Goal: Task Accomplishment & Management: Manage account settings

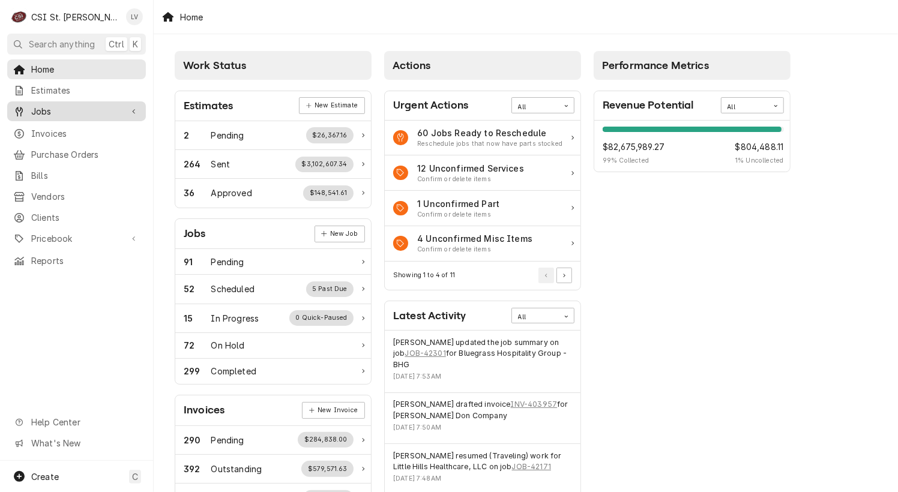
click at [64, 105] on span "Jobs" at bounding box center [76, 111] width 91 height 13
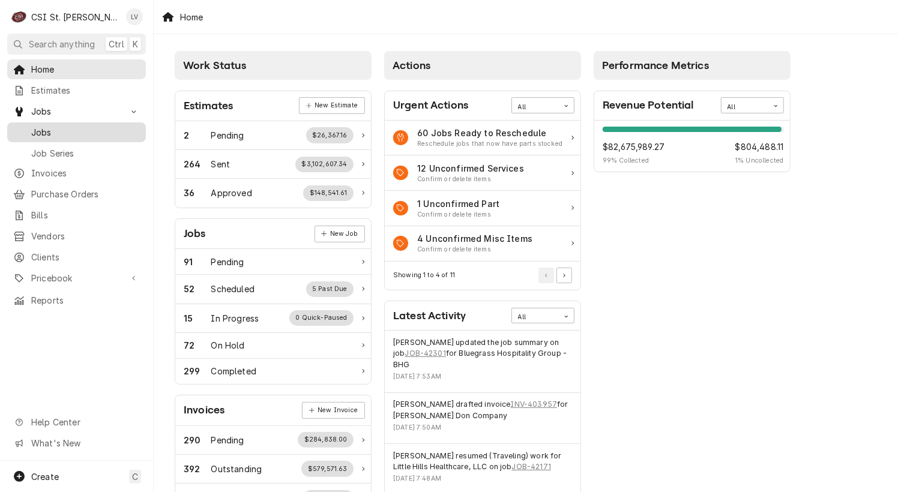
click at [59, 127] on span "Jobs" at bounding box center [85, 132] width 109 height 13
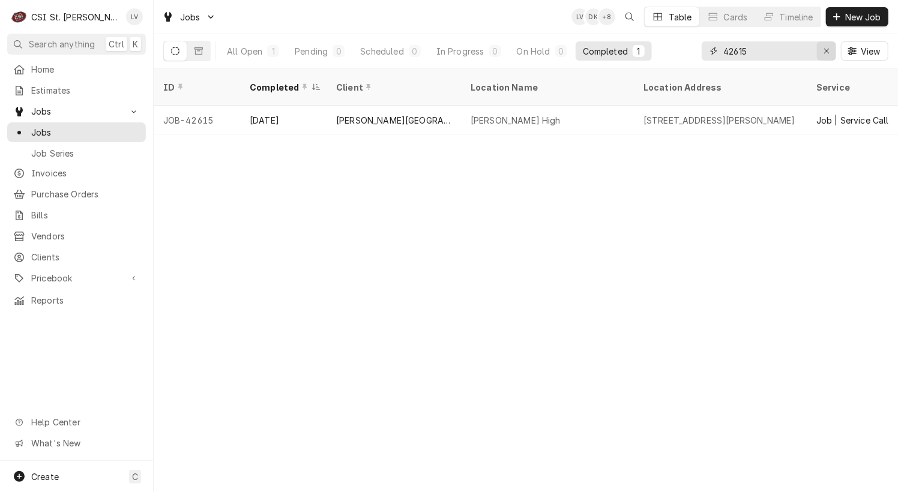
drag, startPoint x: 824, startPoint y: 54, endPoint x: 738, endPoint y: 97, distance: 95.6
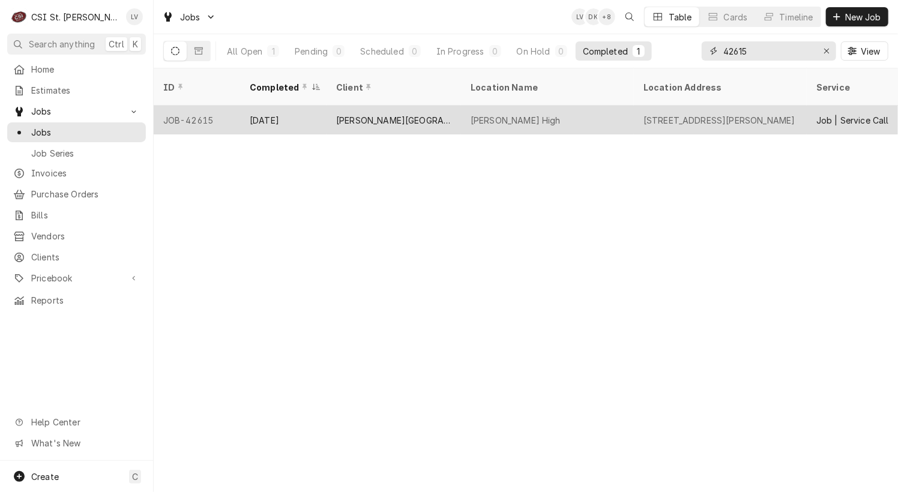
click at [824, 53] on icon "Erase input" at bounding box center [827, 51] width 7 height 8
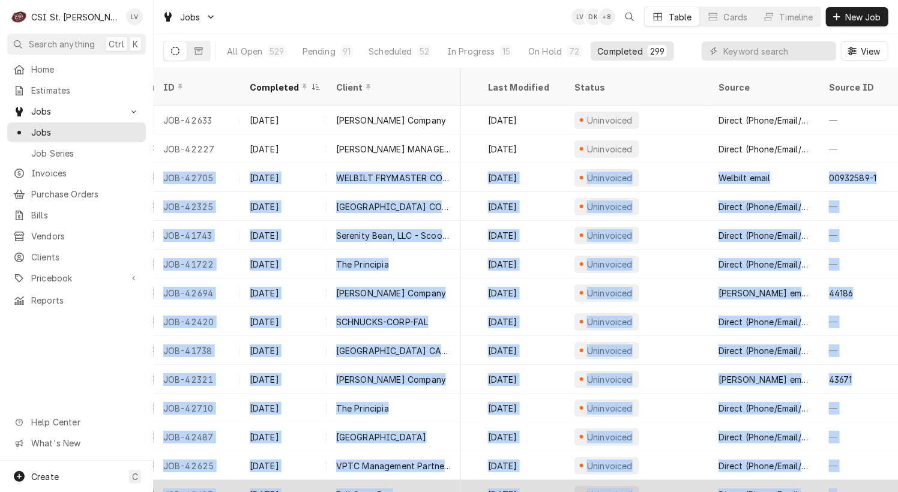
scroll to position [0, 566]
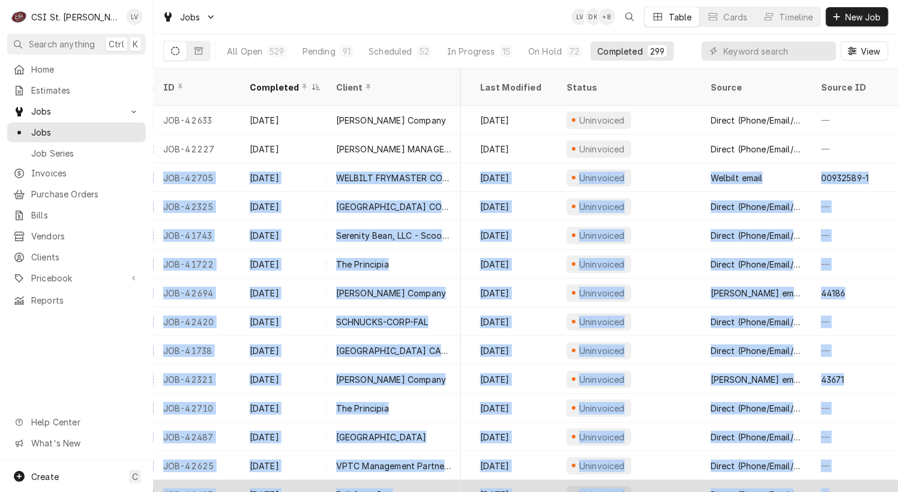
drag, startPoint x: 159, startPoint y: 161, endPoint x: 882, endPoint y: 468, distance: 785.2
copy tbody "JOB-42705 Sep 16 WELBILT FRYMASTER CORPORATION Burger King #4635 10734 Sunset H…"
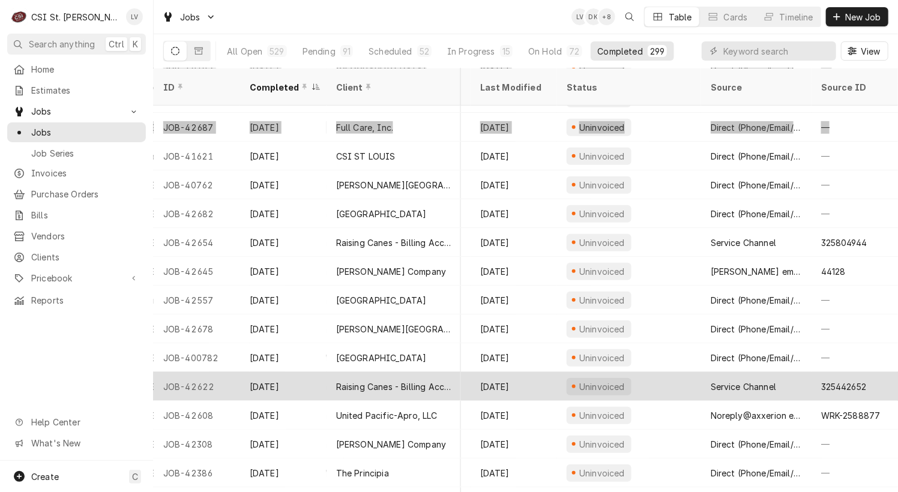
scroll to position [388, 565]
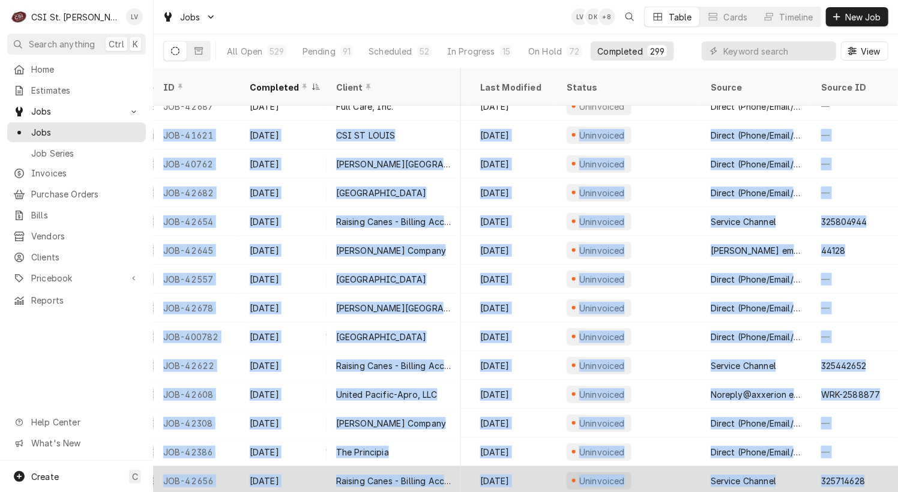
drag, startPoint x: 170, startPoint y: 119, endPoint x: 856, endPoint y: 456, distance: 763.8
copy tbody "JOB-41621 Sep 16 CSI ST LOUIS Inventory Schedule (No Street Address) Shop | Mee…"
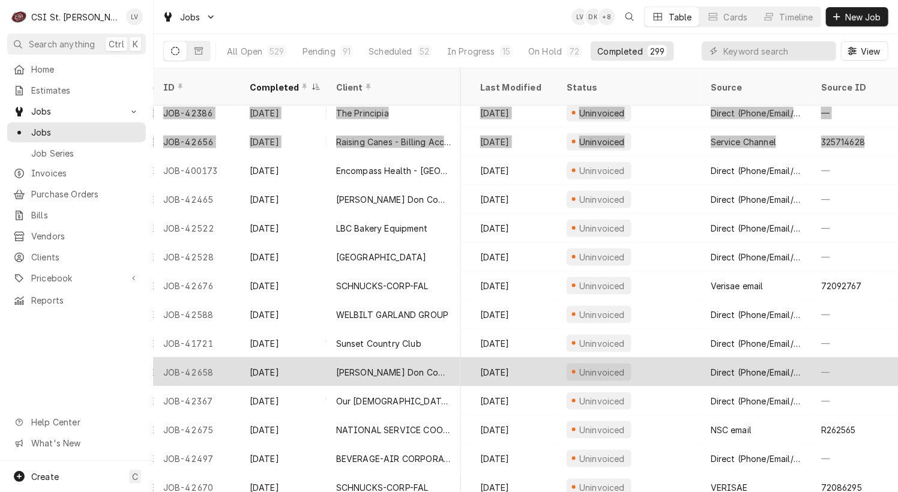
scroll to position [734, 565]
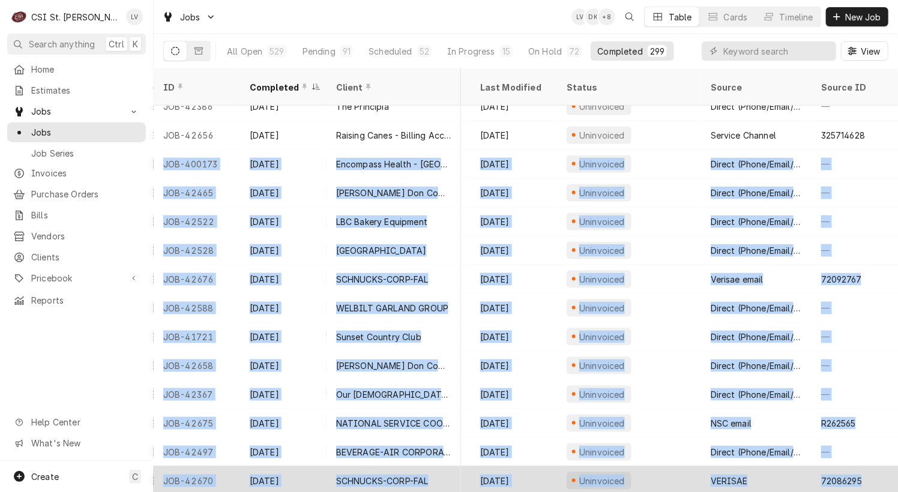
drag, startPoint x: 164, startPoint y: 147, endPoint x: 867, endPoint y: 451, distance: 766.6
copy tbody "JOB-400173 Sep 15 Encompass Health - West County Encompass Health - West County…"
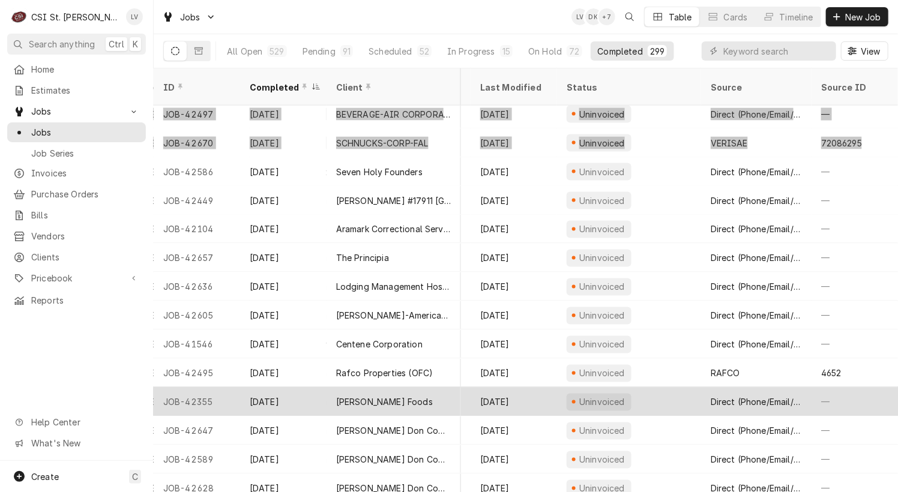
scroll to position [1078, 565]
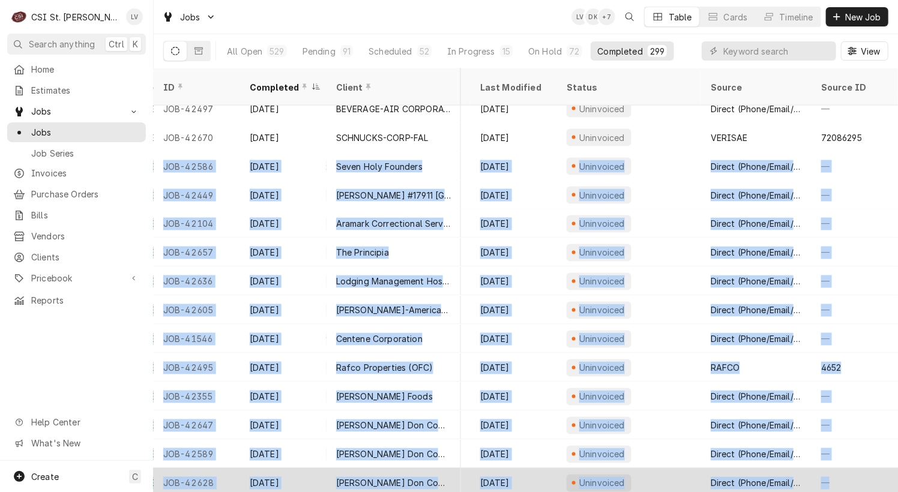
drag, startPoint x: 158, startPoint y: 150, endPoint x: 840, endPoint y: 466, distance: 752.3
copy tbody "JOB-42586 Sep 15 Seven Holy Founders Seven Holy Founders 6741 S Rock Hill Rd, A…"
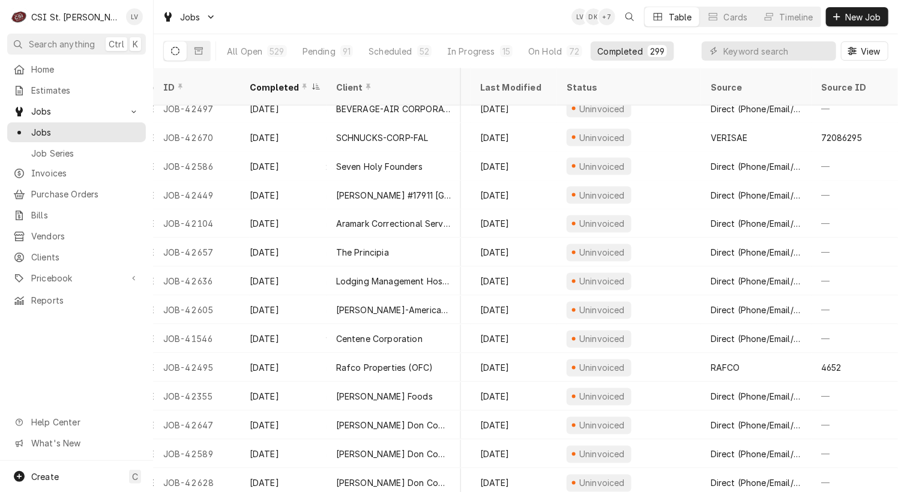
click at [52, 341] on div "Home Estimates Jobs Jobs Job Series Invoices Purchase Orders Bills Vendors Clie…" at bounding box center [76, 260] width 153 height 402
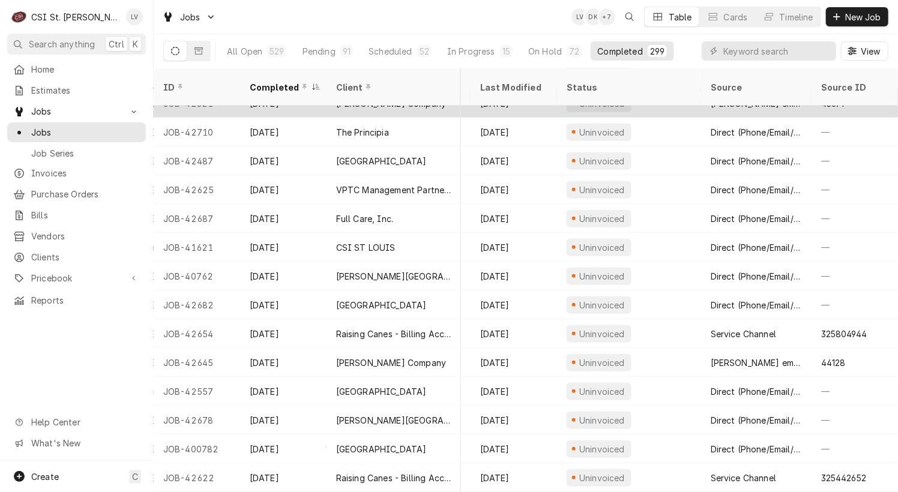
scroll to position [0, 565]
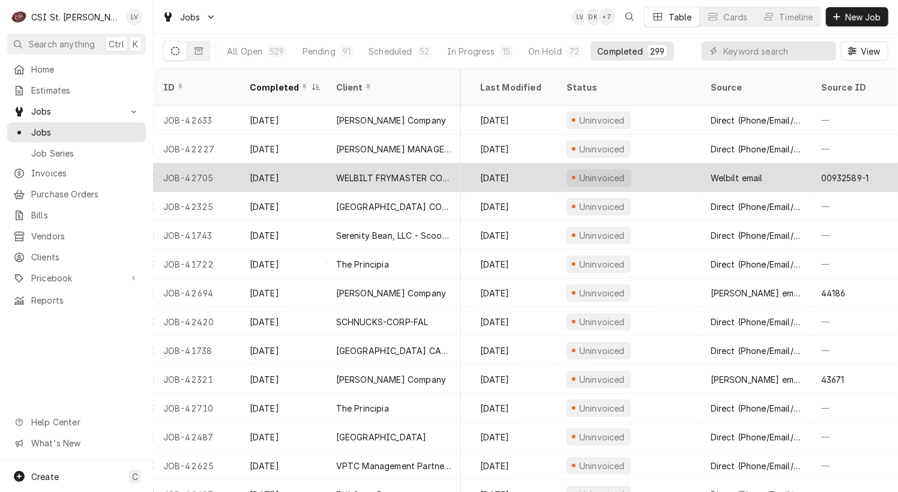
click at [210, 163] on div "JOB-42705" at bounding box center [197, 177] width 86 height 29
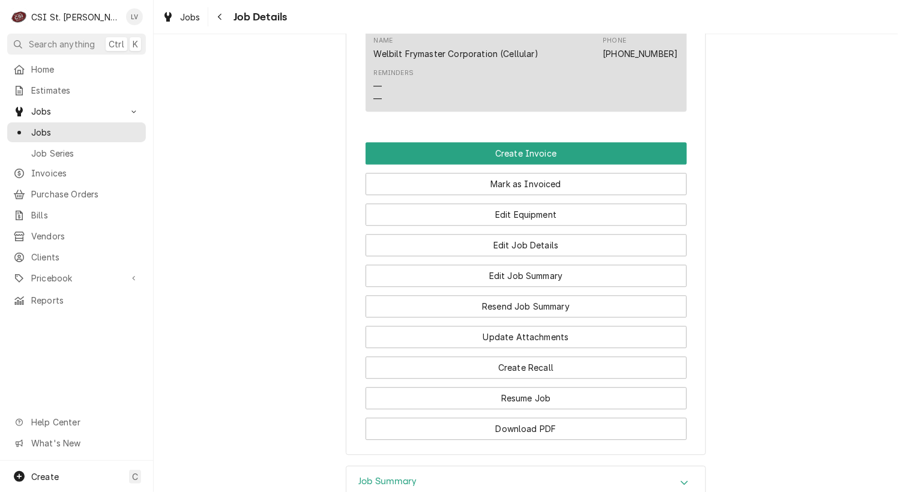
scroll to position [1561, 0]
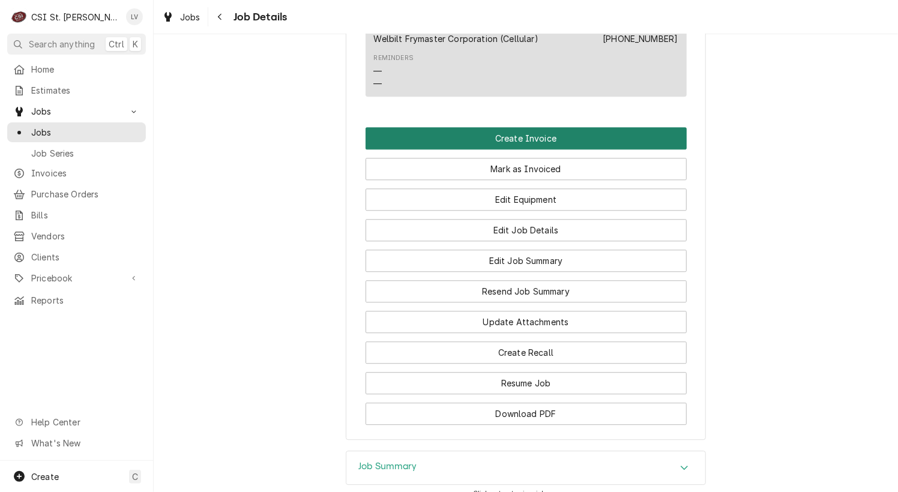
click at [469, 149] on button "Create Invoice" at bounding box center [526, 138] width 321 height 22
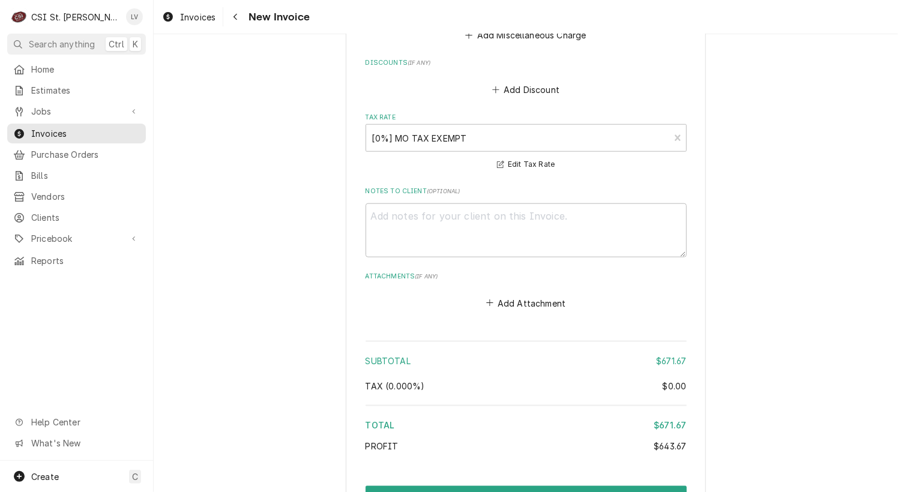
scroll to position [3221, 0]
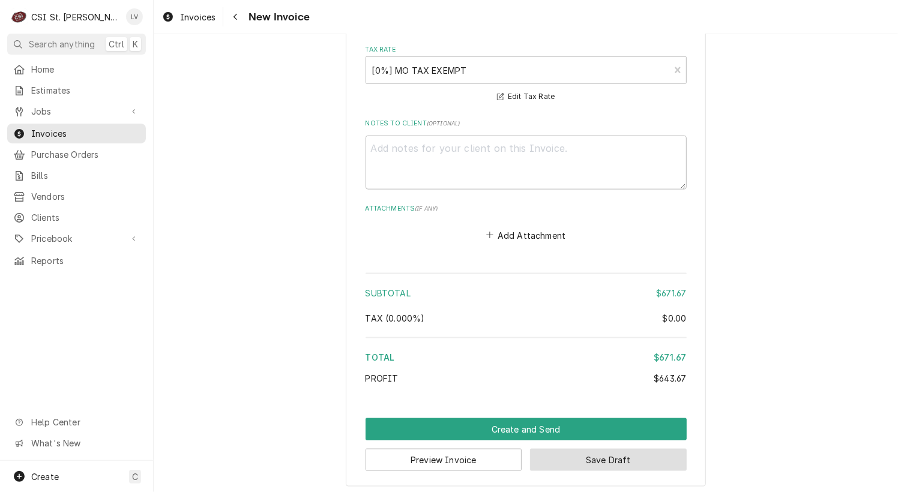
click at [582, 450] on button "Save Draft" at bounding box center [608, 460] width 157 height 22
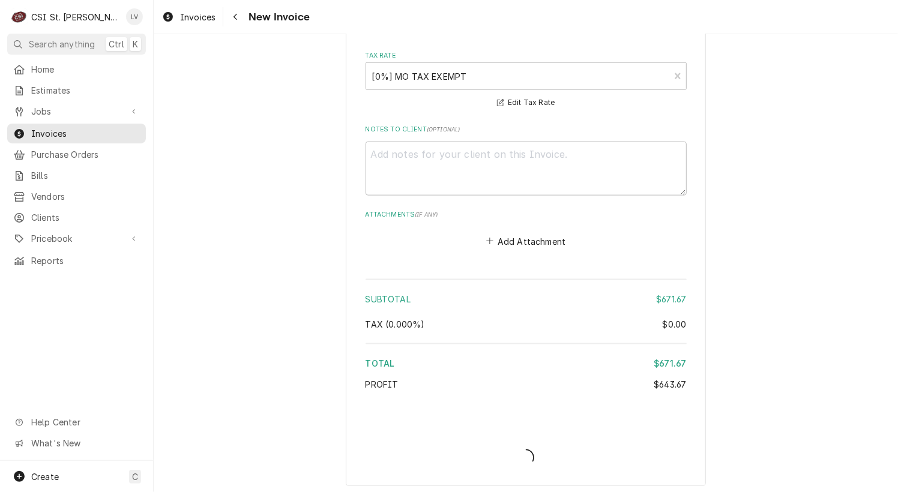
type textarea "x"
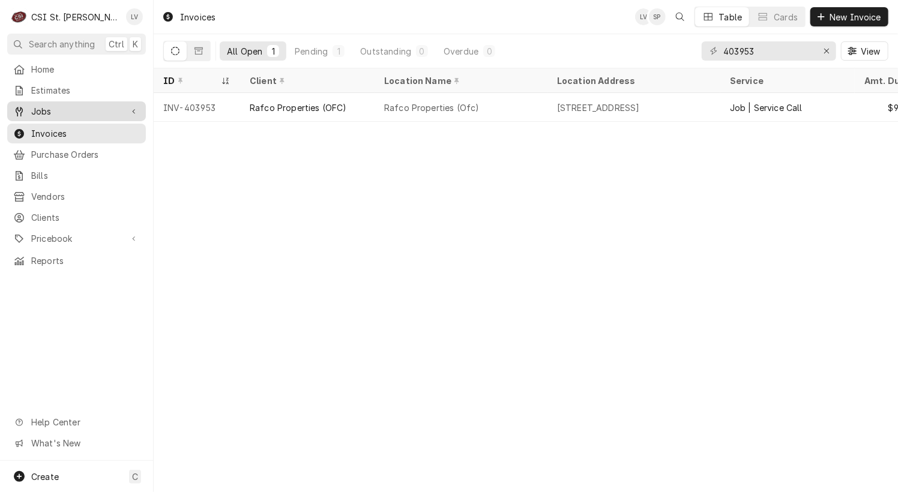
click at [26, 105] on div "Jobs" at bounding box center [67, 111] width 109 height 13
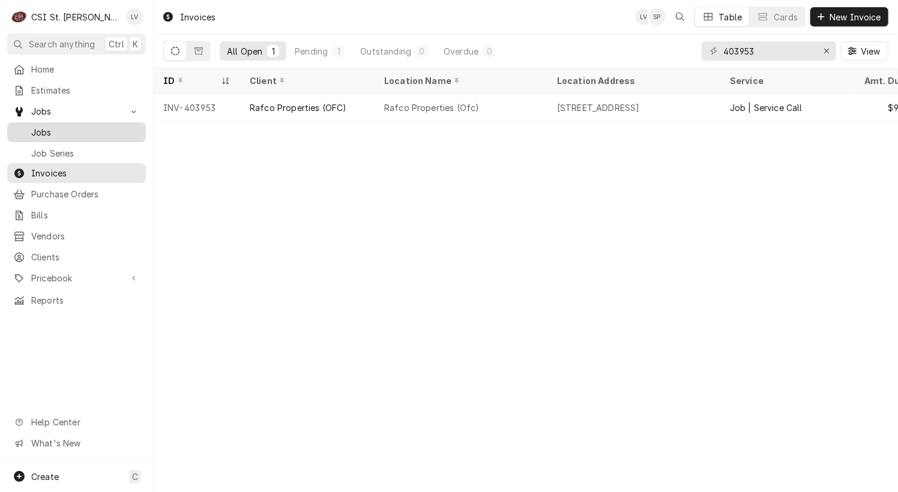
click at [29, 126] on div "Jobs" at bounding box center [76, 132] width 127 height 13
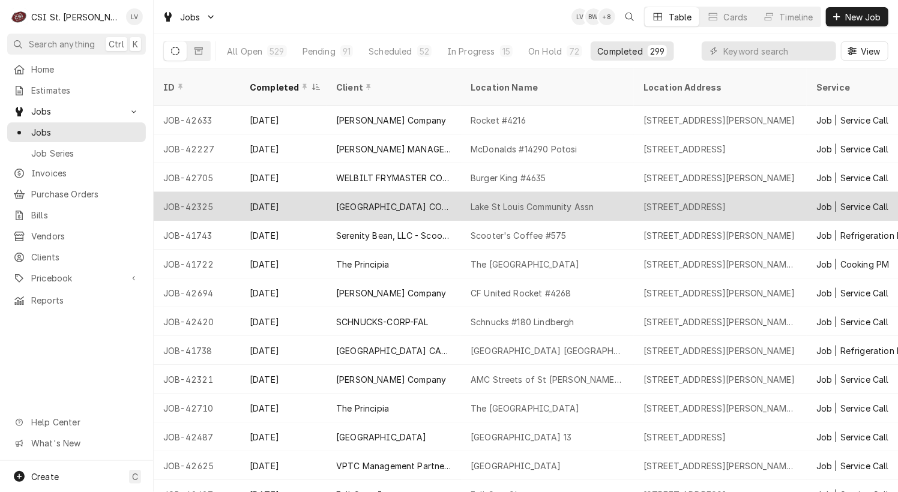
click at [413, 200] on div "[GEOGRAPHIC_DATA] COMMUNITY ASSN" at bounding box center [393, 206] width 115 height 13
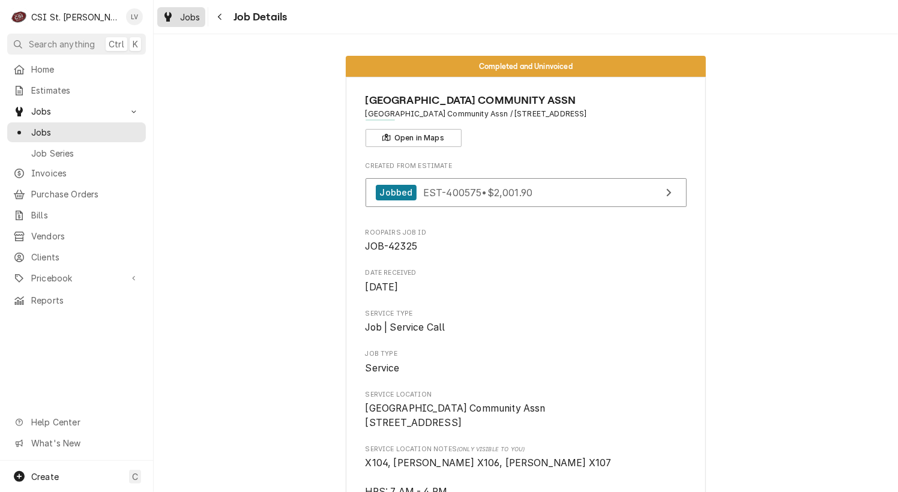
click at [171, 16] on icon "Dynamic Content Wrapper" at bounding box center [167, 17] width 7 height 10
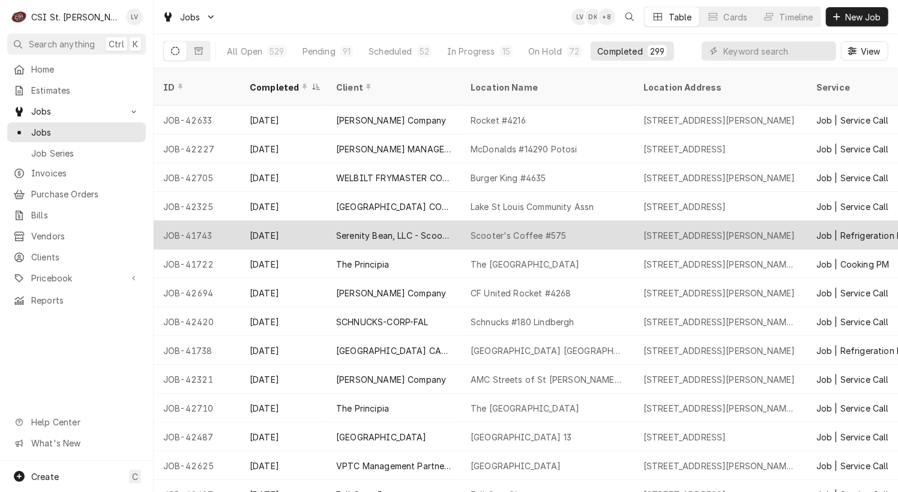
click at [331, 221] on div "Serenity Bean, LLC - Scooter's Coffee" at bounding box center [394, 235] width 134 height 29
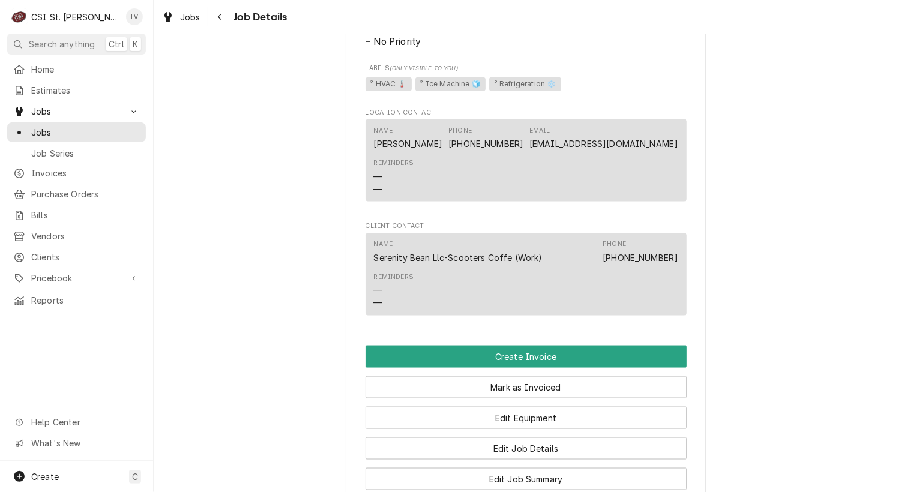
scroll to position [780, 0]
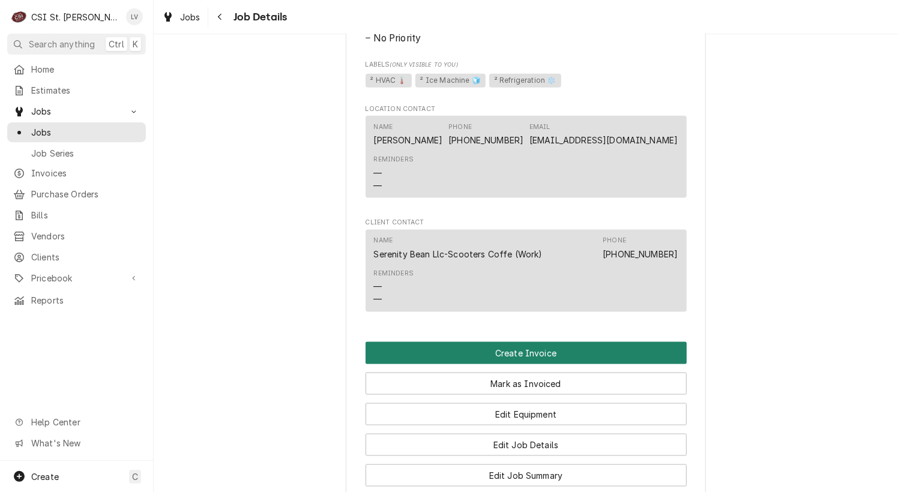
click at [517, 364] on button "Create Invoice" at bounding box center [526, 353] width 321 height 22
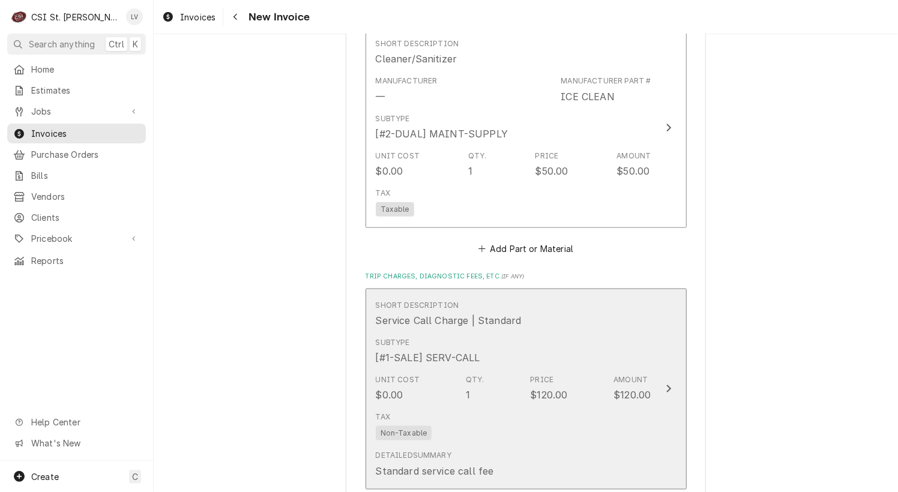
scroll to position [3302, 0]
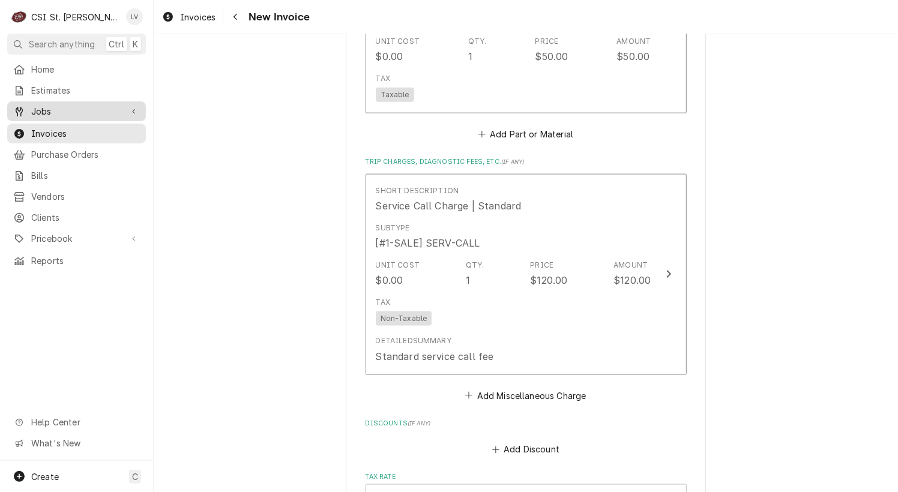
click at [74, 109] on span "Jobs" at bounding box center [76, 111] width 91 height 13
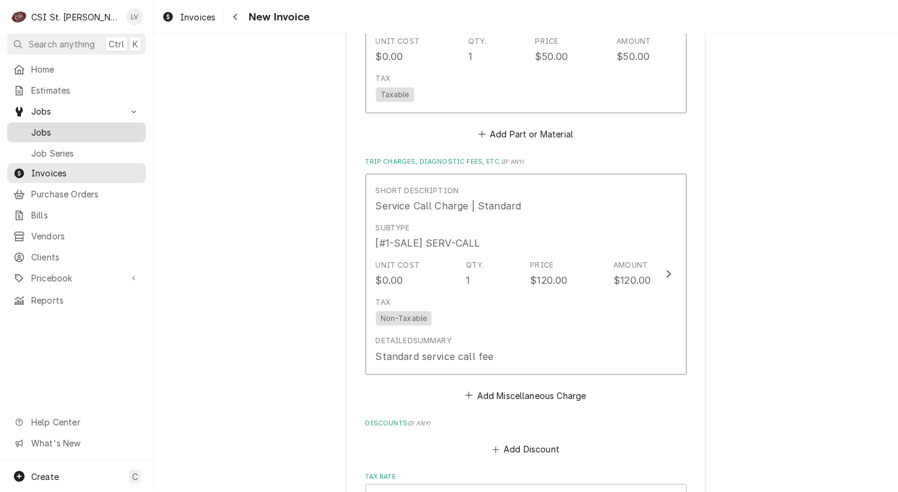
click at [76, 131] on span "Jobs" at bounding box center [85, 132] width 109 height 13
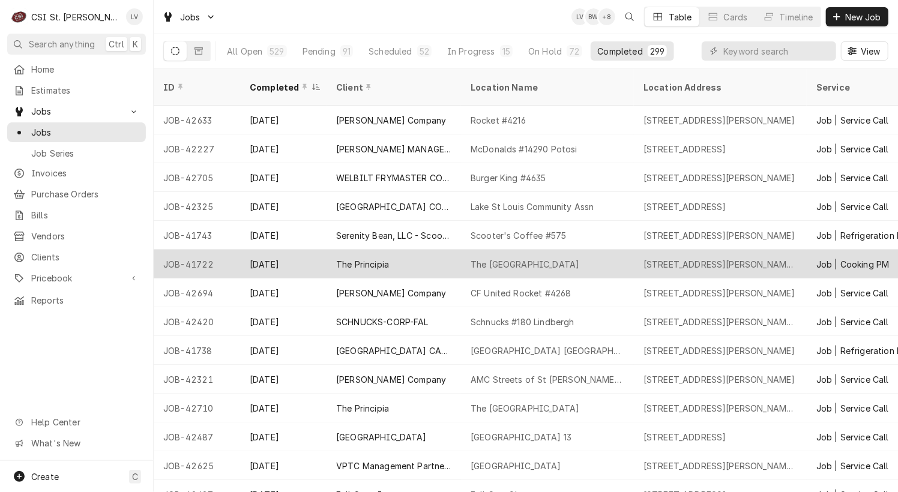
click at [354, 256] on div "The Principia" at bounding box center [394, 264] width 134 height 29
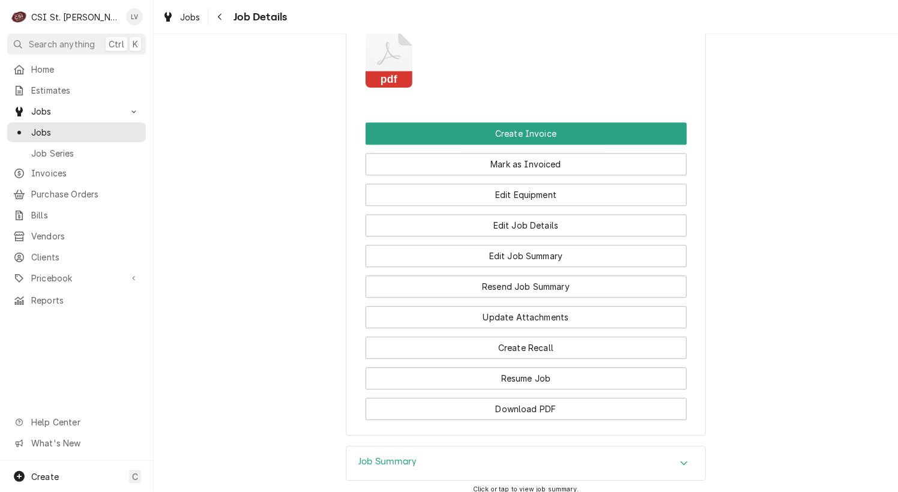
scroll to position [1576, 0]
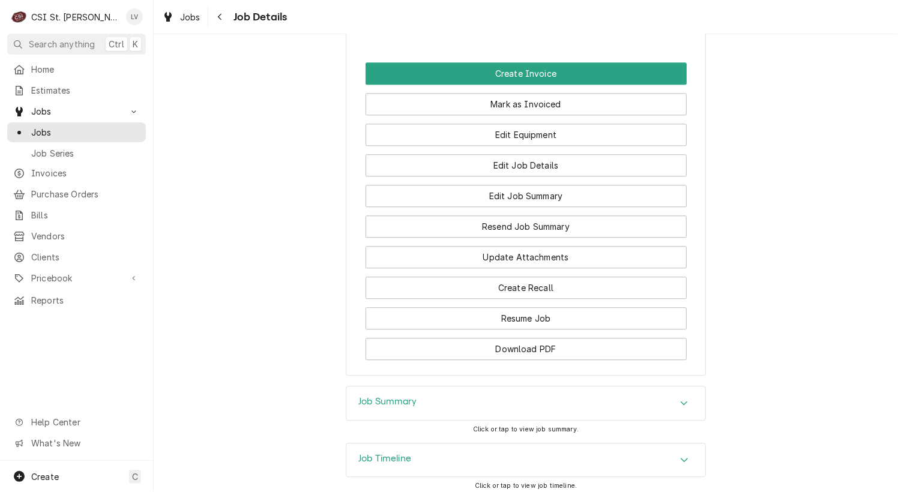
click at [468, 387] on div "Job Summary" at bounding box center [525, 404] width 359 height 34
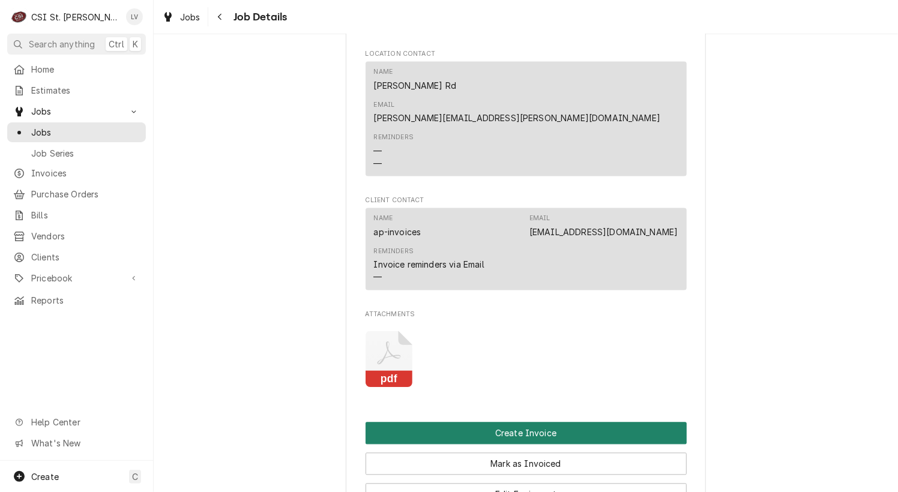
click at [546, 423] on button "Create Invoice" at bounding box center [526, 434] width 321 height 22
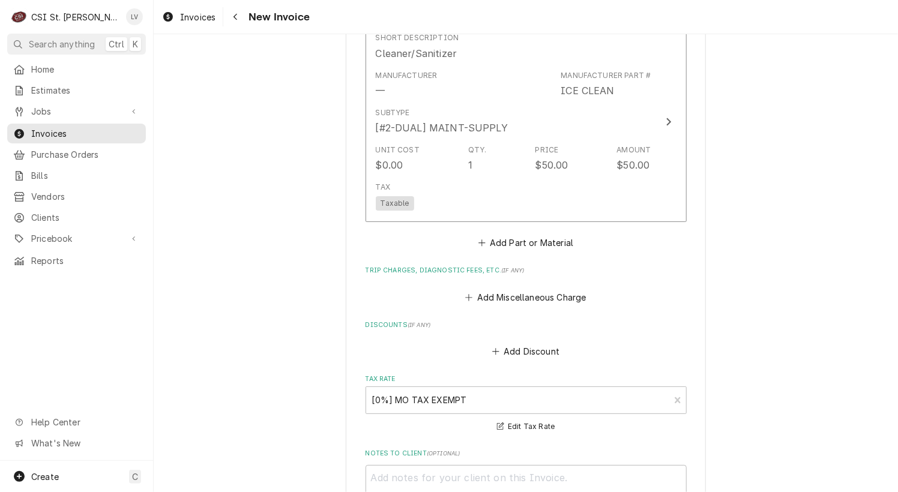
scroll to position [4661, 0]
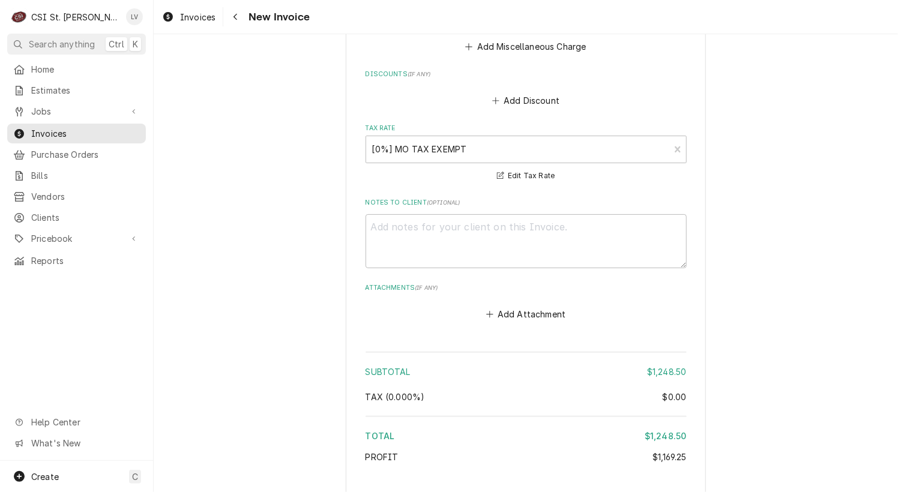
type textarea "x"
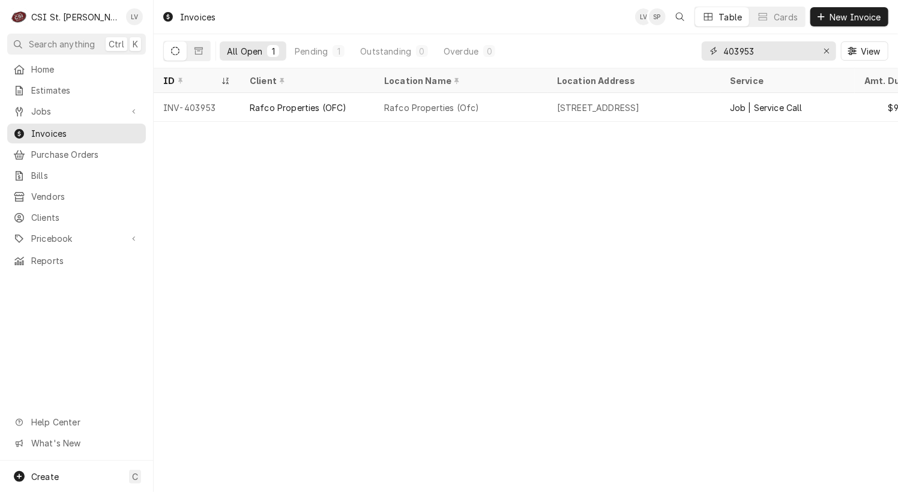
click at [824, 50] on icon "Erase input" at bounding box center [827, 51] width 7 height 8
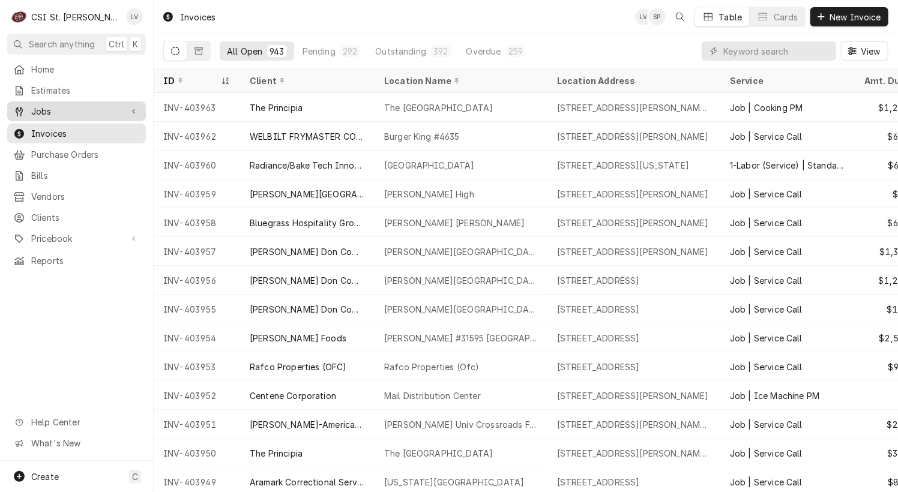
click at [24, 106] on div "Dynamic Content Wrapper" at bounding box center [19, 112] width 12 height 12
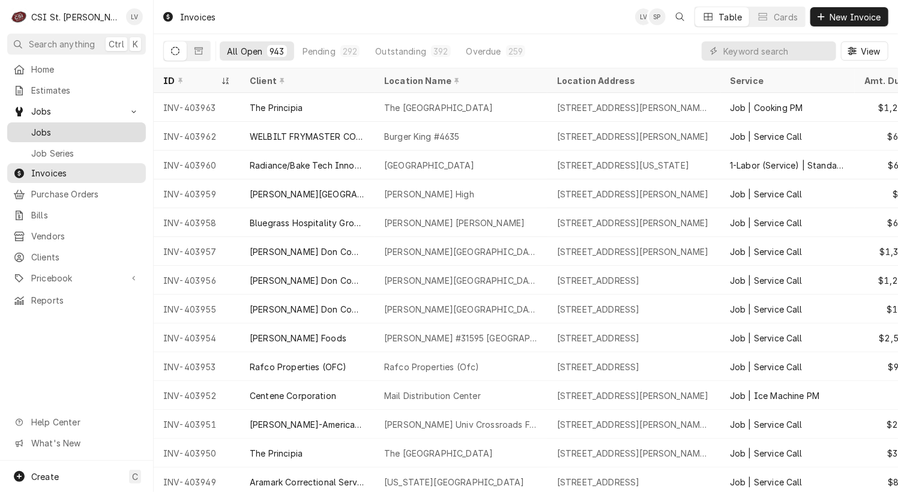
click at [25, 131] on div "Dynamic Content Wrapper" at bounding box center [19, 133] width 12 height 12
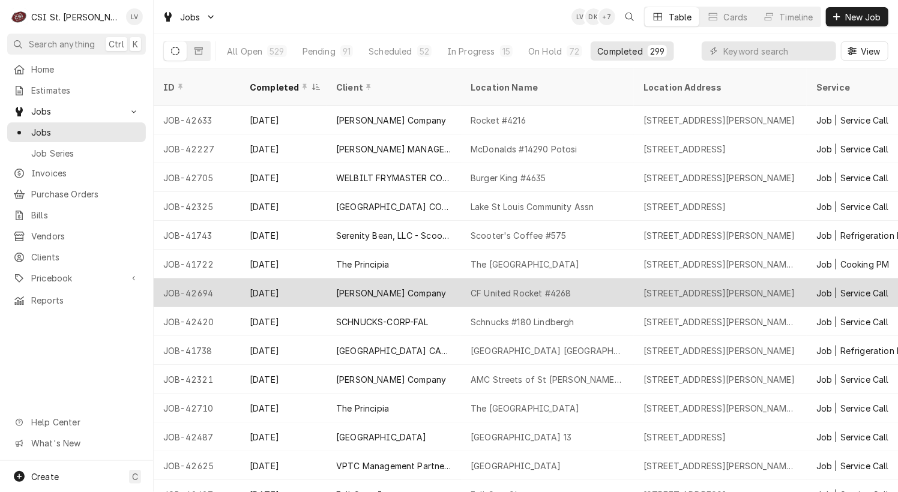
click at [384, 287] on div "[PERSON_NAME] Company" at bounding box center [391, 293] width 110 height 13
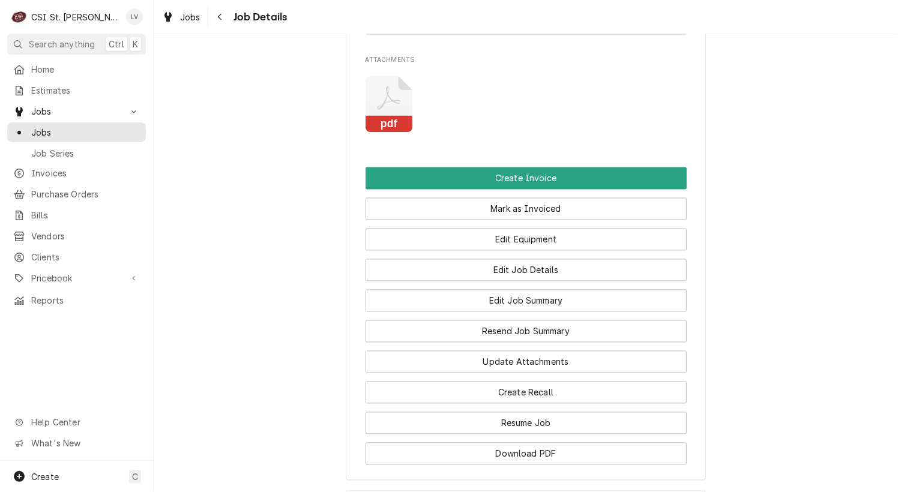
scroll to position [1292, 0]
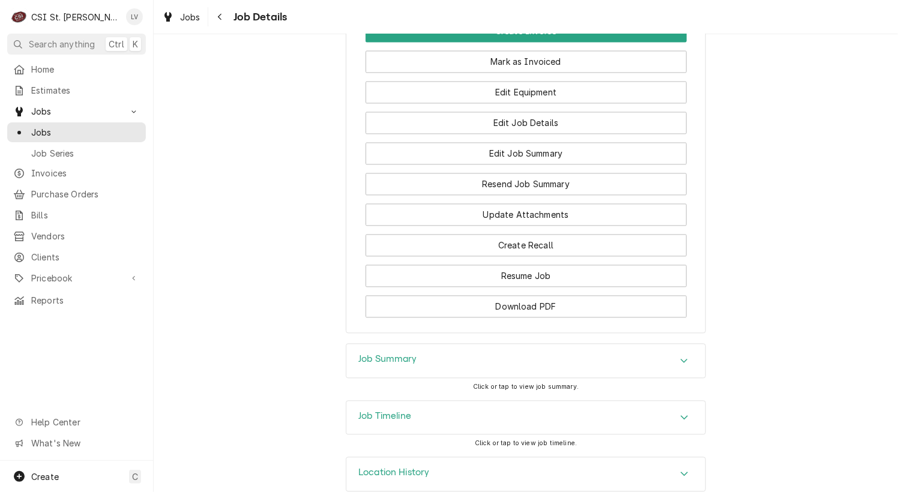
click at [435, 344] on div "Job Summary" at bounding box center [525, 361] width 359 height 34
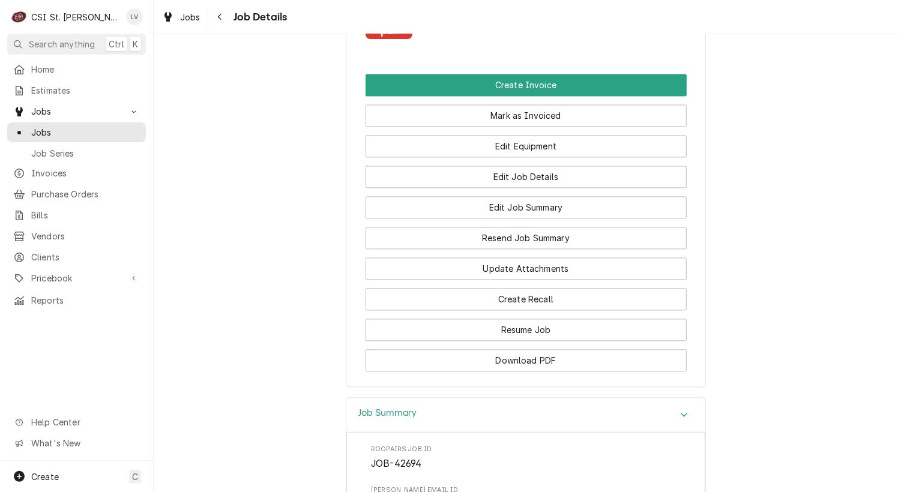
scroll to position [1026, 0]
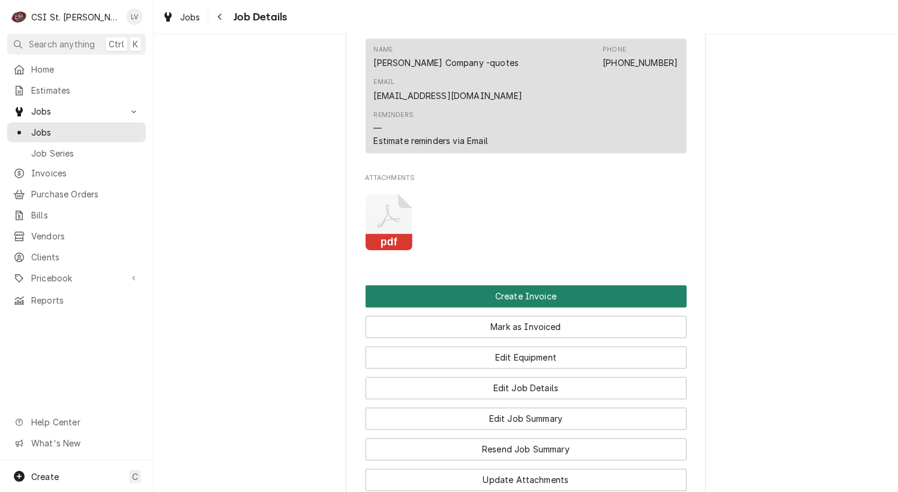
click at [562, 286] on button "Create Invoice" at bounding box center [526, 297] width 321 height 22
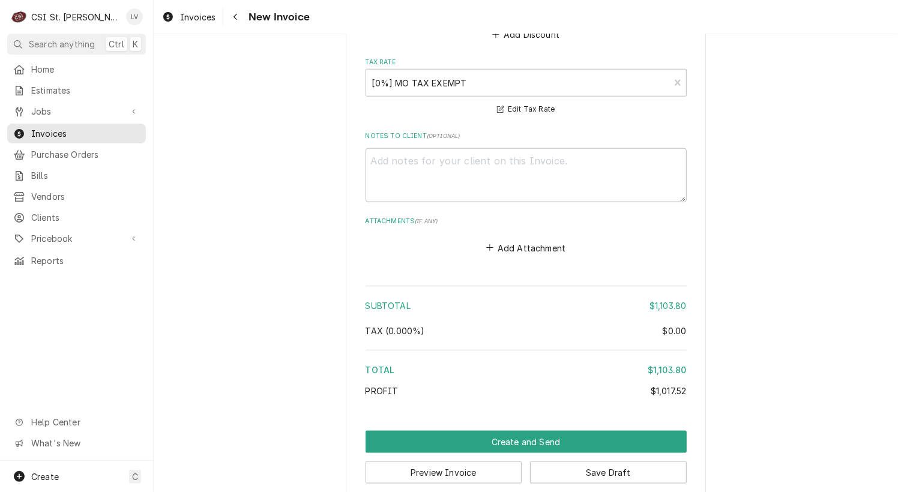
scroll to position [3192, 0]
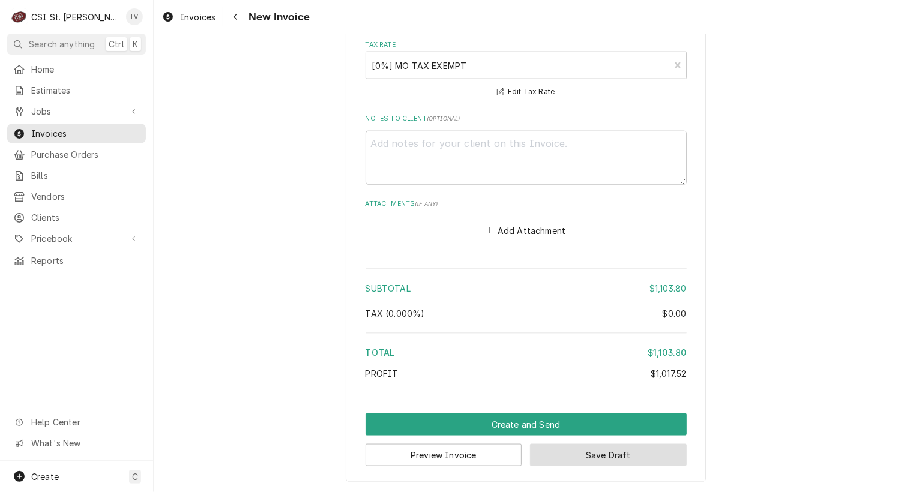
click at [612, 456] on button "Save Draft" at bounding box center [608, 455] width 157 height 22
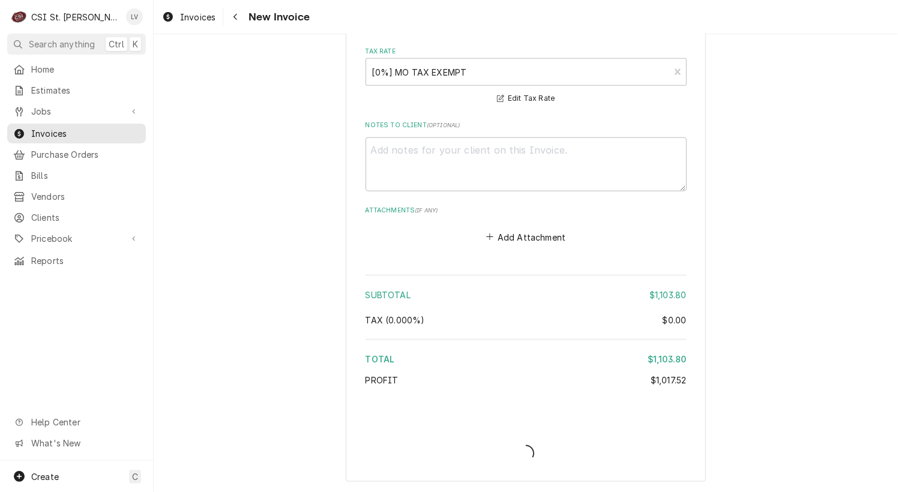
type textarea "x"
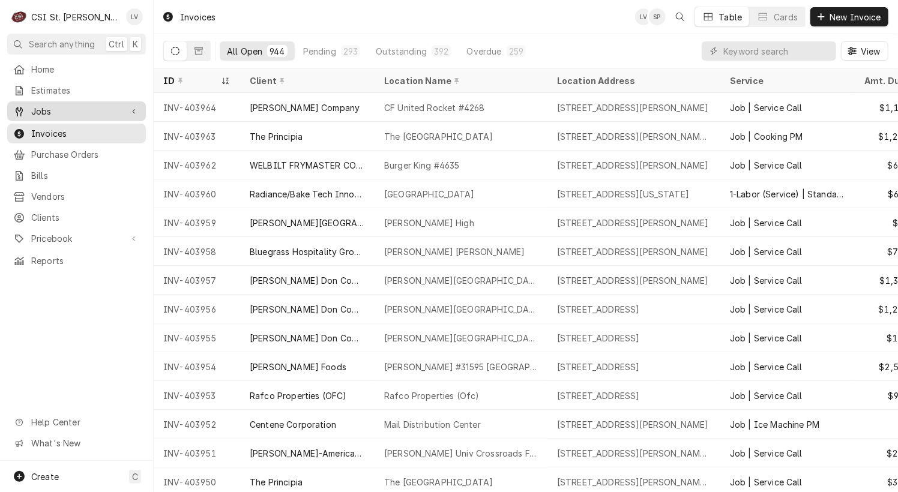
click at [46, 111] on span "Jobs" at bounding box center [76, 111] width 91 height 13
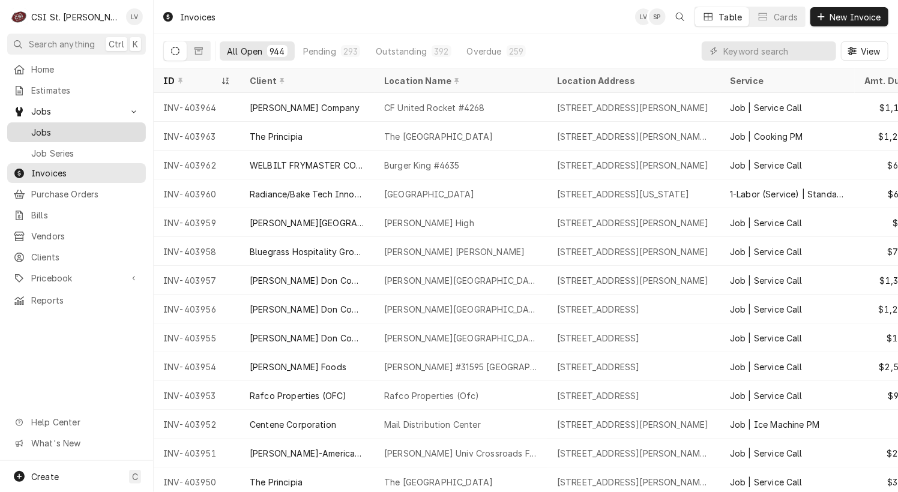
click at [40, 128] on span "Jobs" at bounding box center [85, 132] width 109 height 13
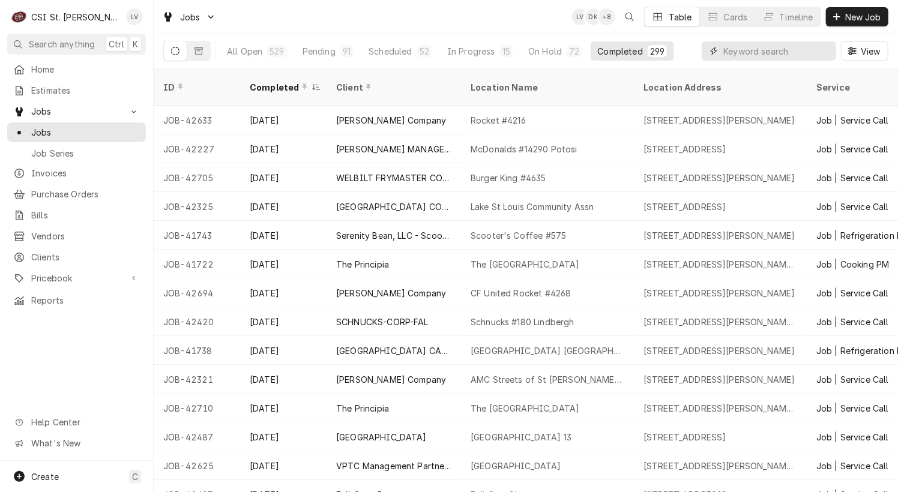
click at [729, 52] on input "Dynamic Content Wrapper" at bounding box center [776, 50] width 107 height 19
type input "42420"
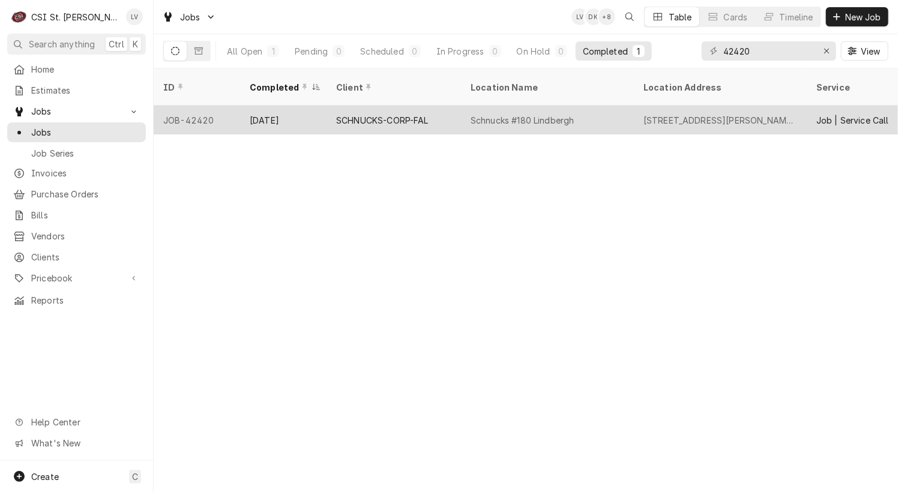
click at [492, 114] on div "Schnucks #180 Lindbergh" at bounding box center [523, 120] width 104 height 13
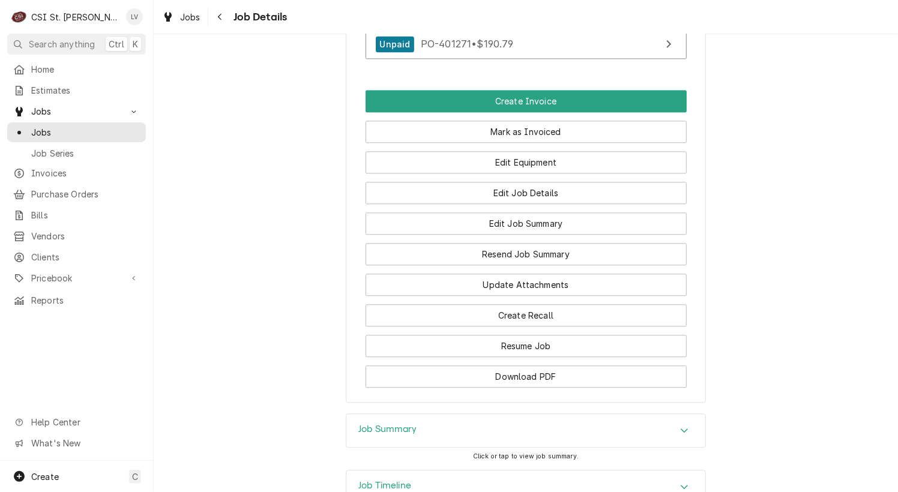
scroll to position [1551, 0]
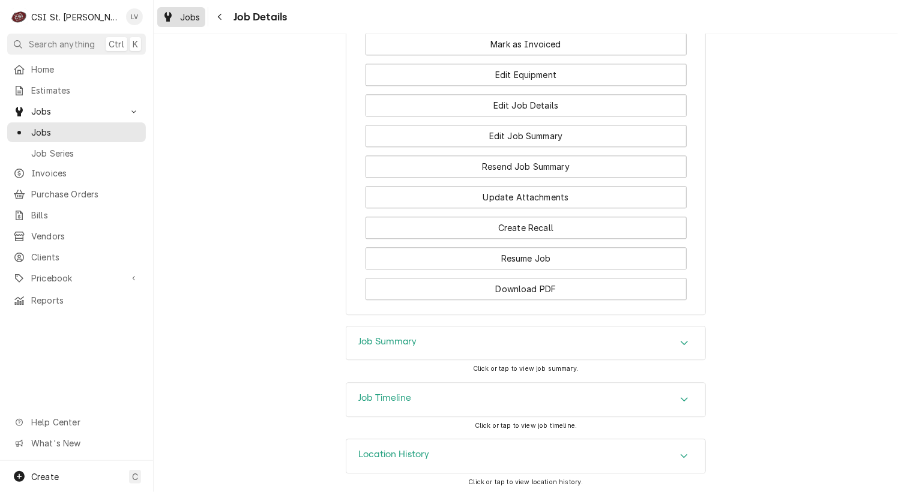
click at [170, 12] on icon "Dynamic Content Wrapper" at bounding box center [167, 17] width 7 height 10
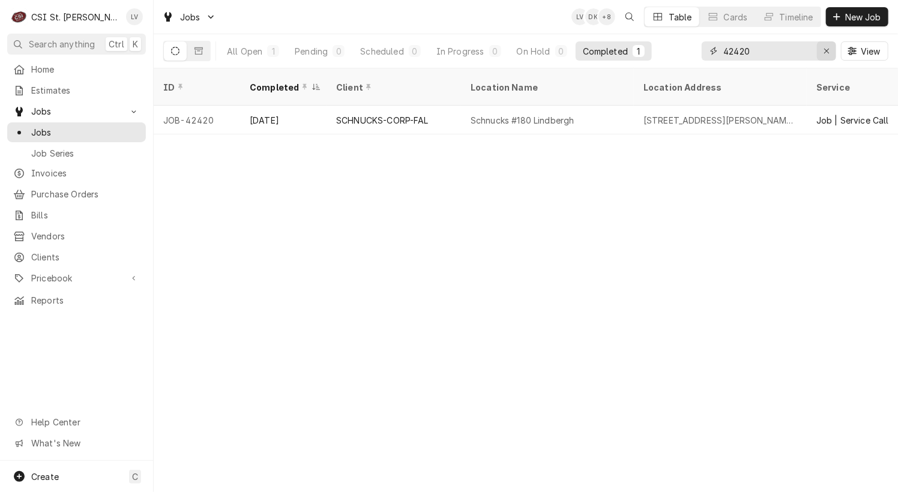
click at [824, 47] on icon "Erase input" at bounding box center [827, 51] width 7 height 8
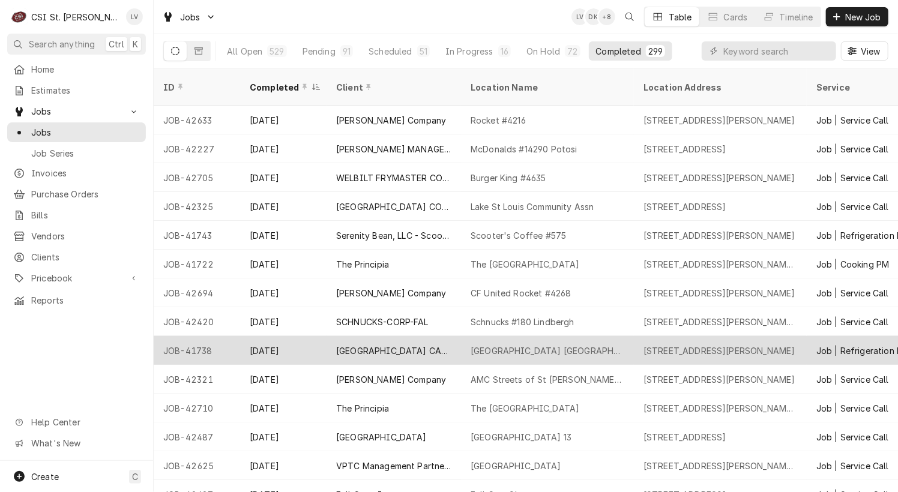
click at [409, 345] on div "[GEOGRAPHIC_DATA] CAFE DES [PERSON_NAME]" at bounding box center [393, 351] width 115 height 13
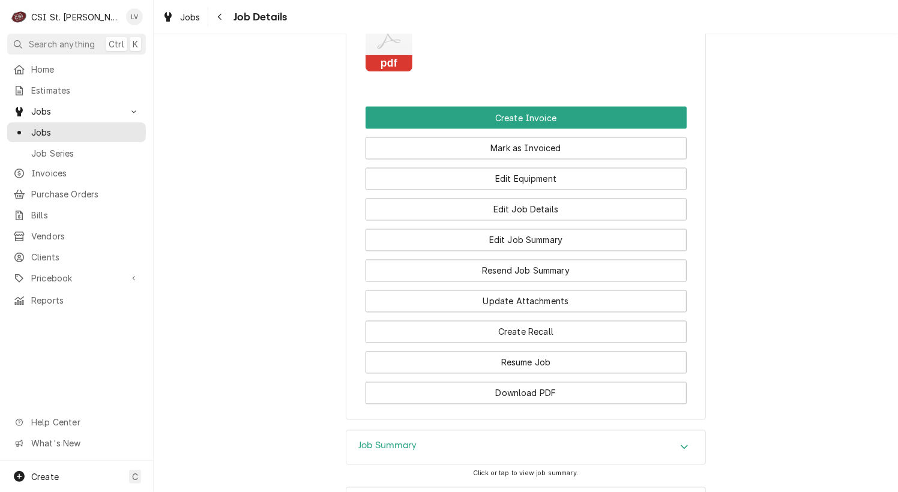
scroll to position [1129, 0]
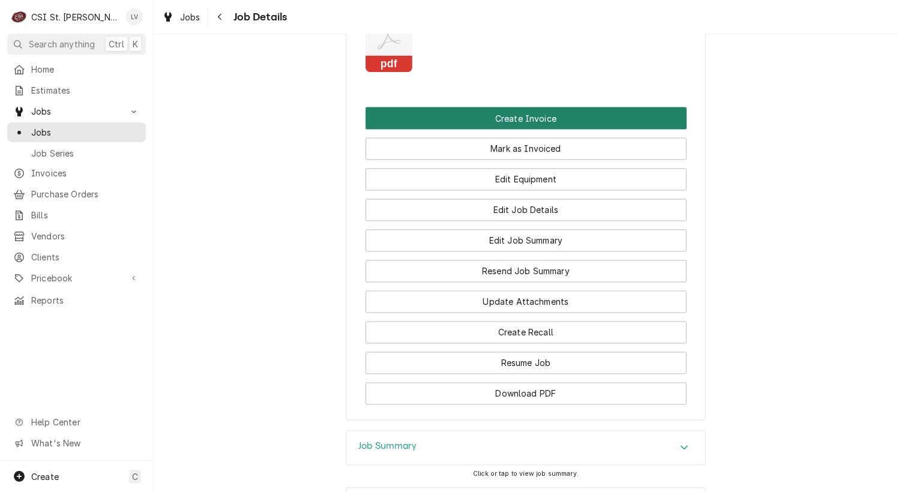
click at [544, 125] on button "Create Invoice" at bounding box center [526, 118] width 321 height 22
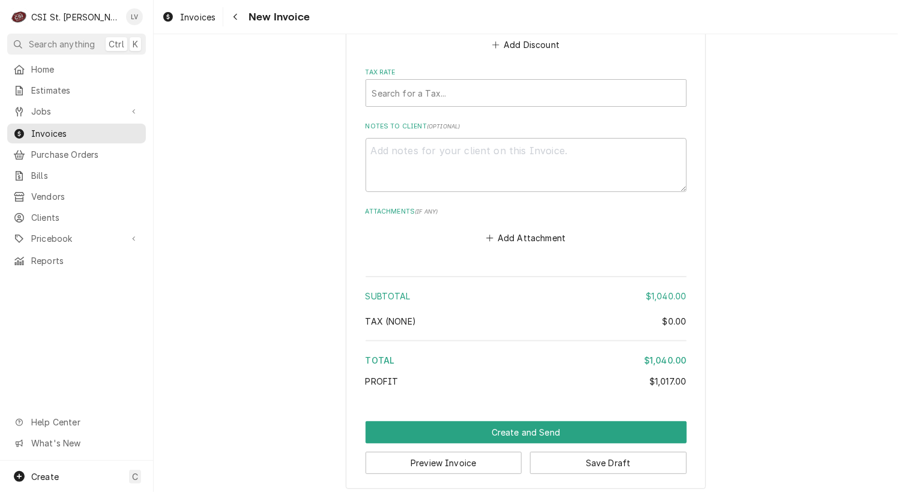
scroll to position [3673, 0]
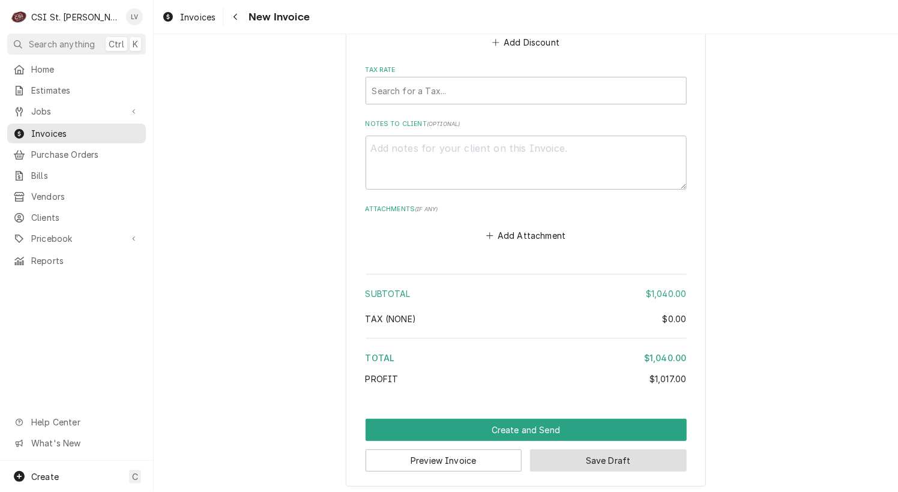
click at [630, 460] on button "Save Draft" at bounding box center [608, 461] width 157 height 22
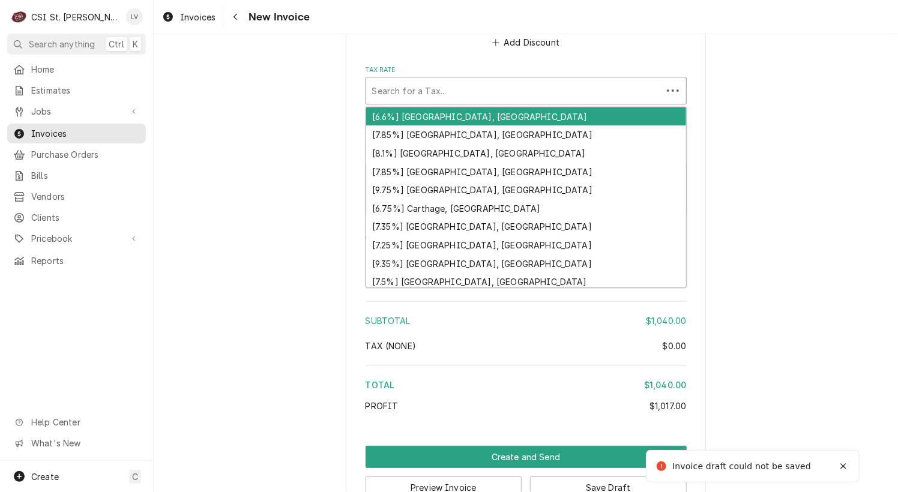
click at [445, 80] on div "Tax Rate" at bounding box center [514, 91] width 284 height 22
type textarea "x"
type input "m"
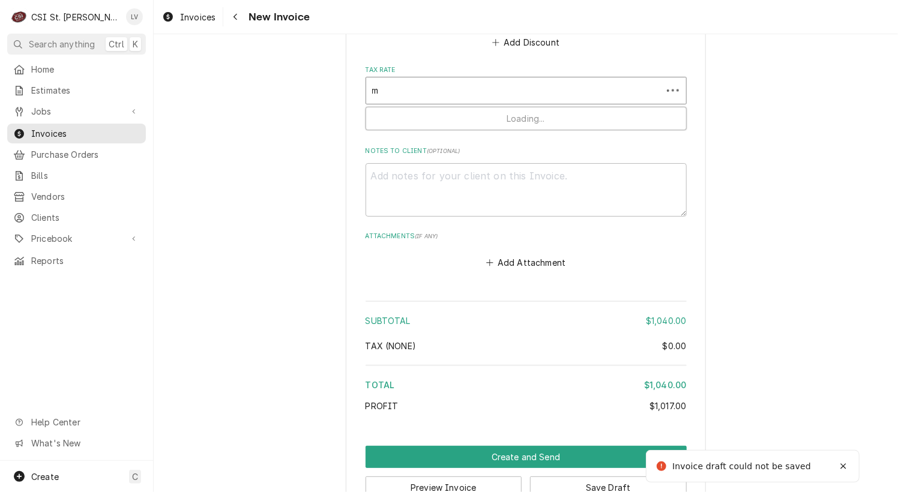
type textarea "x"
type input "mo"
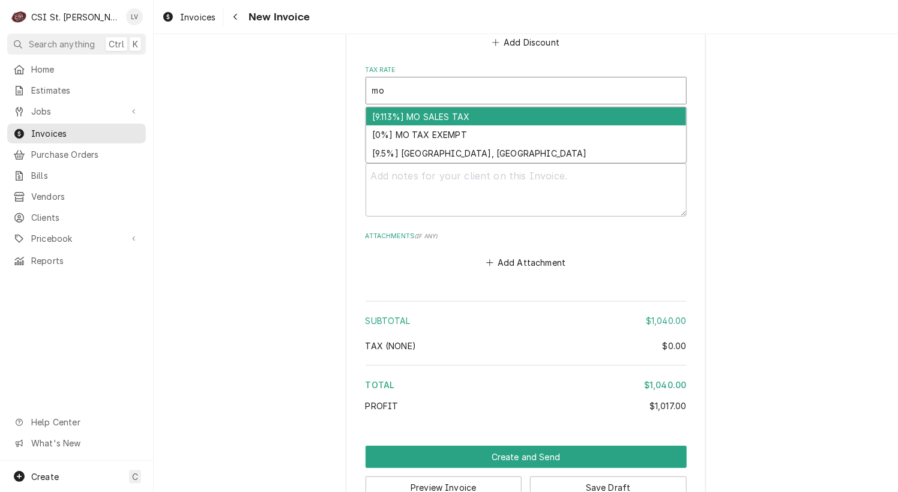
click at [430, 107] on div "[9.113%] MO SALES TAX" at bounding box center [526, 116] width 320 height 19
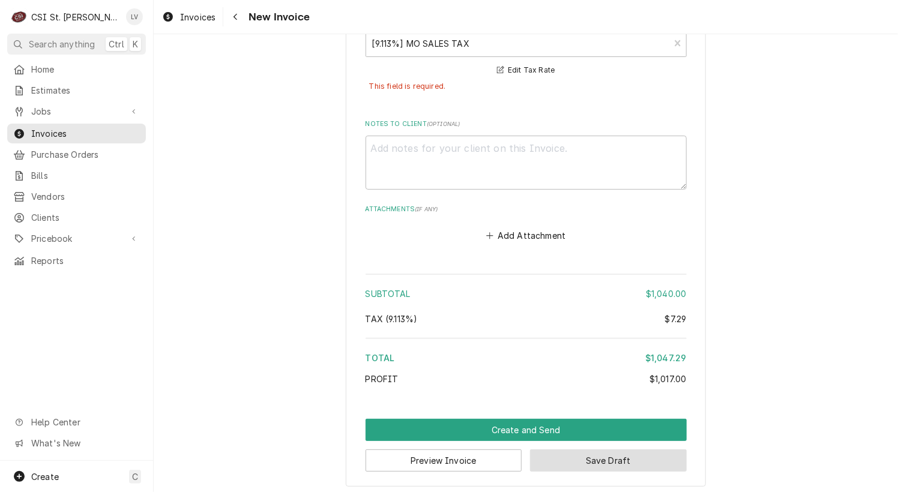
click at [592, 460] on button "Save Draft" at bounding box center [608, 461] width 157 height 22
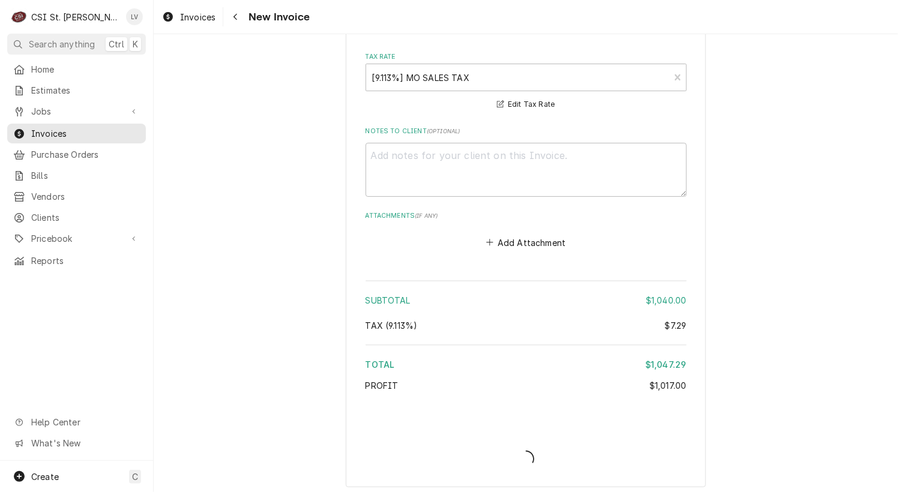
type textarea "x"
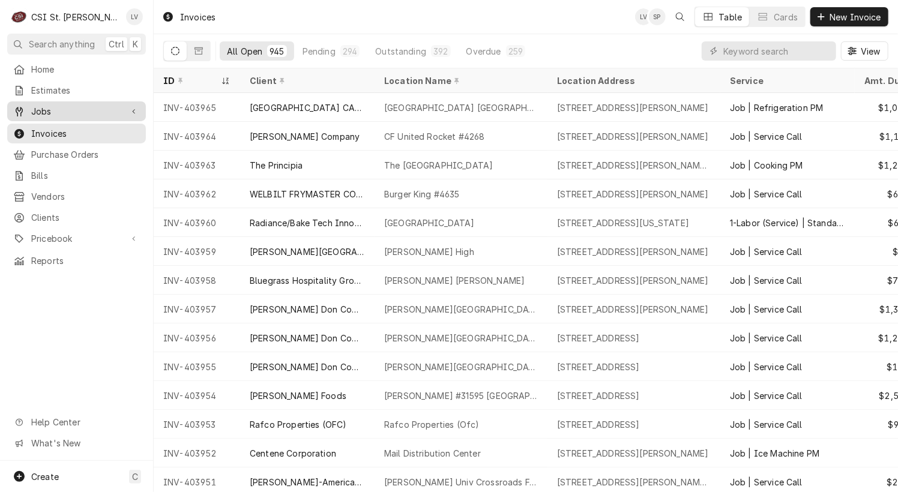
click at [72, 107] on span "Jobs" at bounding box center [76, 111] width 91 height 13
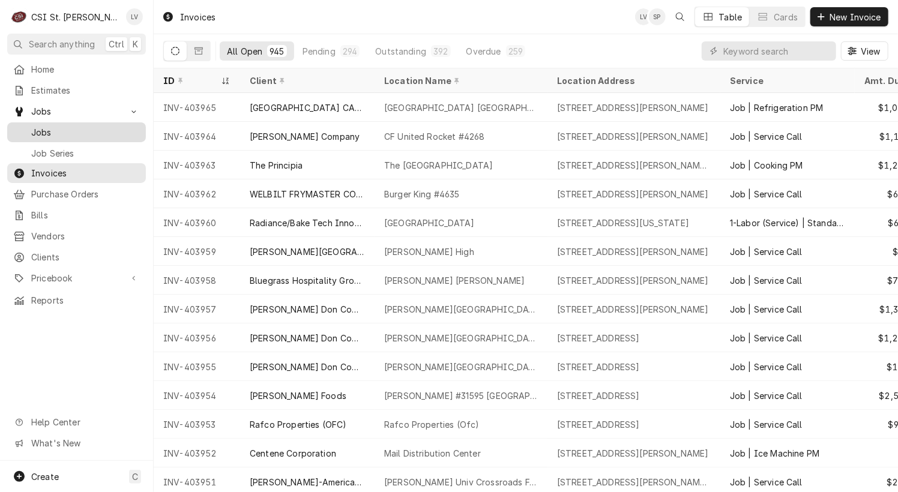
click at [72, 133] on span "Jobs" at bounding box center [85, 132] width 109 height 13
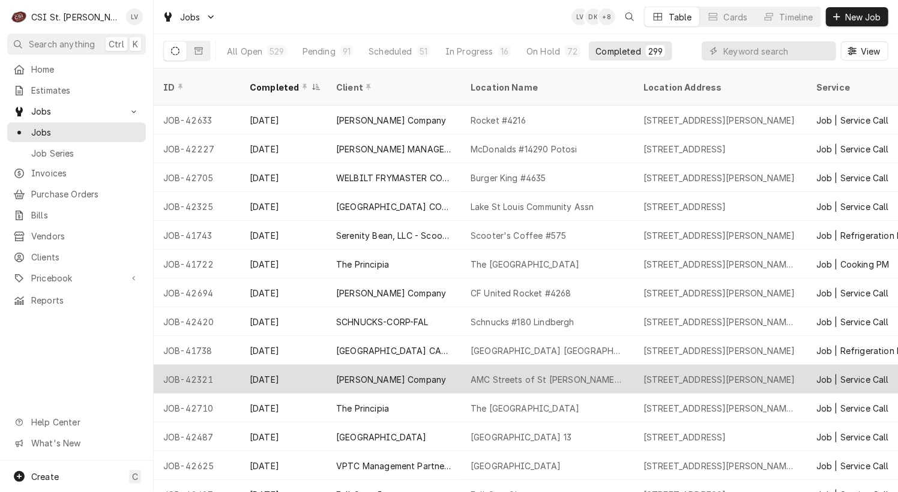
click at [385, 373] on div "[PERSON_NAME] Company" at bounding box center [391, 379] width 110 height 13
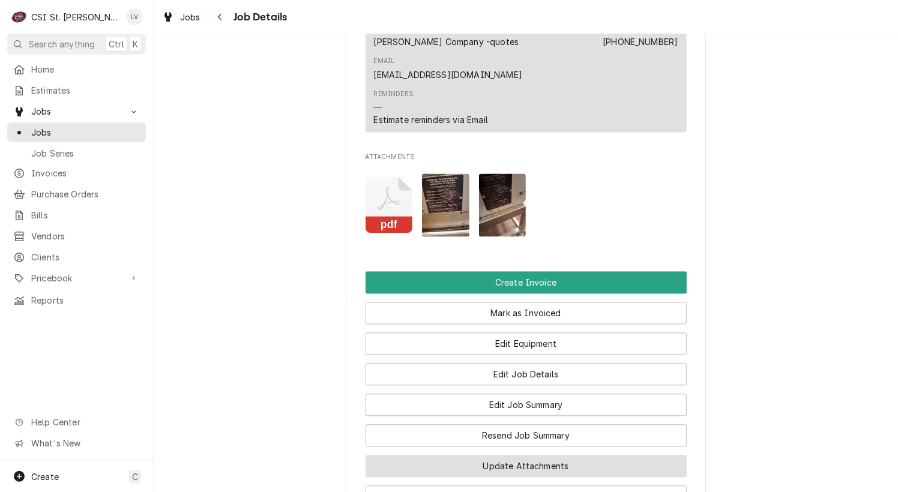
scroll to position [1261, 0]
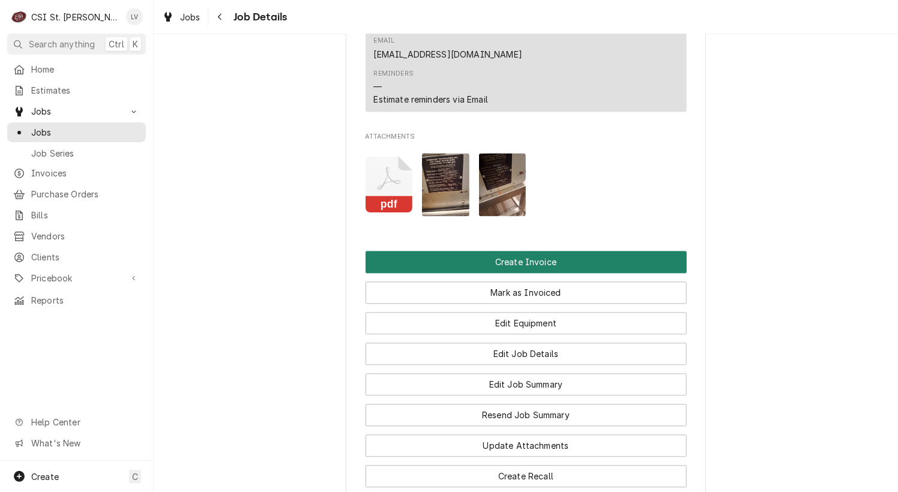
click at [528, 252] on button "Create Invoice" at bounding box center [526, 263] width 321 height 22
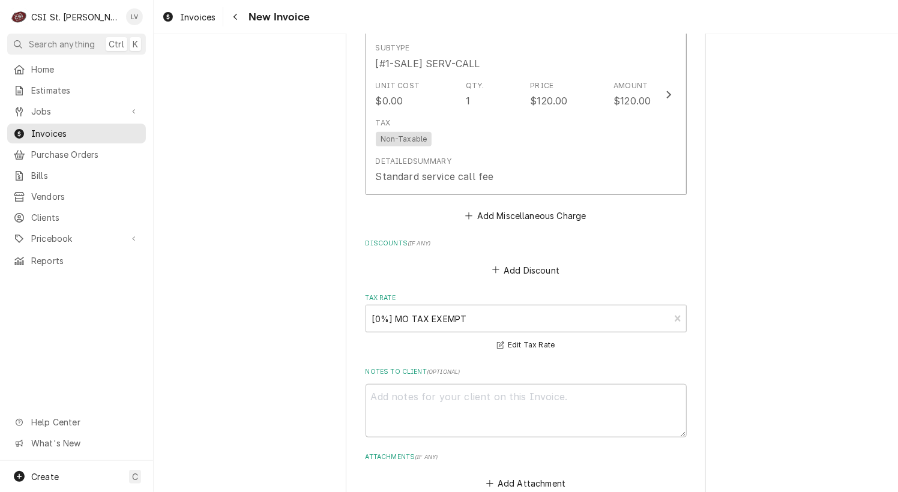
scroll to position [3118, 0]
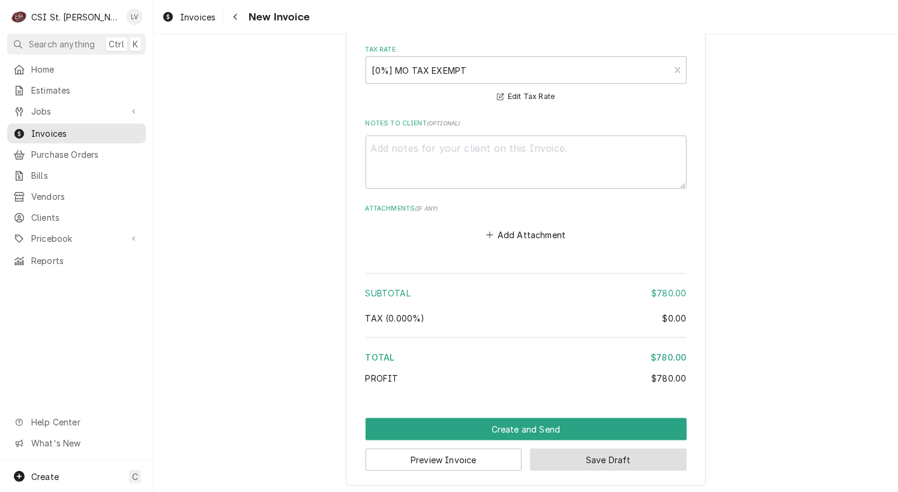
click at [616, 462] on button "Save Draft" at bounding box center [608, 460] width 157 height 22
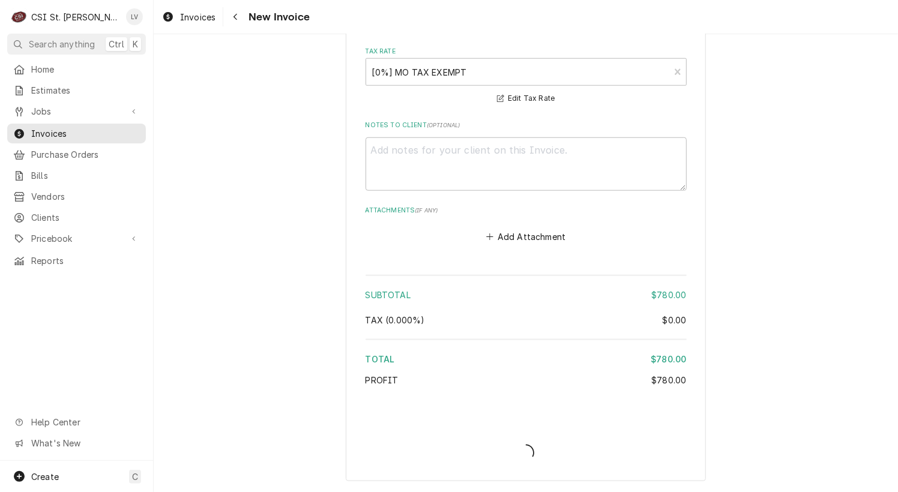
scroll to position [3112, 0]
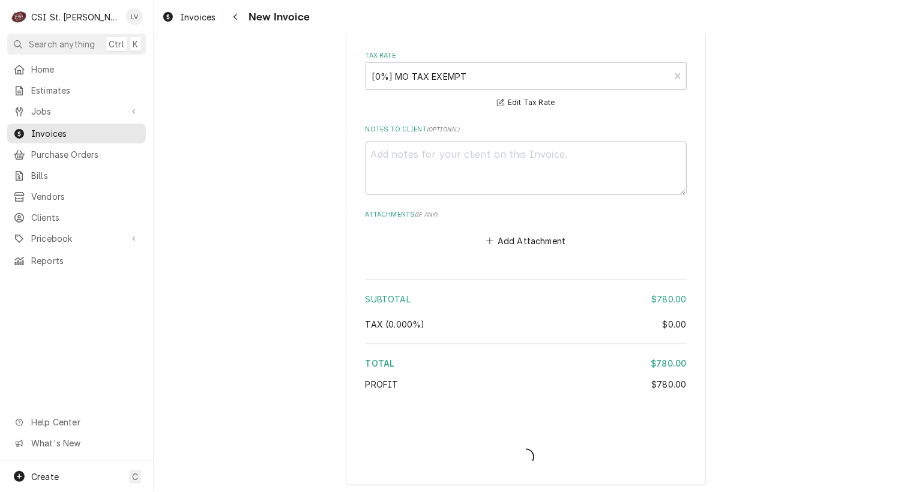
type textarea "x"
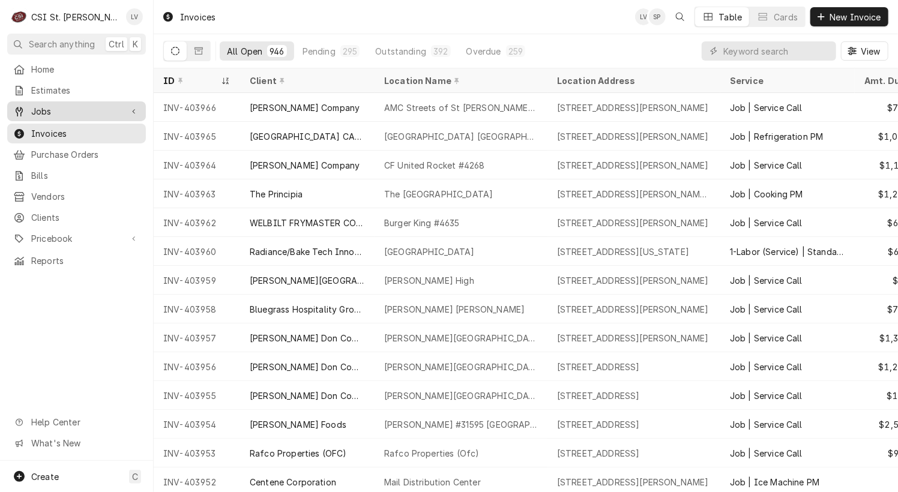
click at [44, 101] on link "Jobs" at bounding box center [76, 111] width 139 height 20
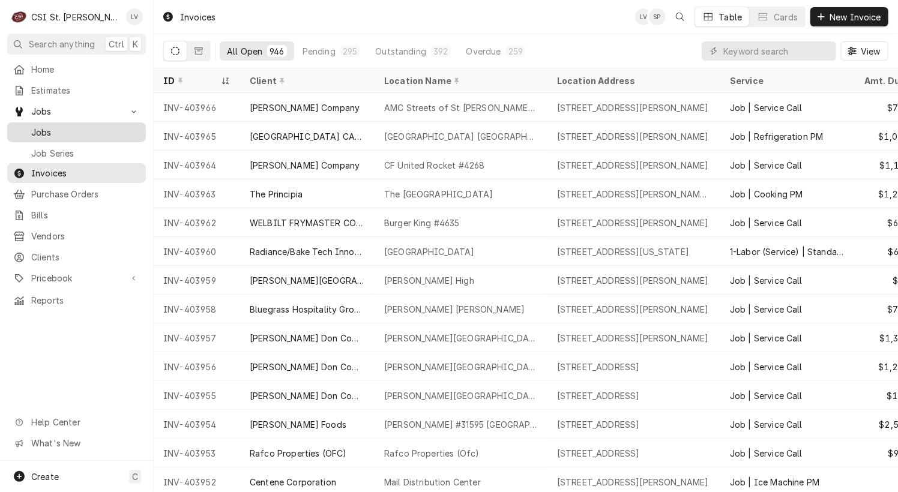
click at [64, 127] on span "Jobs" at bounding box center [85, 132] width 109 height 13
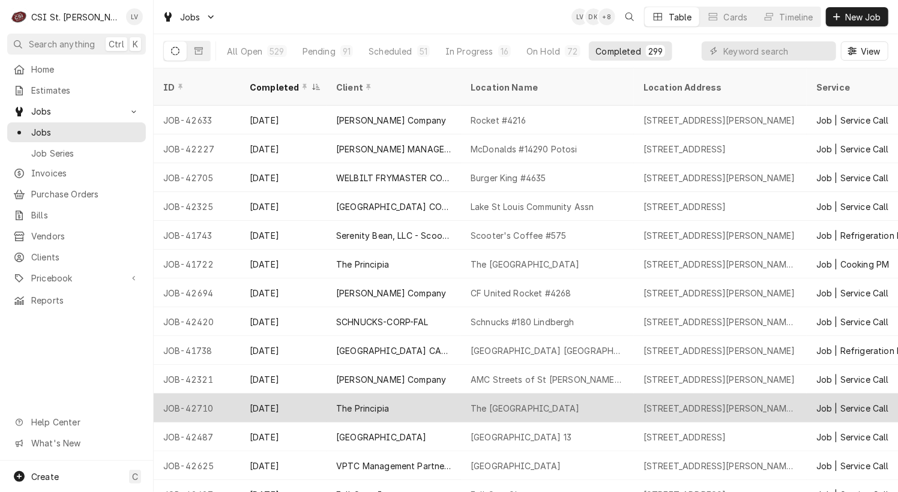
click at [355, 402] on div "The Principia" at bounding box center [362, 408] width 53 height 13
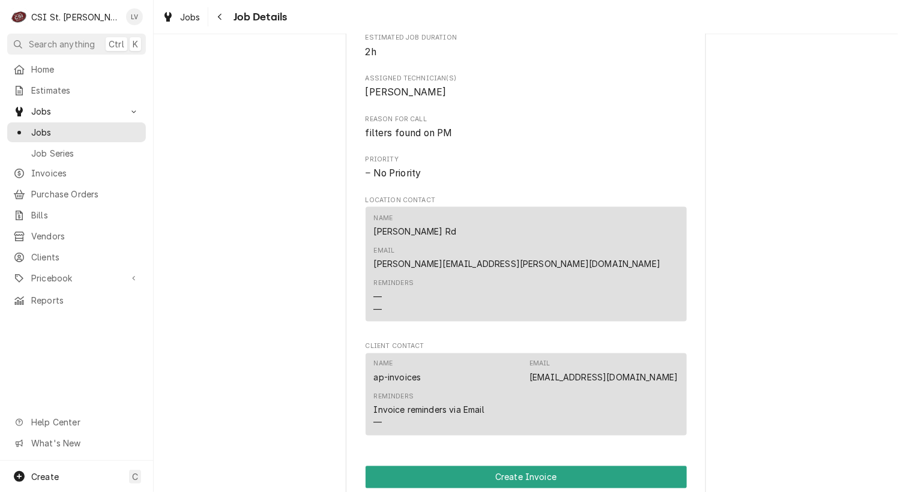
scroll to position [1081, 0]
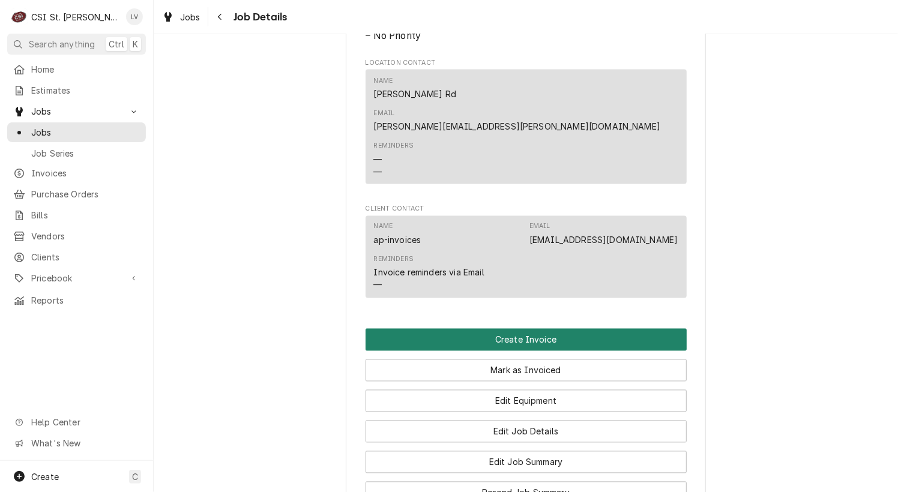
click at [433, 329] on button "Create Invoice" at bounding box center [526, 340] width 321 height 22
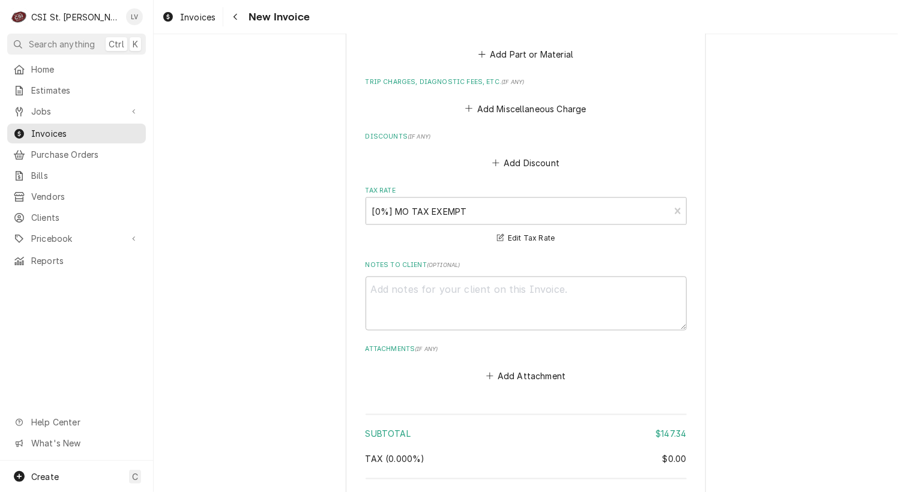
scroll to position [3500, 0]
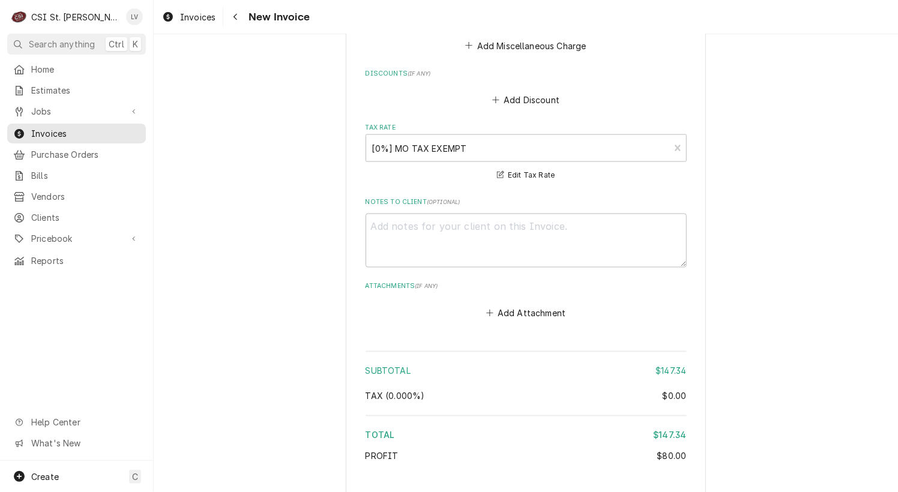
type textarea "x"
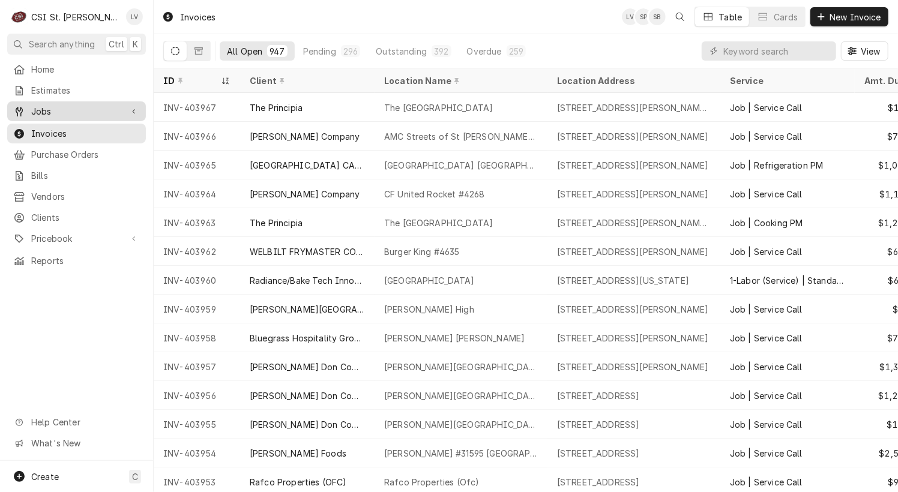
click at [47, 107] on span "Jobs" at bounding box center [76, 111] width 91 height 13
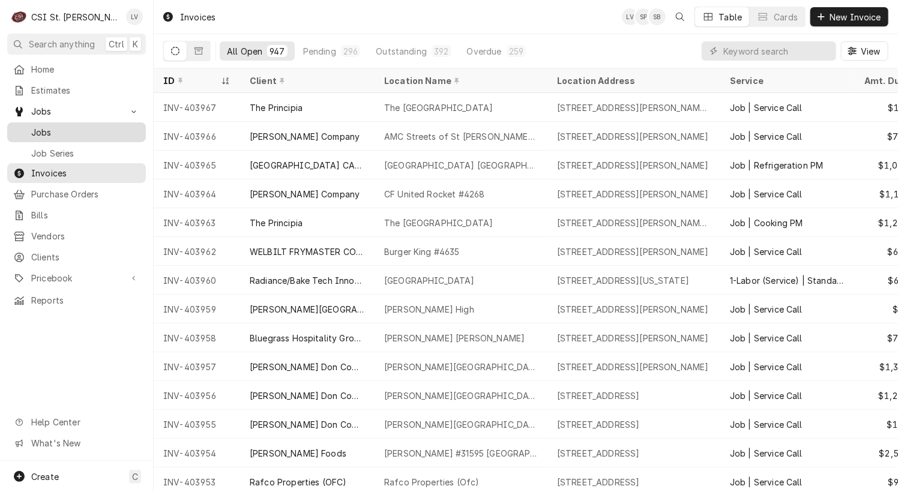
click at [44, 130] on span "Jobs" at bounding box center [85, 132] width 109 height 13
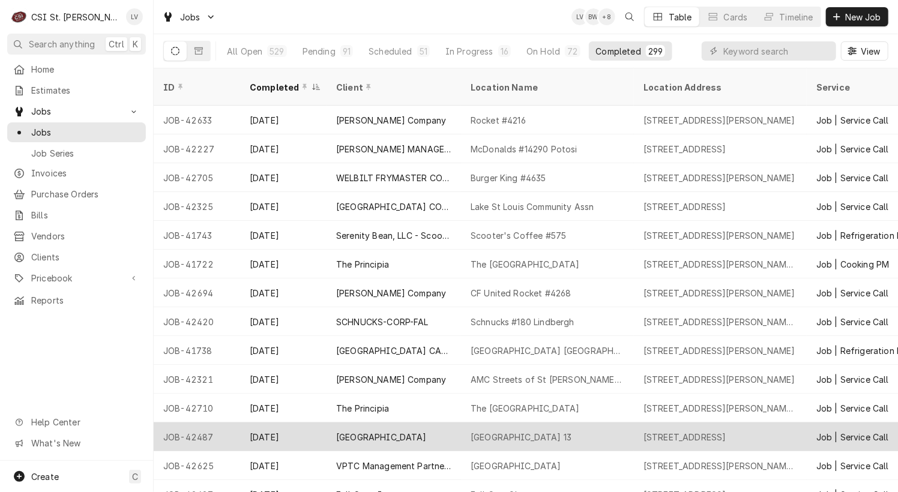
click at [361, 431] on div "[GEOGRAPHIC_DATA]" at bounding box center [381, 437] width 91 height 13
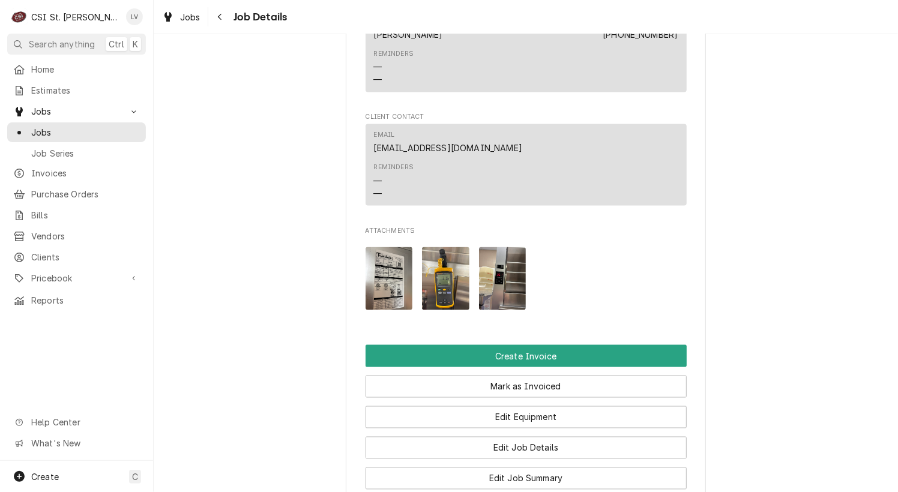
scroll to position [1201, 0]
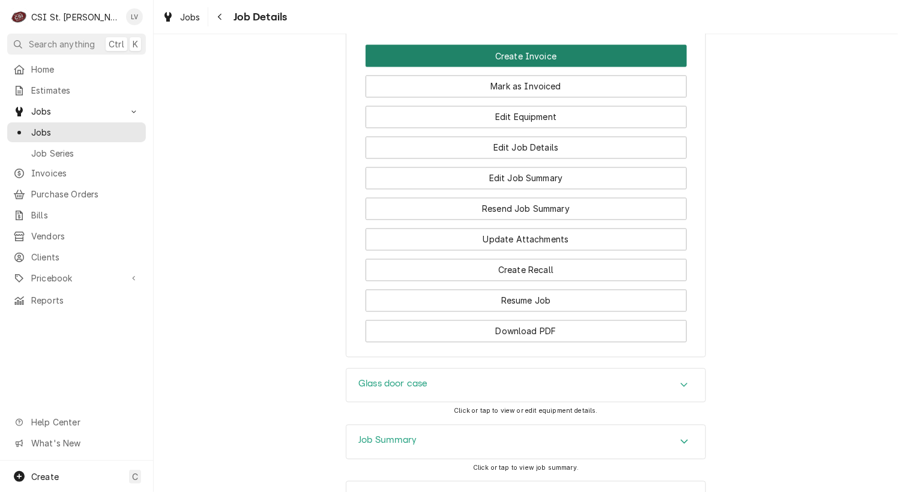
click at [487, 67] on button "Create Invoice" at bounding box center [526, 56] width 321 height 22
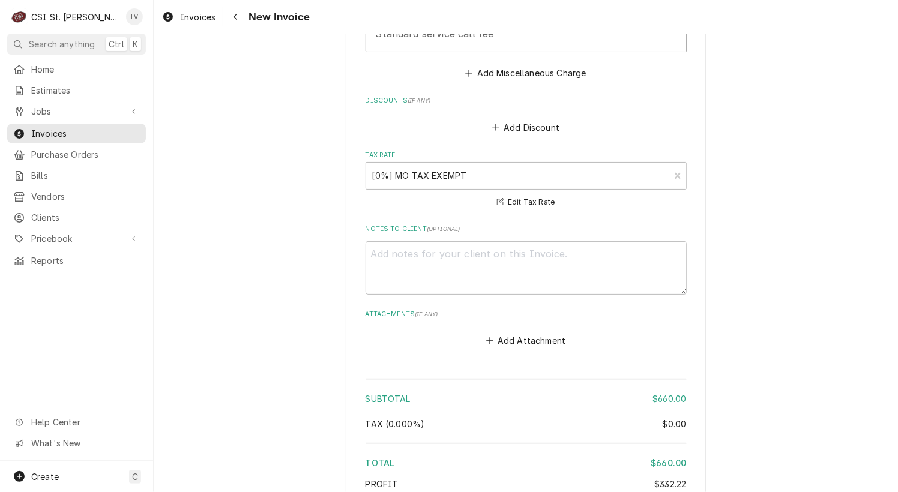
scroll to position [3797, 0]
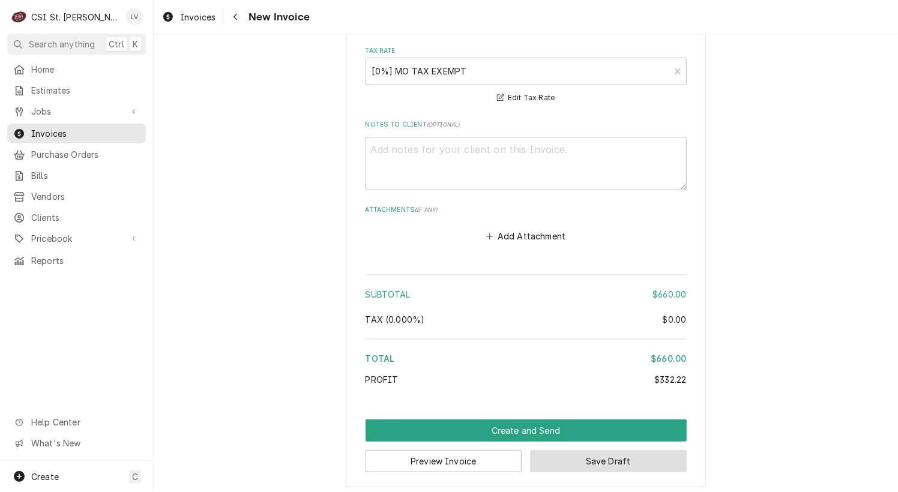
click at [628, 452] on button "Save Draft" at bounding box center [608, 461] width 157 height 22
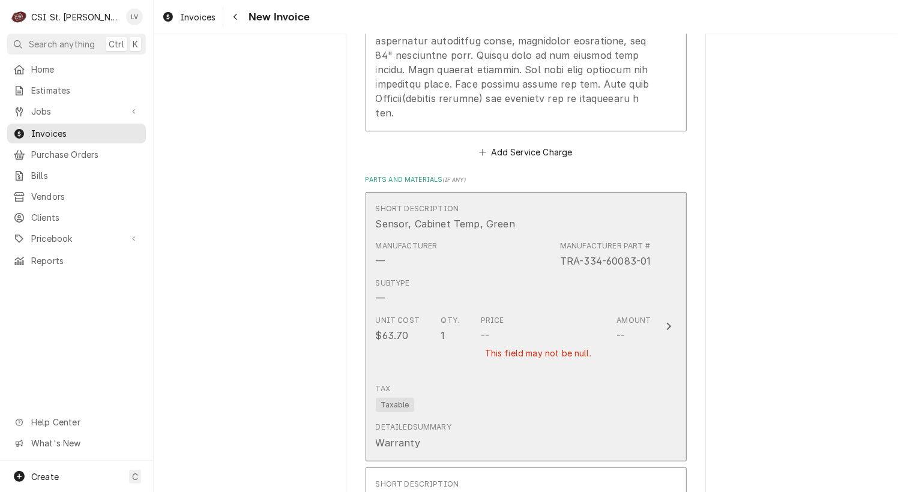
scroll to position [2591, 0]
click at [541, 304] on div "Subtype —" at bounding box center [514, 292] width 276 height 37
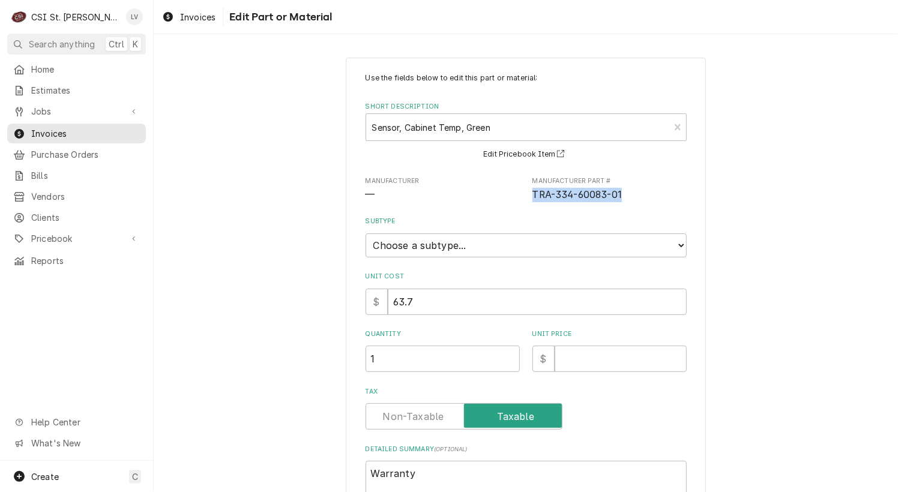
drag, startPoint x: 629, startPoint y: 196, endPoint x: 526, endPoint y: 199, distance: 103.3
click at [526, 199] on div "Manufacturer — Manufacturer Part # TRA-334-60083-01" at bounding box center [526, 189] width 321 height 26
copy span "TRA-334-60083-01"
type textarea "x"
click at [405, 122] on div "Short Description" at bounding box center [518, 127] width 292 height 22
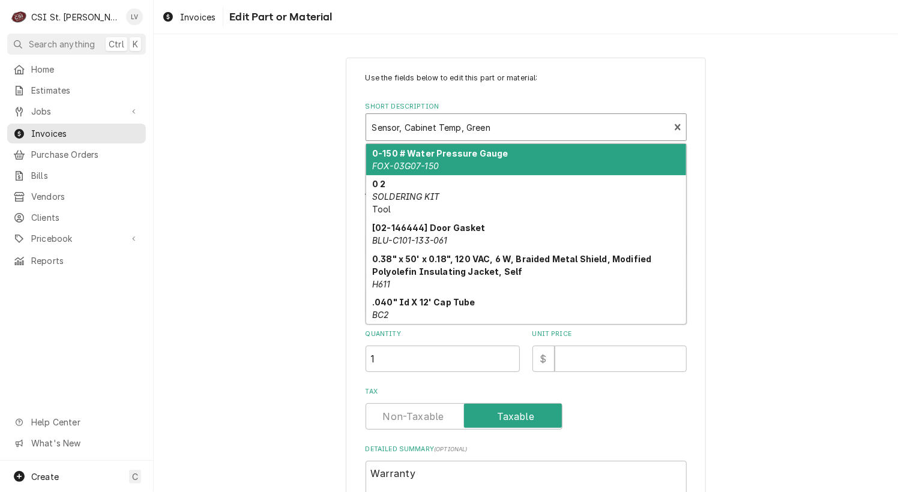
paste input "TRA-334-60083-01"
type input "TRA-334-60083-01"
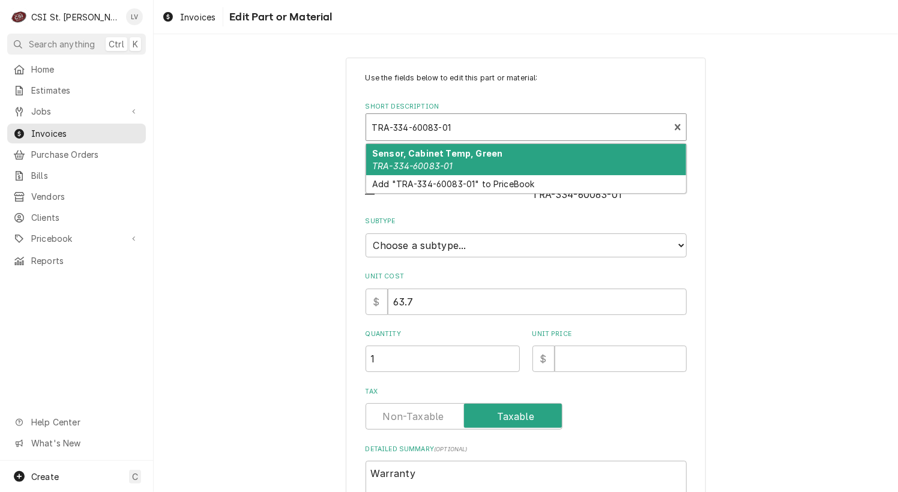
click at [407, 163] on em "TRA-334-60083-01" at bounding box center [412, 166] width 81 height 10
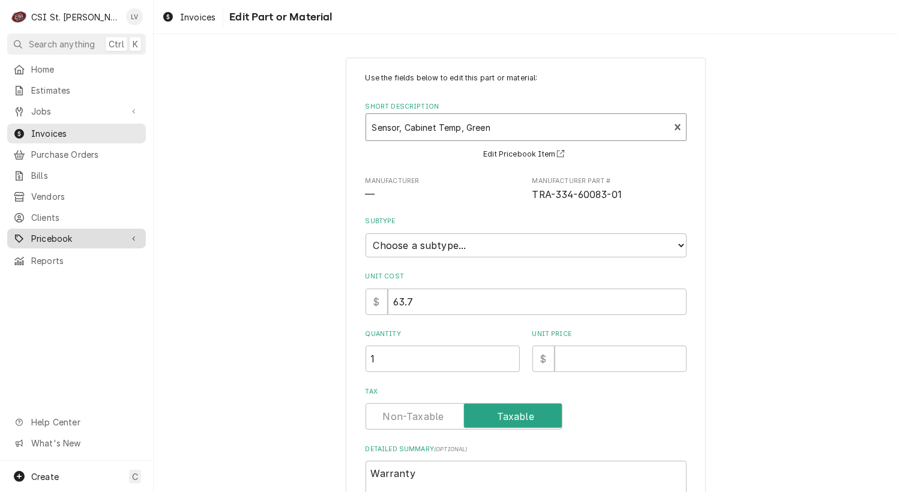
click at [48, 232] on span "Pricebook" at bounding box center [76, 238] width 91 height 13
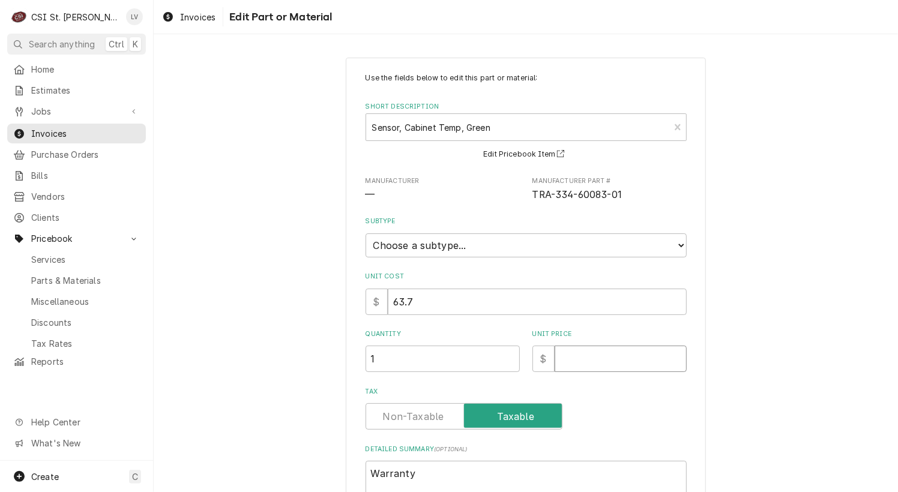
click at [577, 354] on input "Unit Price" at bounding box center [621, 359] width 132 height 26
type textarea "x"
type input "1"
type textarea "x"
type input "10"
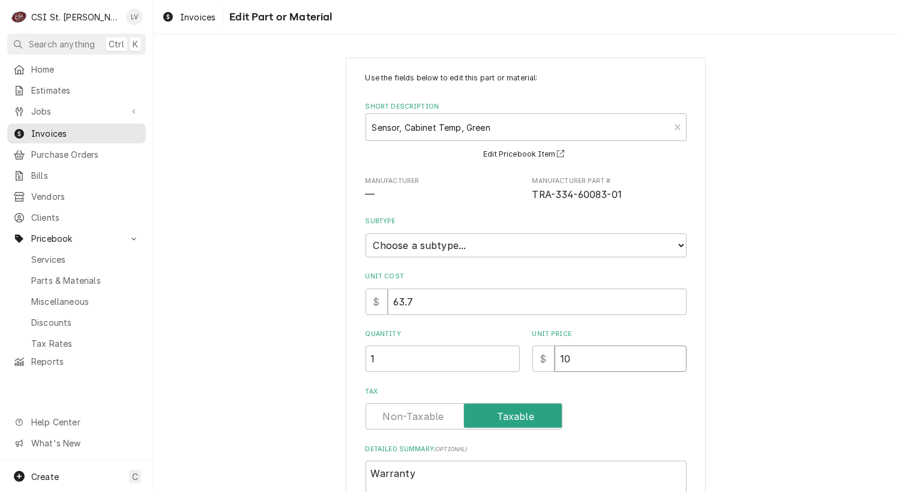
type textarea "x"
type input "101"
type textarea "x"
type input "101.1"
type textarea "x"
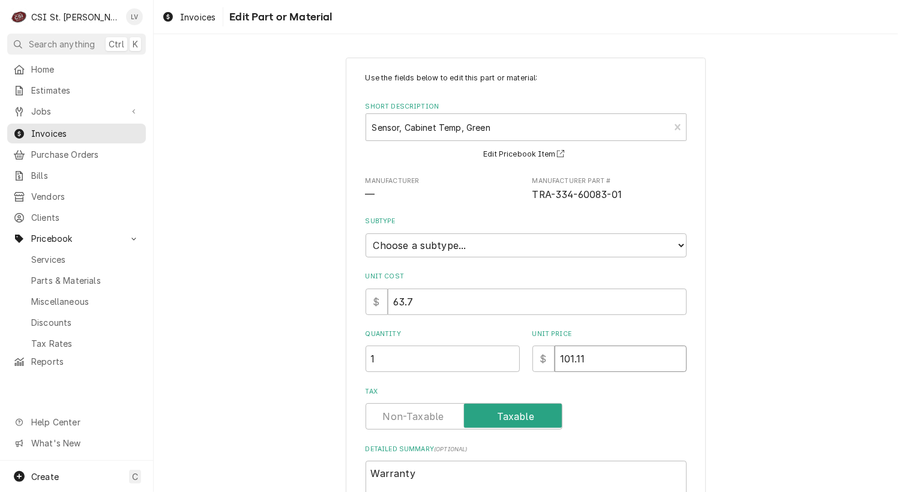
type input "101.11"
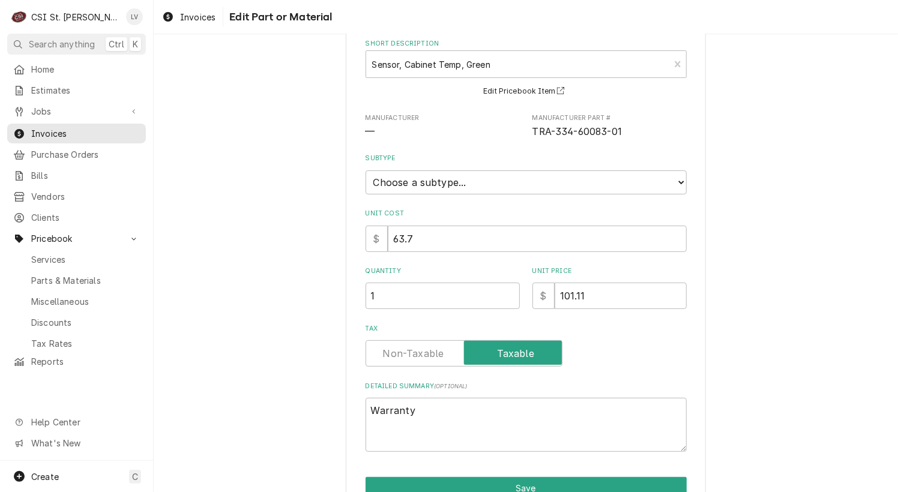
scroll to position [125, 0]
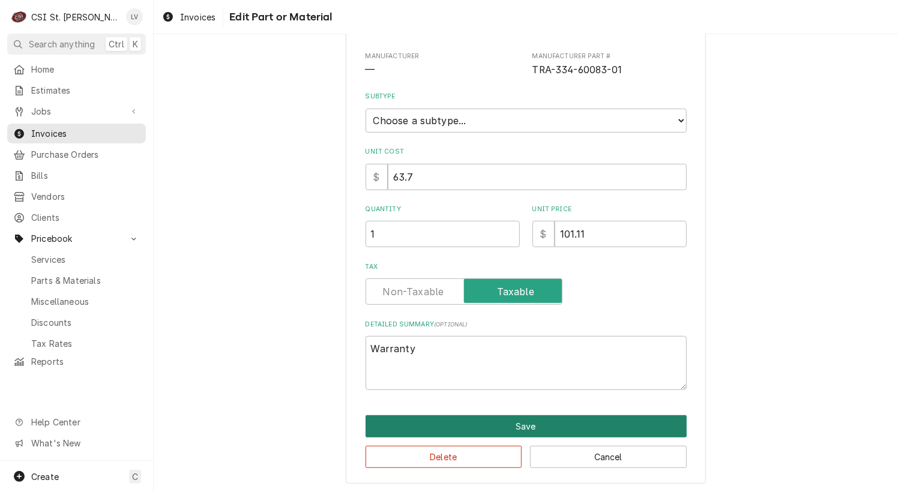
click at [531, 420] on button "Save" at bounding box center [526, 426] width 321 height 22
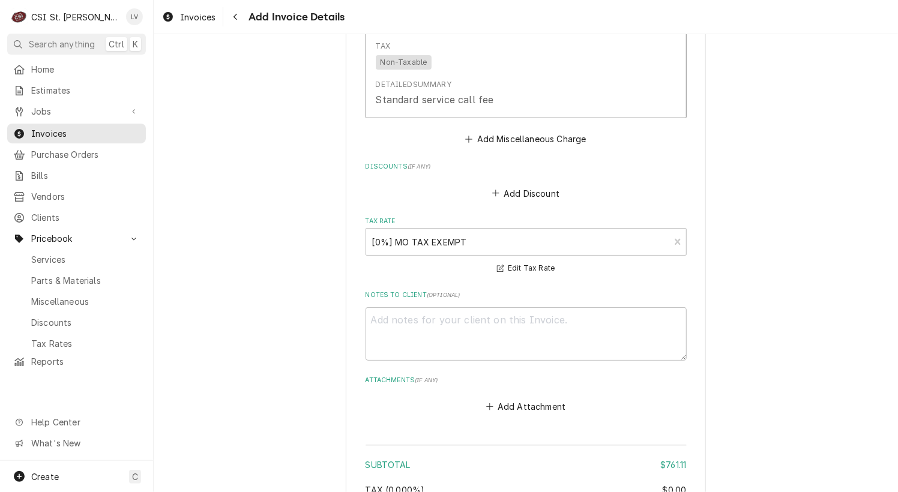
scroll to position [3856, 0]
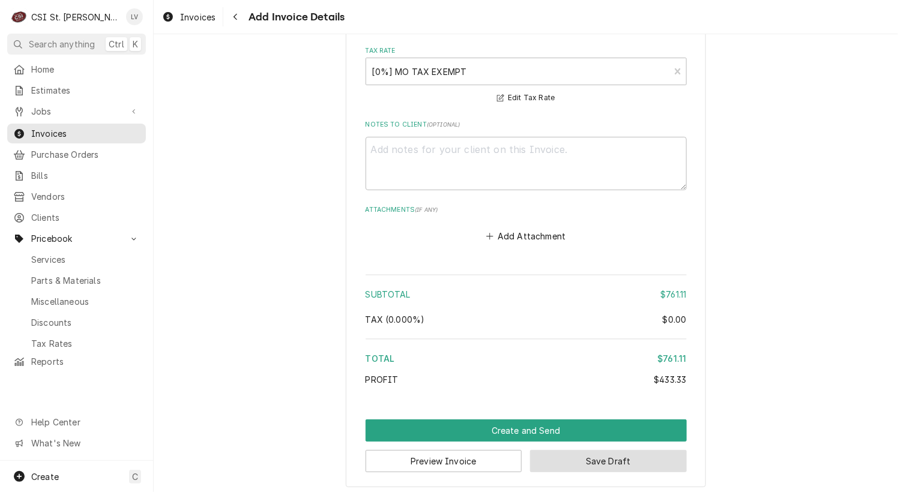
click at [597, 459] on button "Save Draft" at bounding box center [608, 461] width 157 height 22
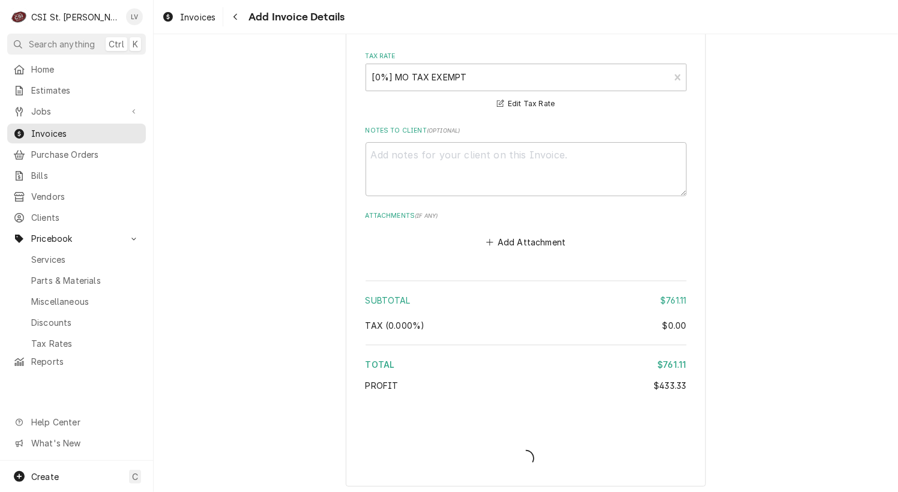
type textarea "x"
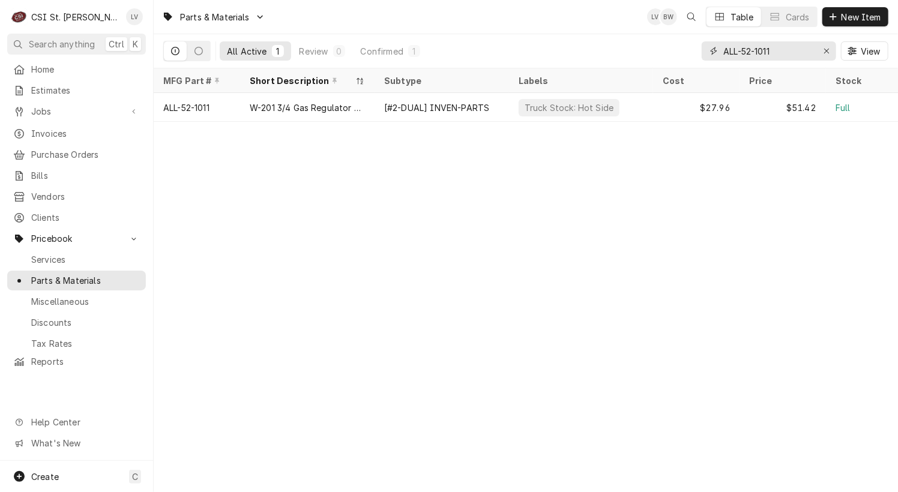
drag, startPoint x: 794, startPoint y: 52, endPoint x: 692, endPoint y: 64, distance: 102.8
click at [692, 64] on div "All Active 1 Review 0 Confirmed 1 ALL-52-1011 View" at bounding box center [525, 51] width 725 height 34
paste input "TRA-334-60083-0"
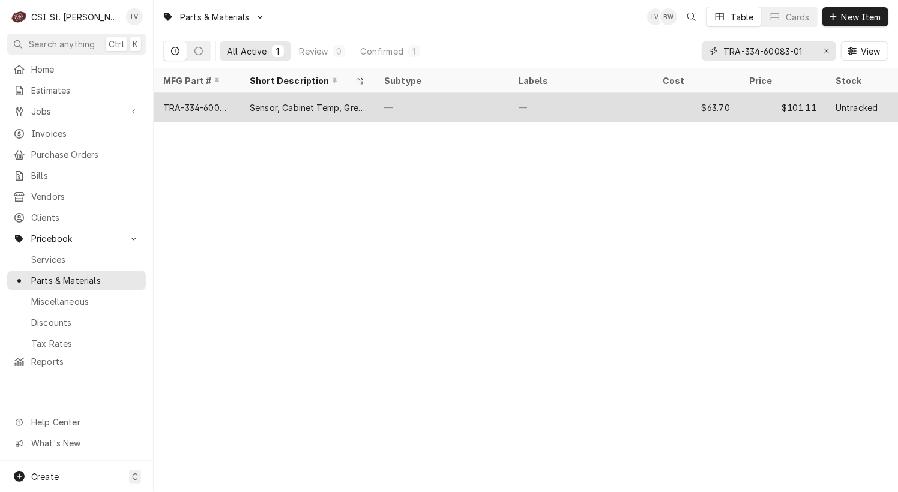
type input "TRA-334-60083-01"
click at [301, 108] on div "Sensor, Cabinet Temp, Green" at bounding box center [307, 107] width 115 height 13
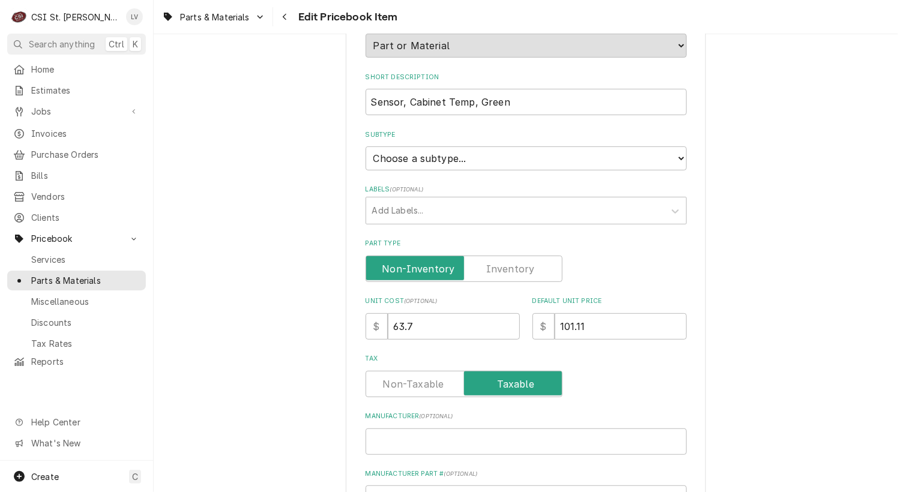
scroll to position [360, 0]
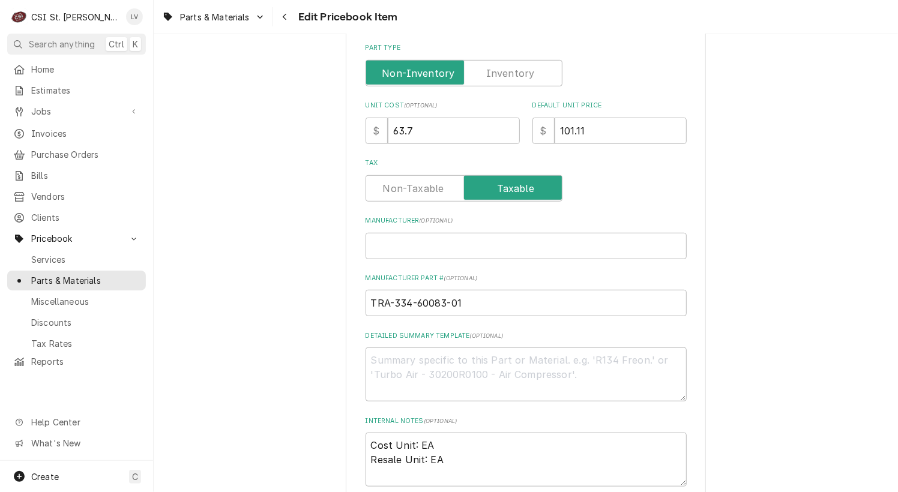
type textarea "x"
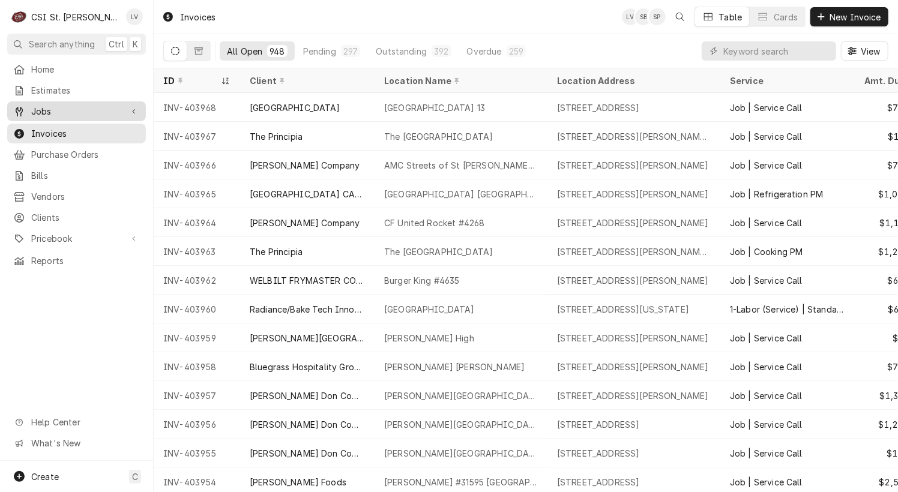
click at [34, 107] on span "Jobs" at bounding box center [76, 111] width 91 height 13
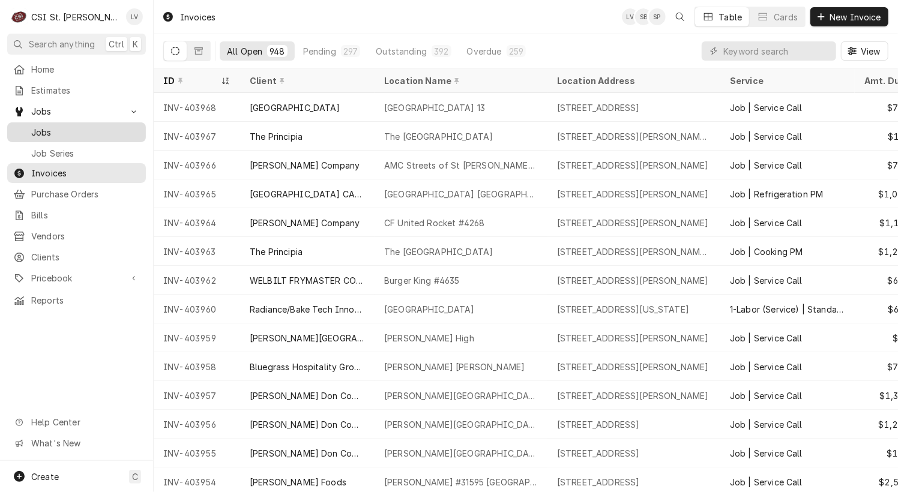
click at [52, 126] on span "Jobs" at bounding box center [85, 132] width 109 height 13
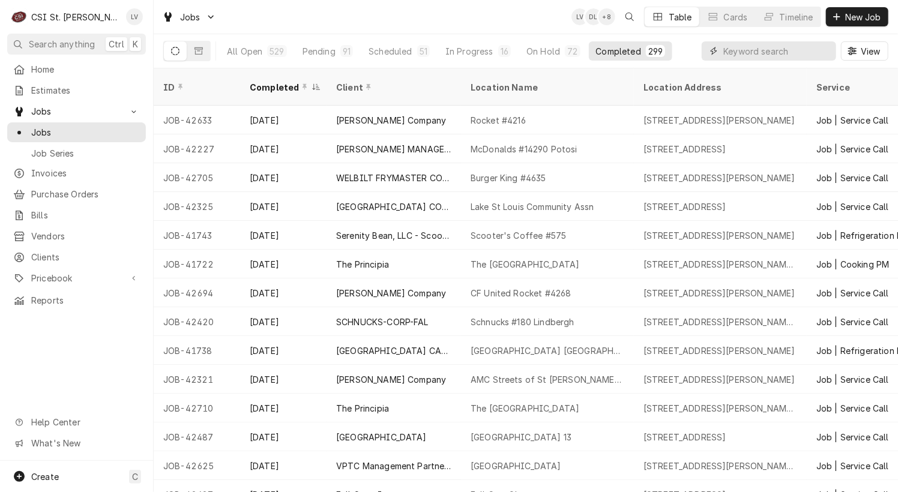
click at [732, 53] on input "Dynamic Content Wrapper" at bounding box center [776, 50] width 107 height 19
type input "42625"
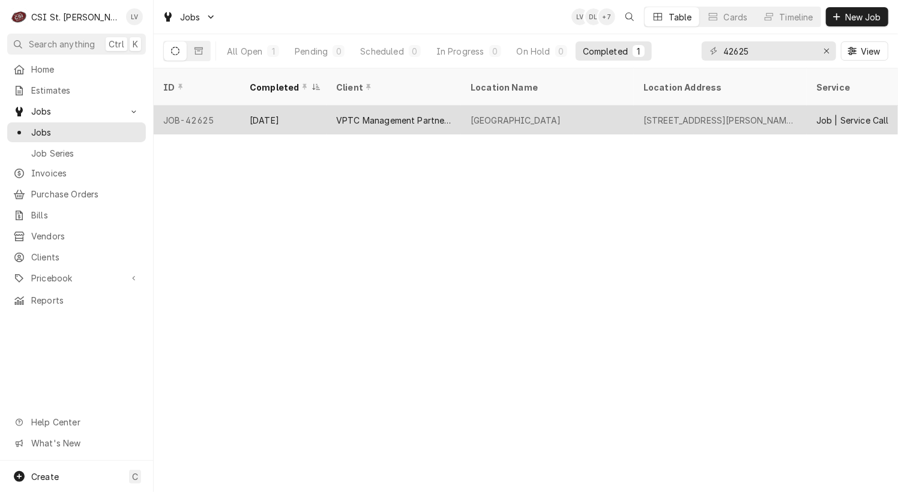
click at [685, 114] on div "[STREET_ADDRESS][PERSON_NAME][US_STATE]" at bounding box center [721, 120] width 154 height 13
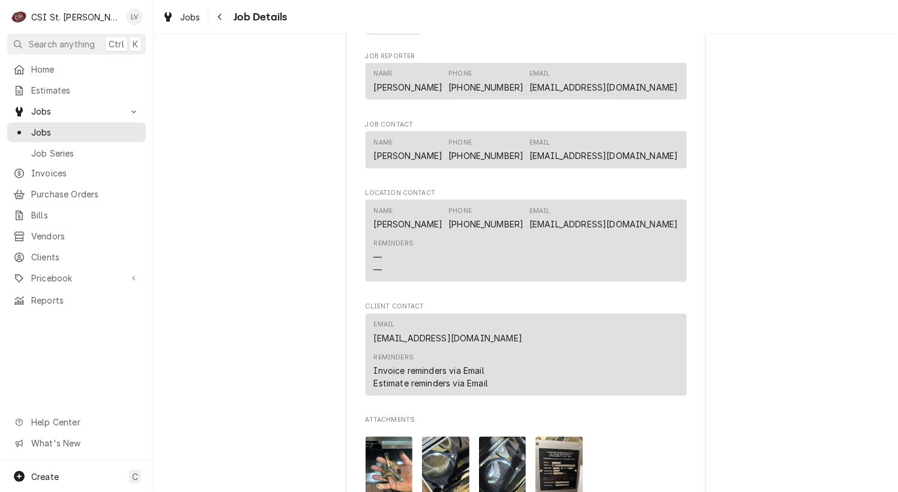
scroll to position [1141, 0]
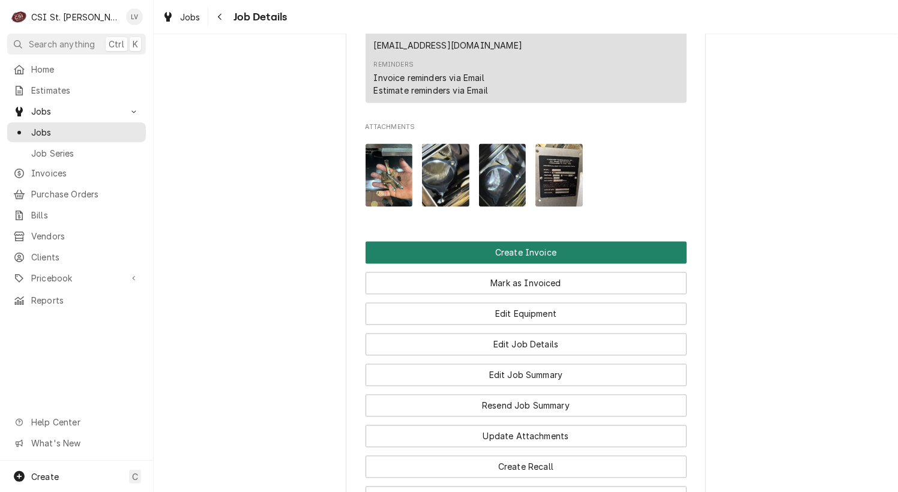
click at [570, 264] on button "Create Invoice" at bounding box center [526, 253] width 321 height 22
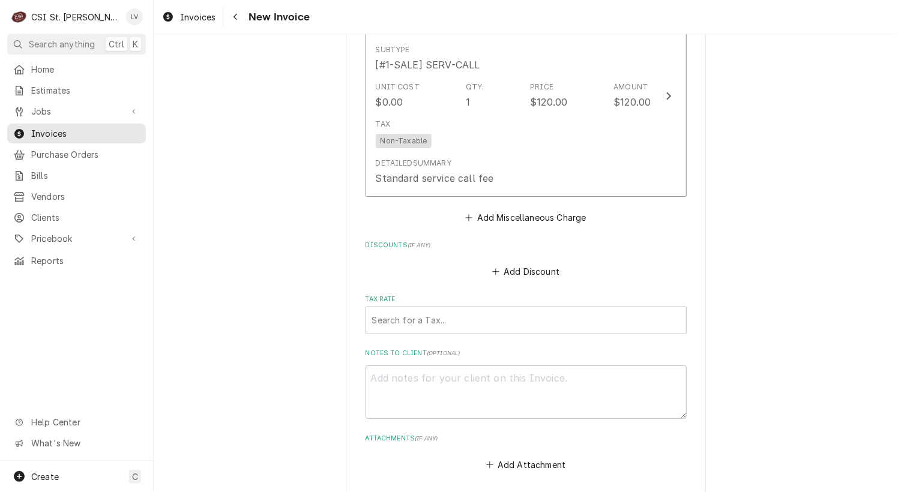
scroll to position [3894, 0]
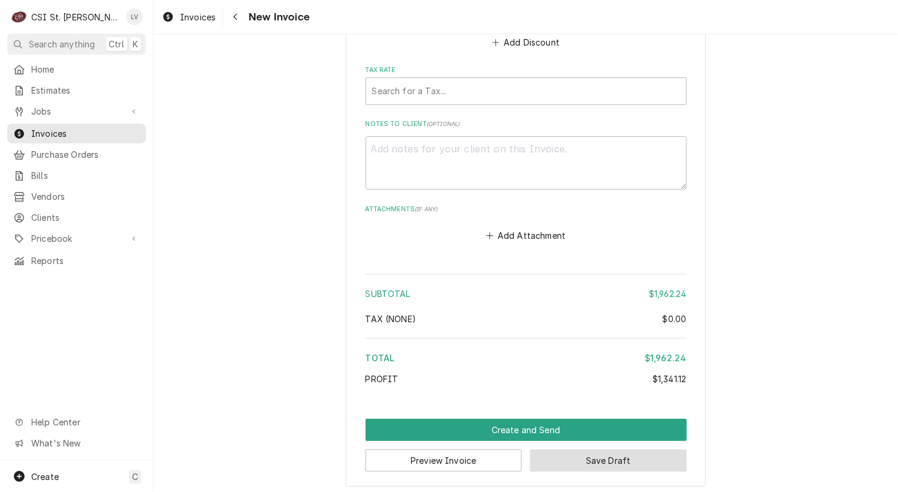
click at [665, 457] on button "Save Draft" at bounding box center [608, 461] width 157 height 22
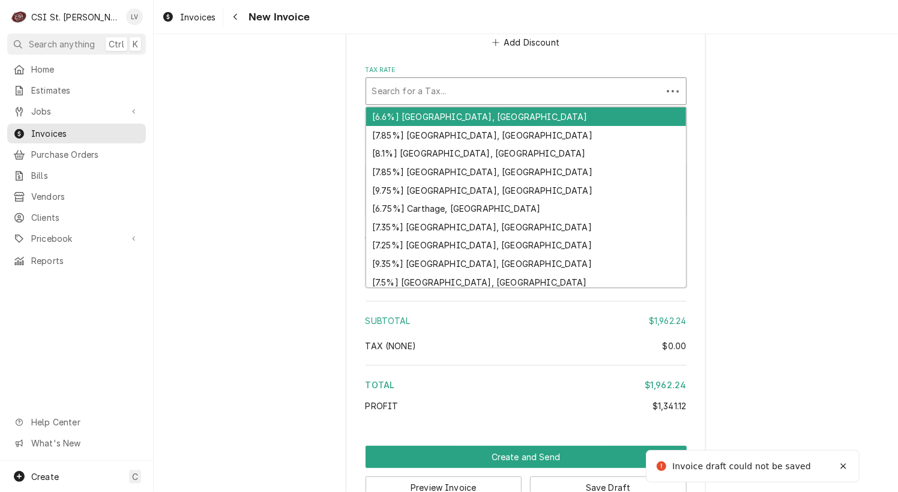
click at [466, 92] on div "Tax Rate" at bounding box center [514, 91] width 284 height 22
type textarea "x"
type input "m"
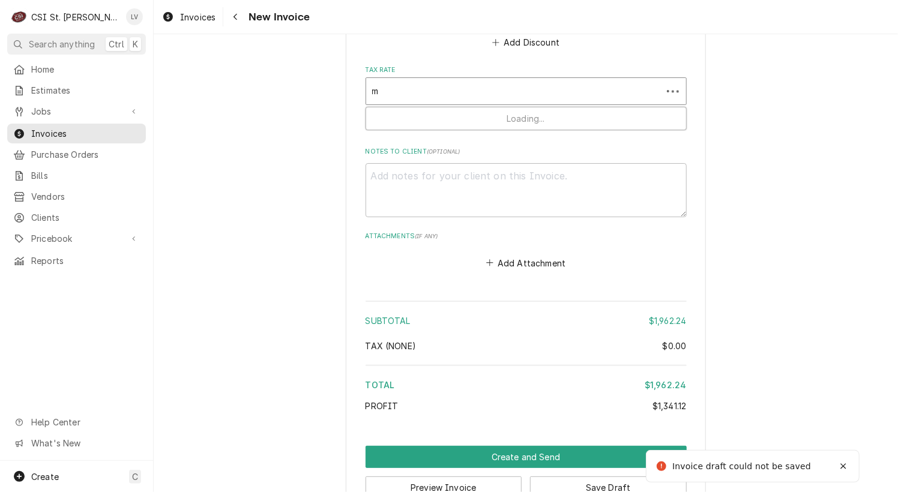
type textarea "x"
type input "mo"
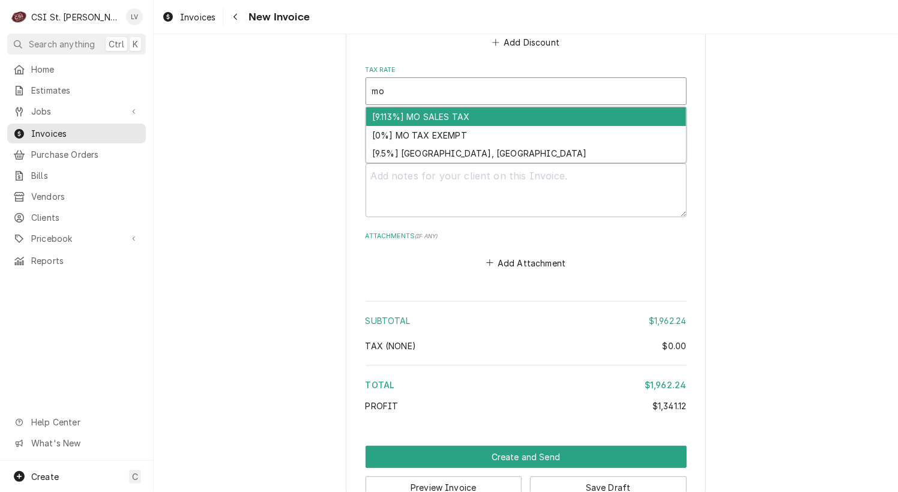
click at [464, 112] on div "[9.113%] MO SALES TAX" at bounding box center [526, 116] width 320 height 19
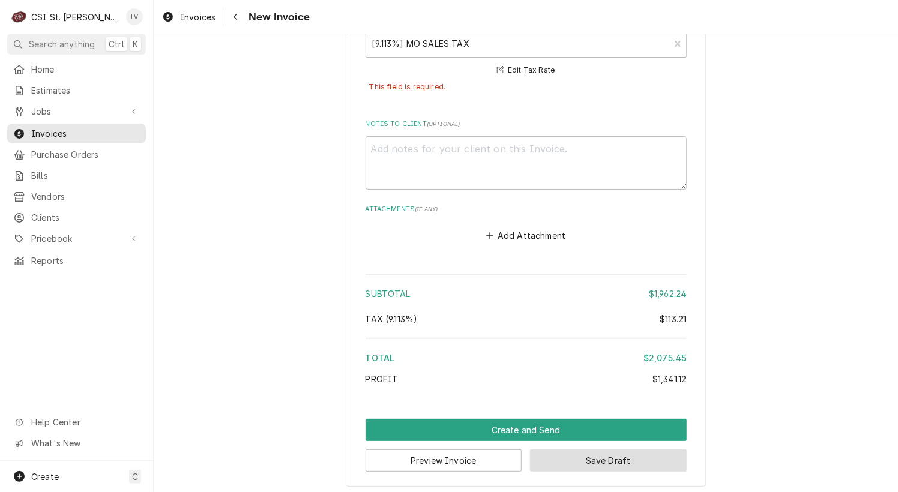
click at [654, 453] on button "Save Draft" at bounding box center [608, 461] width 157 height 22
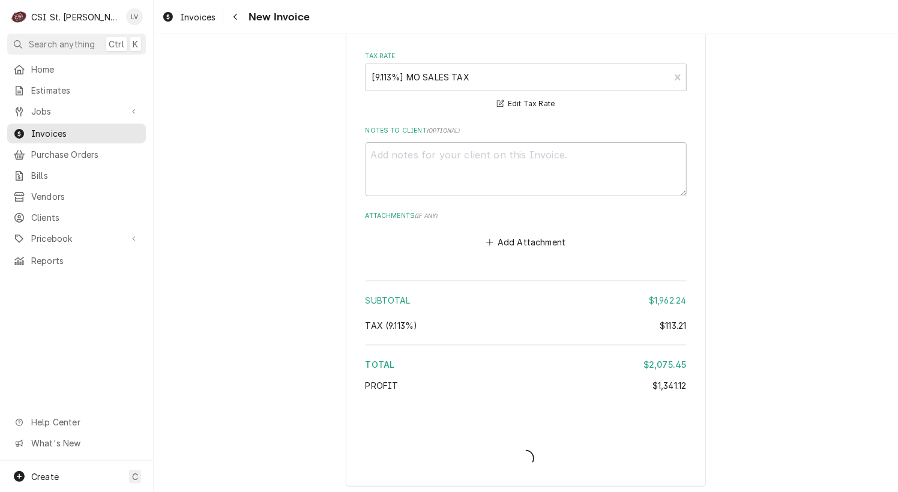
type textarea "x"
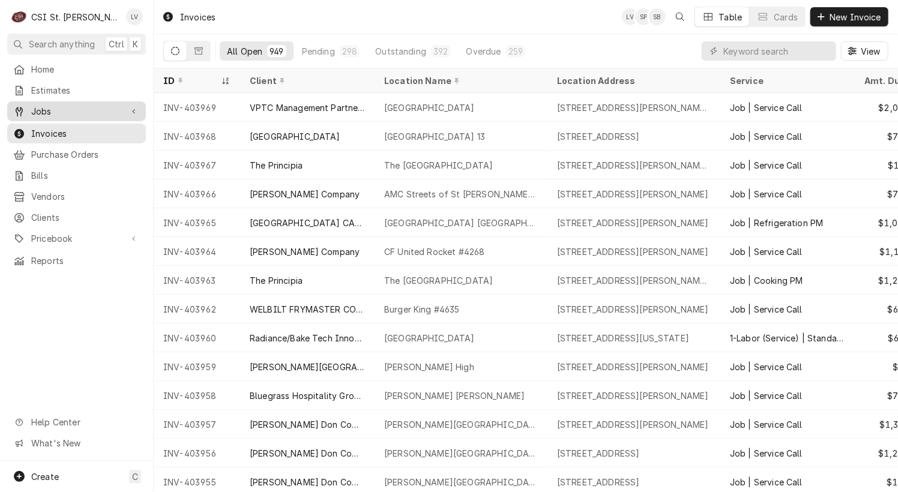
click at [68, 105] on span "Jobs" at bounding box center [76, 111] width 91 height 13
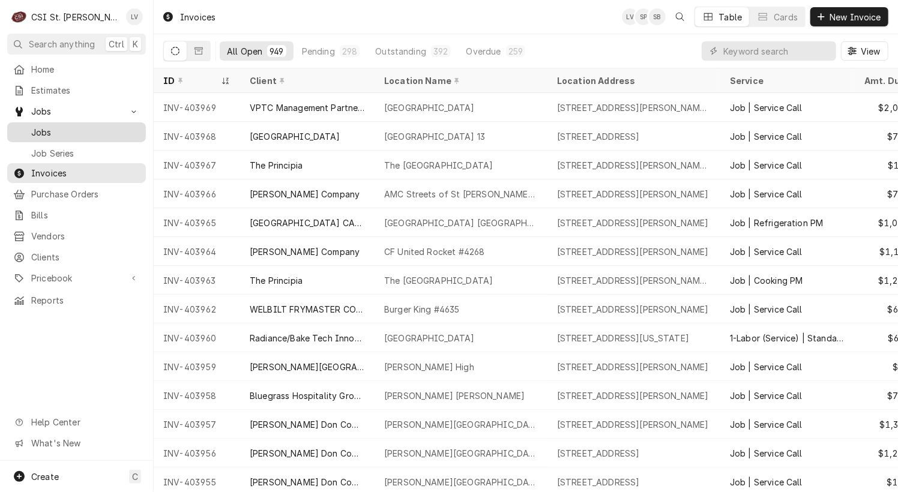
click at [67, 126] on span "Jobs" at bounding box center [85, 132] width 109 height 13
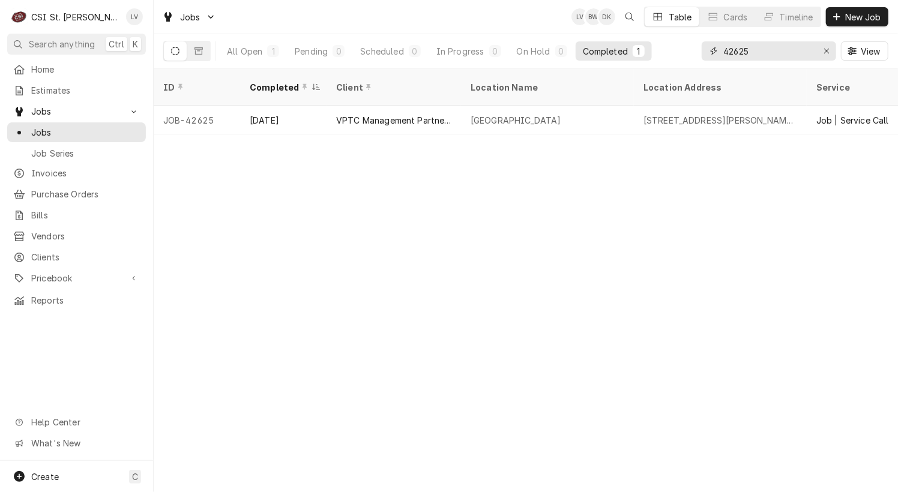
drag, startPoint x: 768, startPoint y: 48, endPoint x: 655, endPoint y: 49, distance: 112.9
click at [655, 49] on div "All Open 1 Pending 0 Scheduled 0 In Progress 0 On Hold 0 Completed 1 42625 View" at bounding box center [525, 51] width 725 height 34
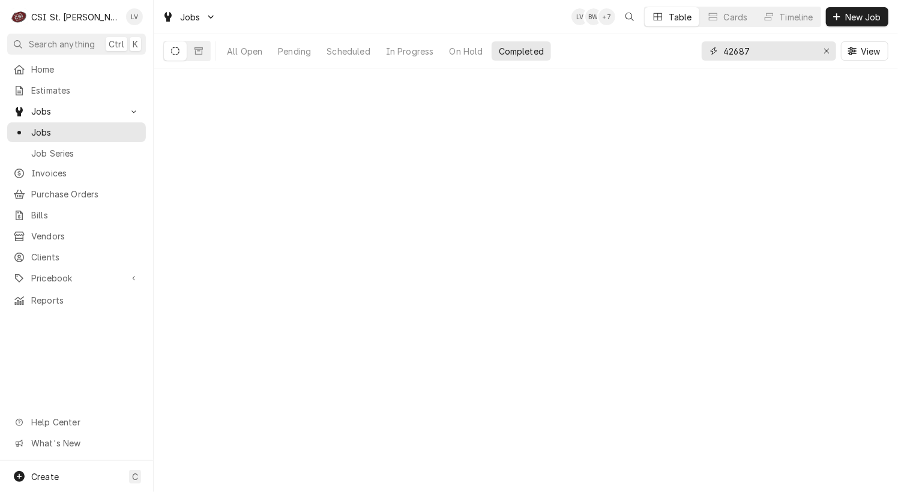
type input "42687"
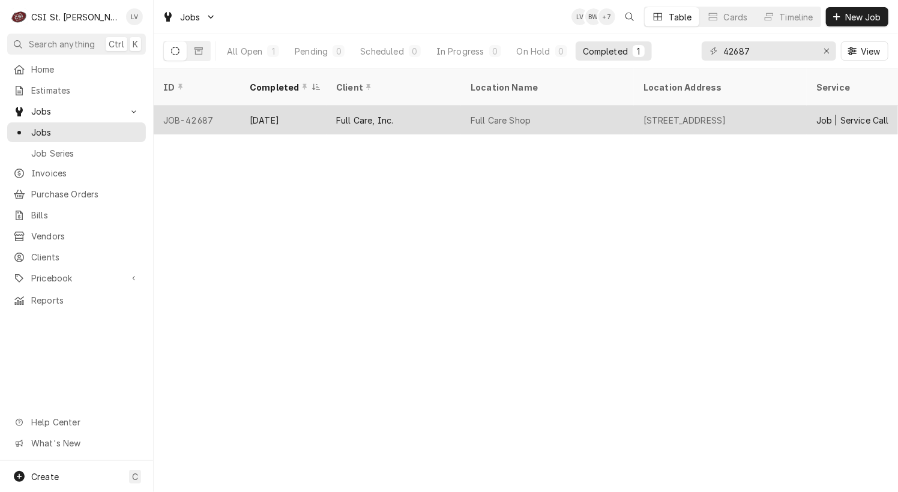
click at [600, 106] on div "Full Care Shop" at bounding box center [547, 120] width 173 height 29
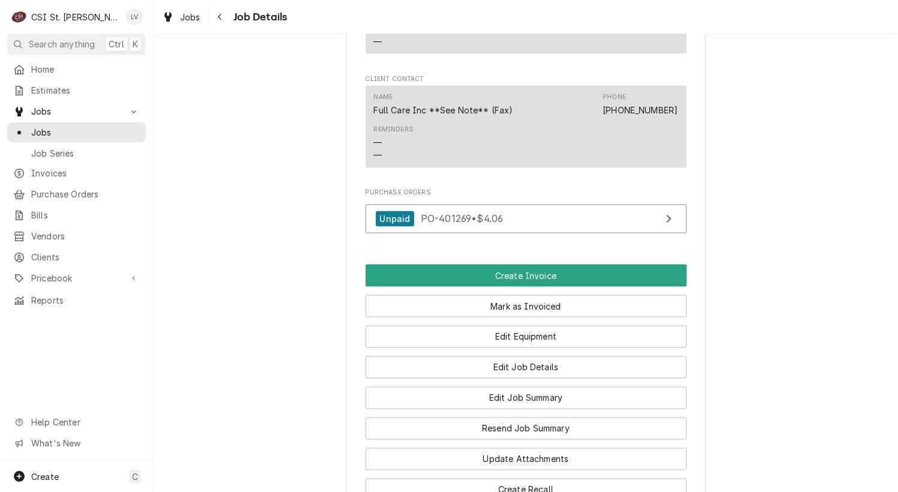
scroll to position [960, 0]
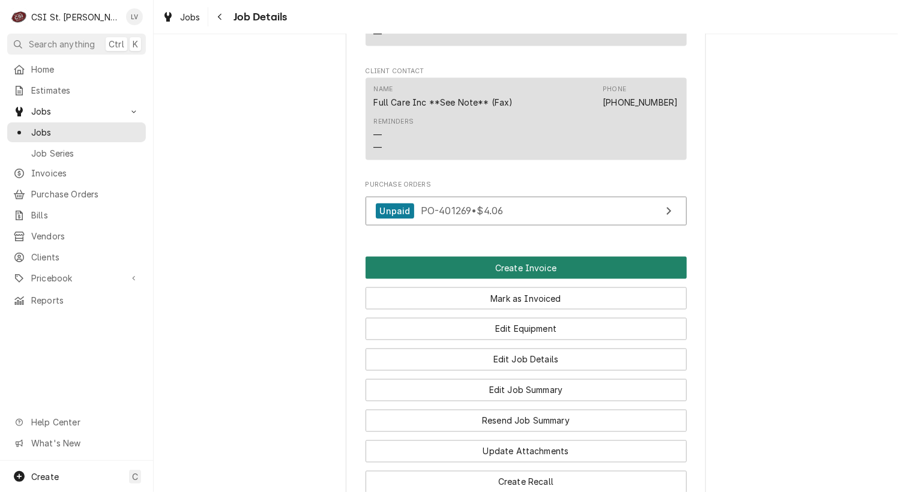
click at [513, 279] on button "Create Invoice" at bounding box center [526, 268] width 321 height 22
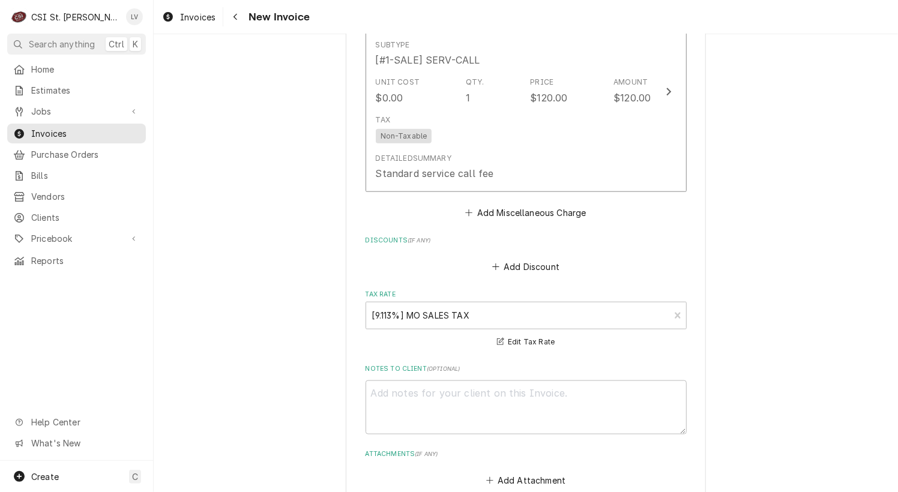
scroll to position [3338, 0]
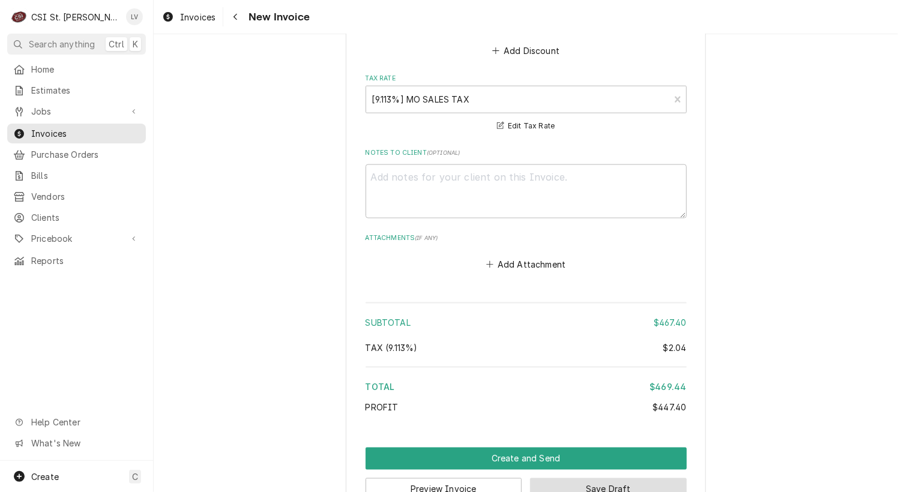
click at [583, 478] on button "Save Draft" at bounding box center [608, 489] width 157 height 22
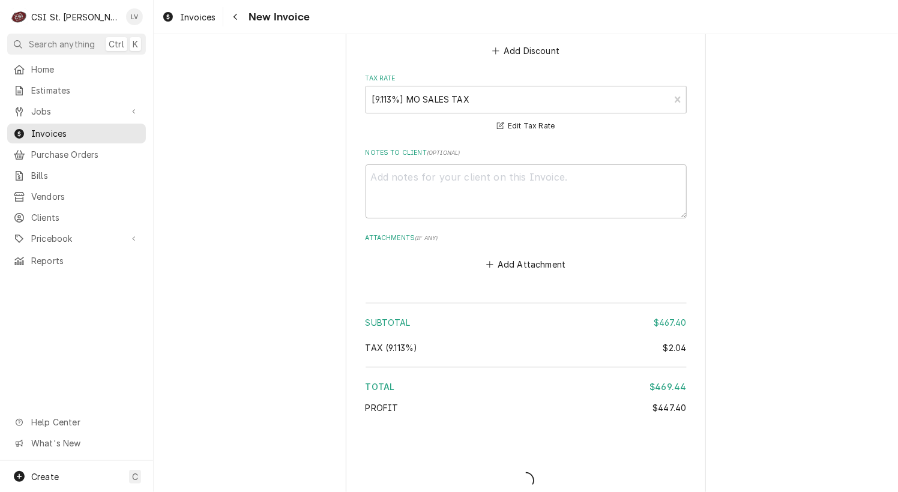
scroll to position [3332, 0]
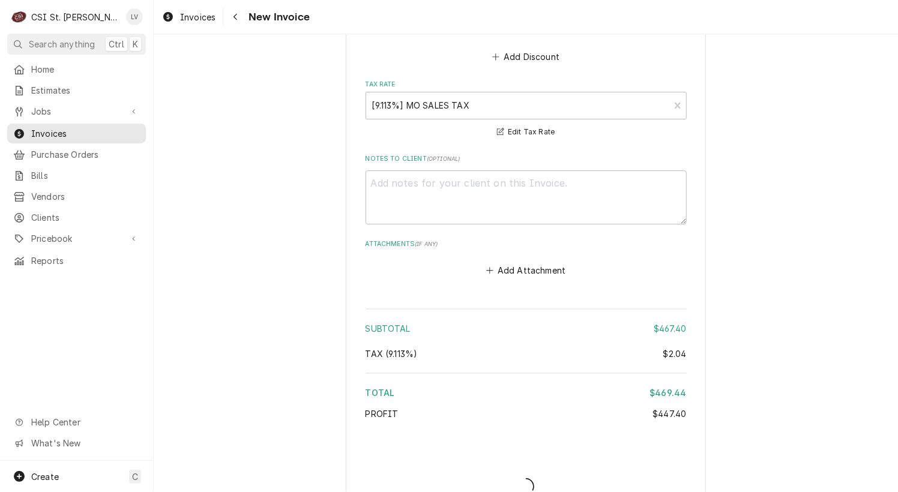
type textarea "x"
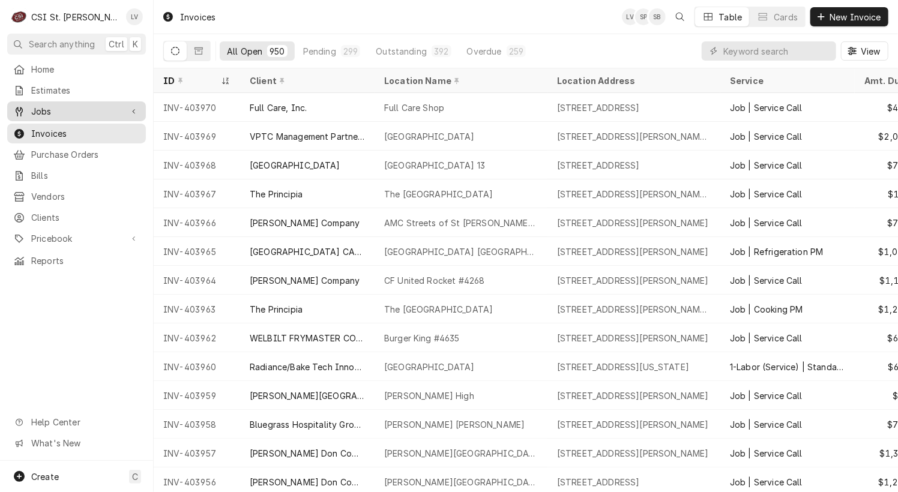
click at [41, 110] on span "Jobs" at bounding box center [76, 111] width 91 height 13
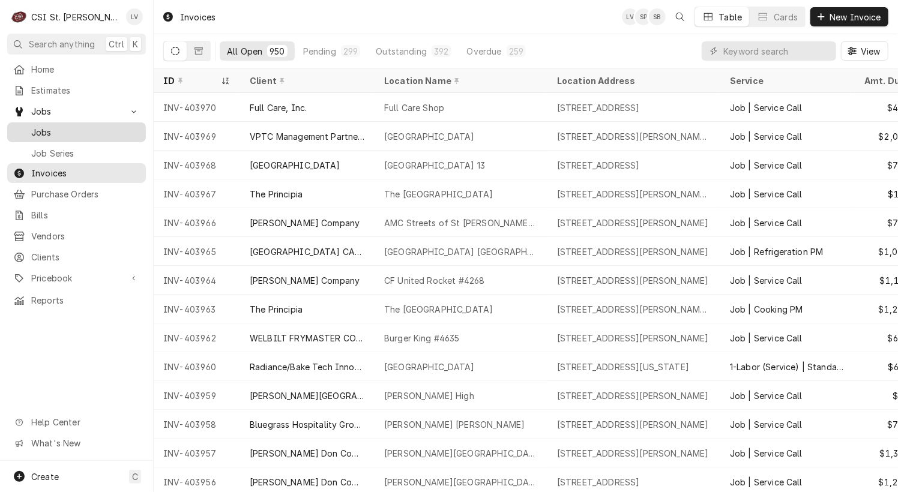
click at [42, 126] on span "Jobs" at bounding box center [85, 132] width 109 height 13
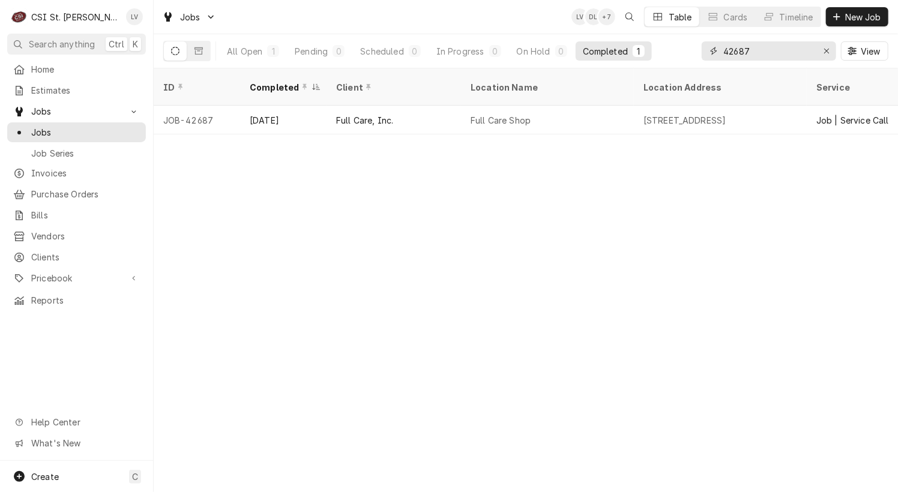
drag, startPoint x: 751, startPoint y: 51, endPoint x: 705, endPoint y: 55, distance: 45.8
click at [705, 54] on div "42687" at bounding box center [769, 50] width 134 height 19
type input "4"
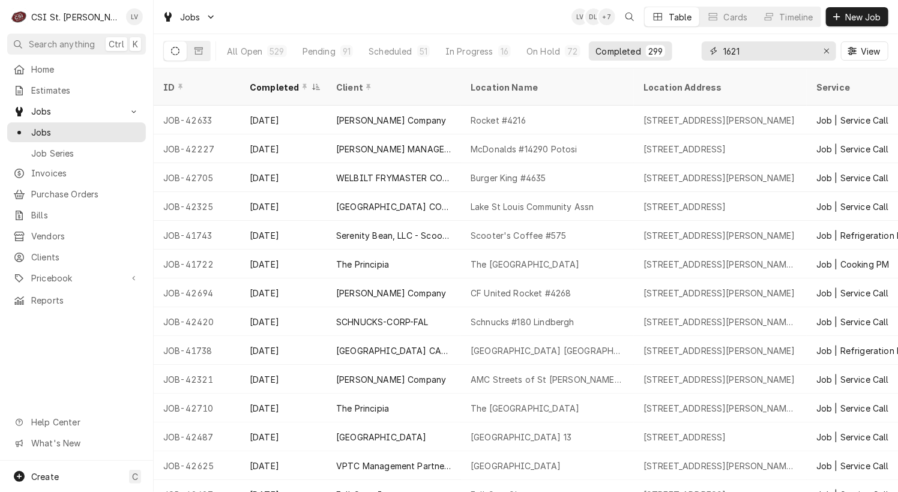
type input "1621"
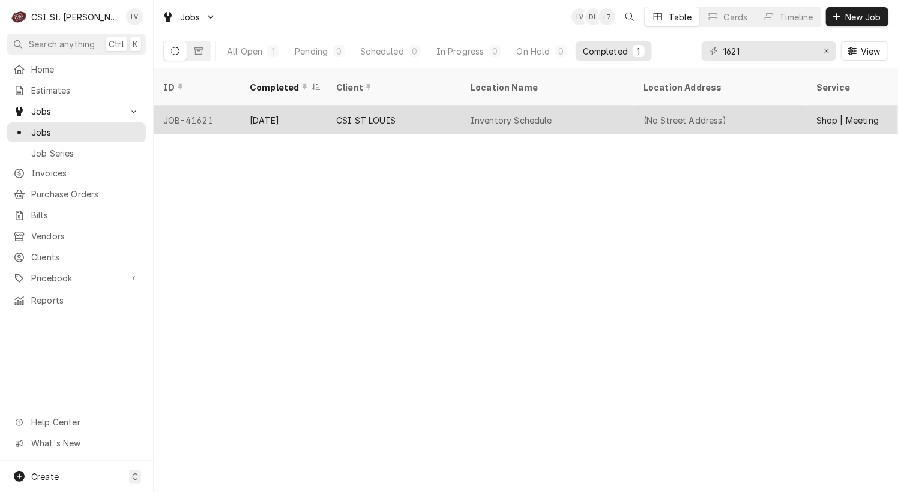
click at [546, 114] on div "Inventory Schedule" at bounding box center [512, 120] width 82 height 13
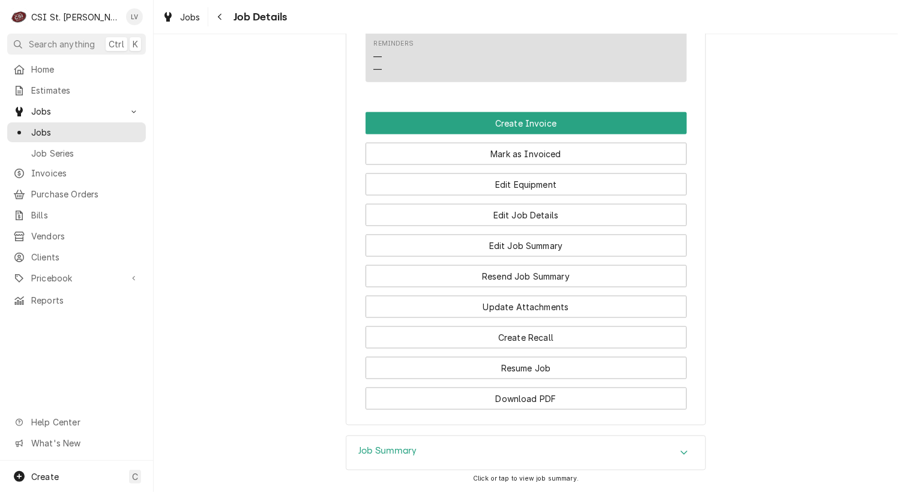
scroll to position [780, 0]
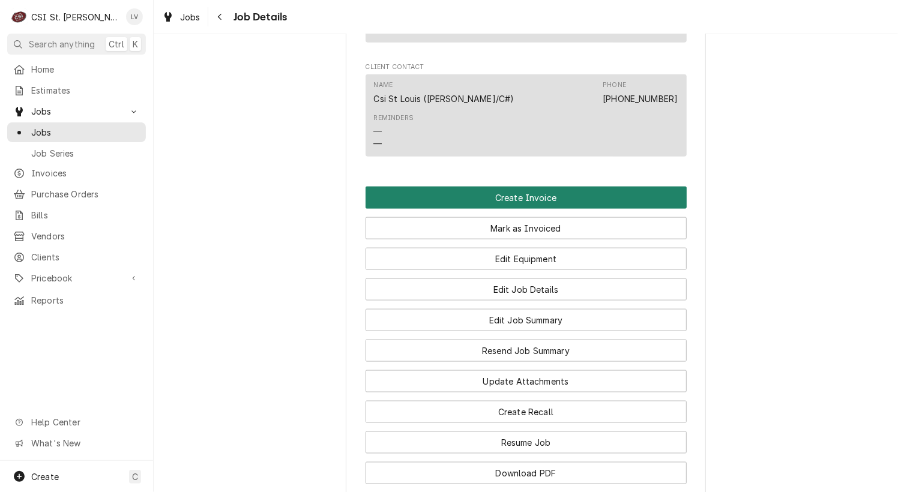
click at [562, 205] on button "Create Invoice" at bounding box center [526, 198] width 321 height 22
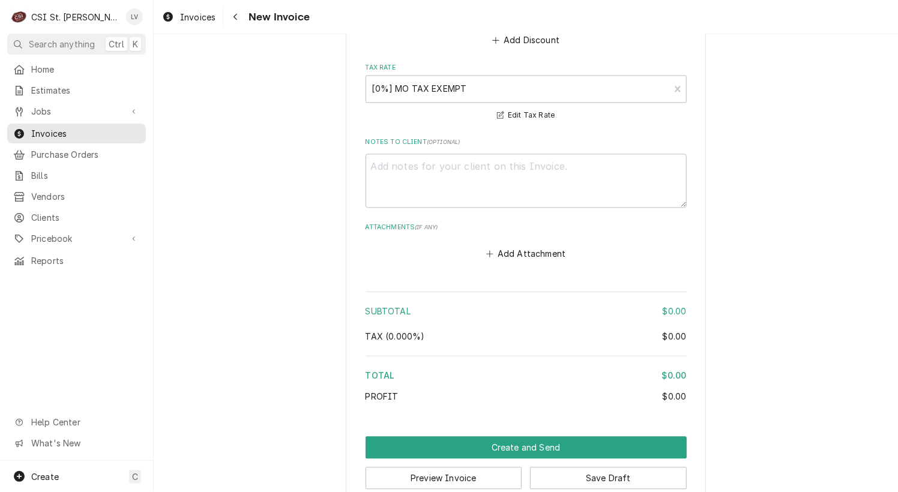
scroll to position [1437, 0]
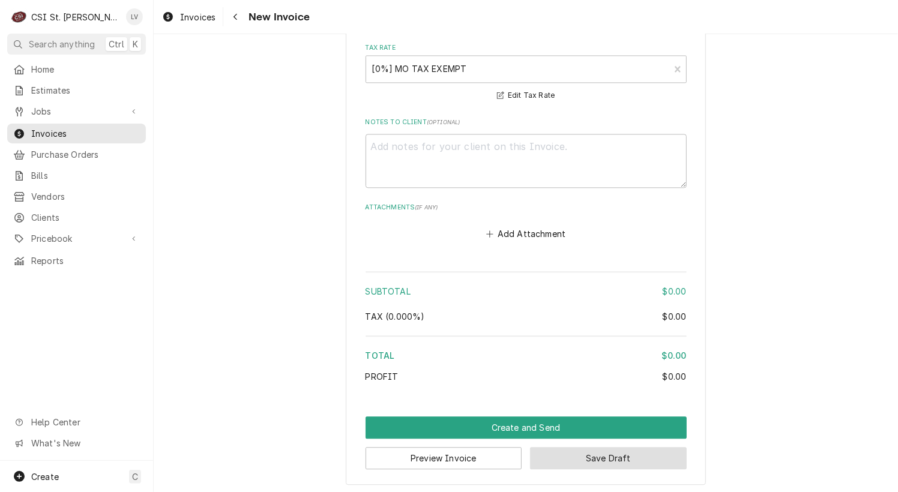
click at [599, 458] on button "Save Draft" at bounding box center [608, 458] width 157 height 22
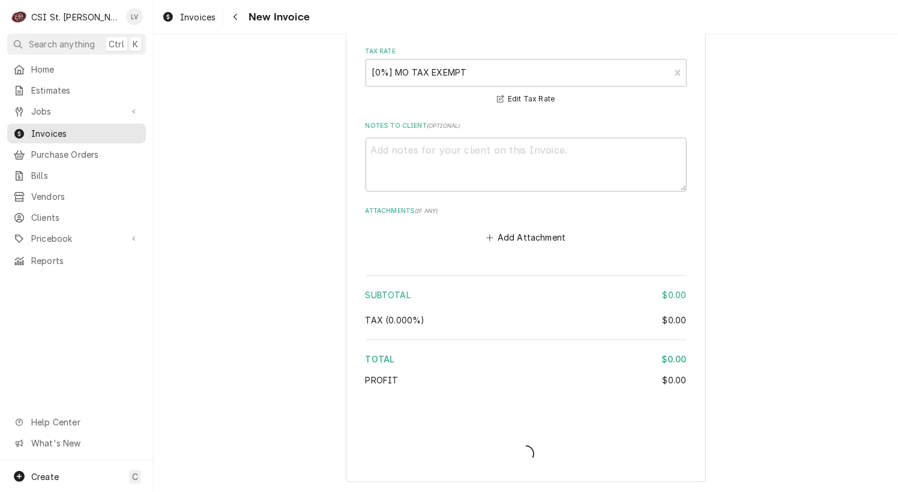
scroll to position [1431, 0]
type textarea "x"
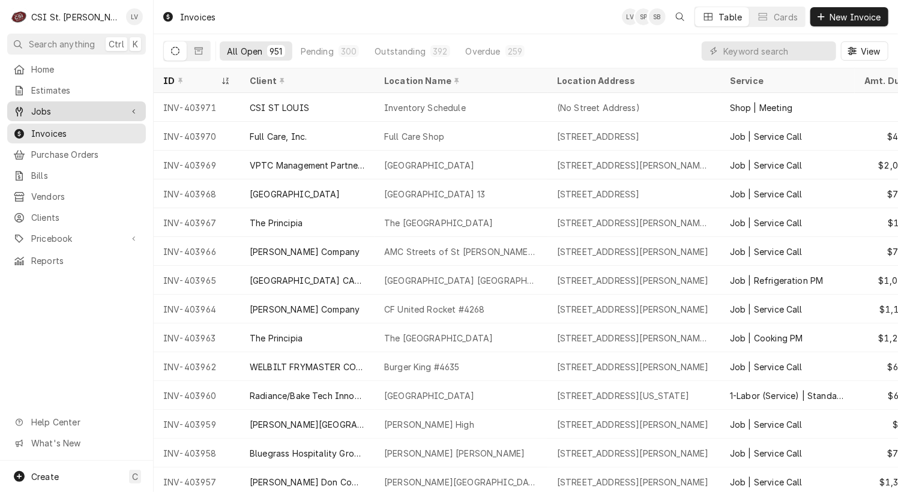
click at [54, 110] on span "Jobs" at bounding box center [76, 111] width 91 height 13
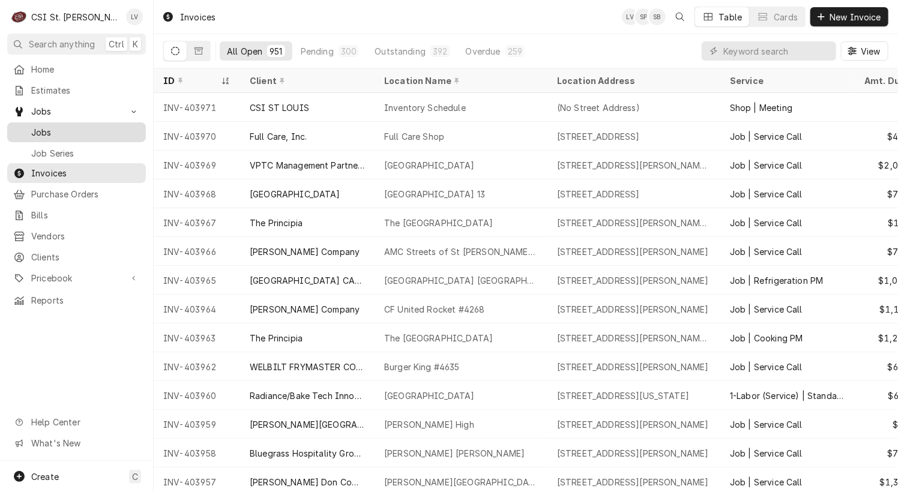
click at [55, 126] on span "Jobs" at bounding box center [85, 132] width 109 height 13
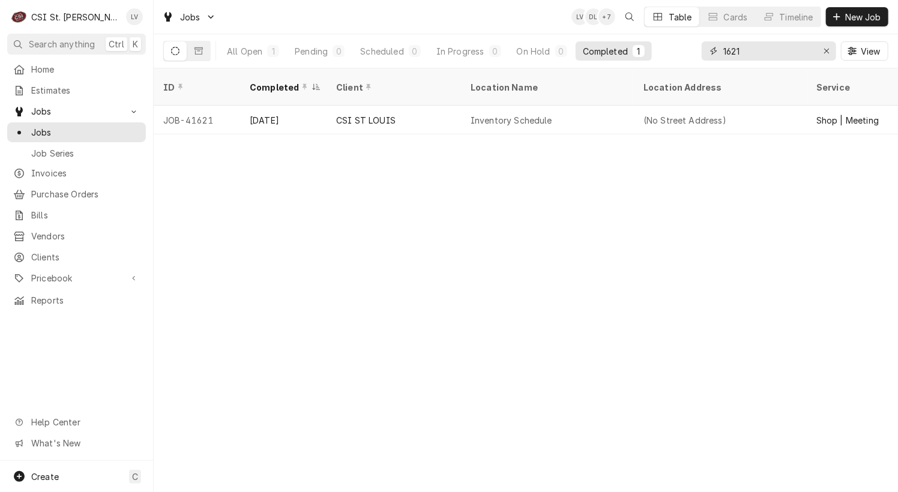
drag, startPoint x: 767, startPoint y: 52, endPoint x: 688, endPoint y: 65, distance: 80.3
click at [688, 65] on div "All Open 1 Pending 0 Scheduled 0 In Progress 0 On Hold 0 Completed 1 1621 View" at bounding box center [525, 51] width 725 height 34
type input "40762"
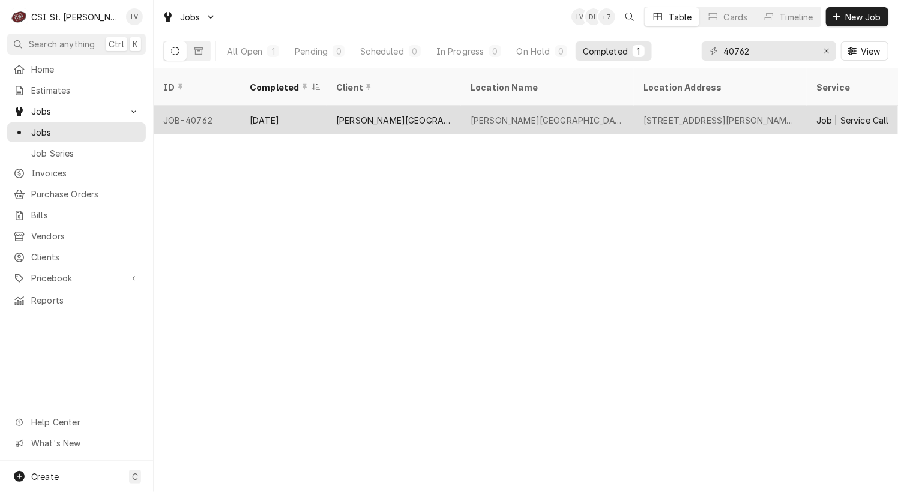
click at [574, 117] on div "[PERSON_NAME][GEOGRAPHIC_DATA]" at bounding box center [547, 120] width 173 height 29
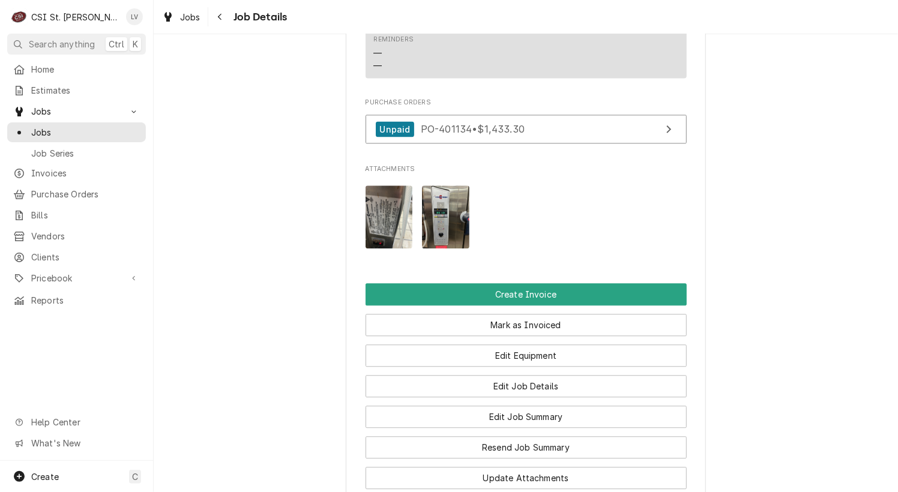
scroll to position [1381, 0]
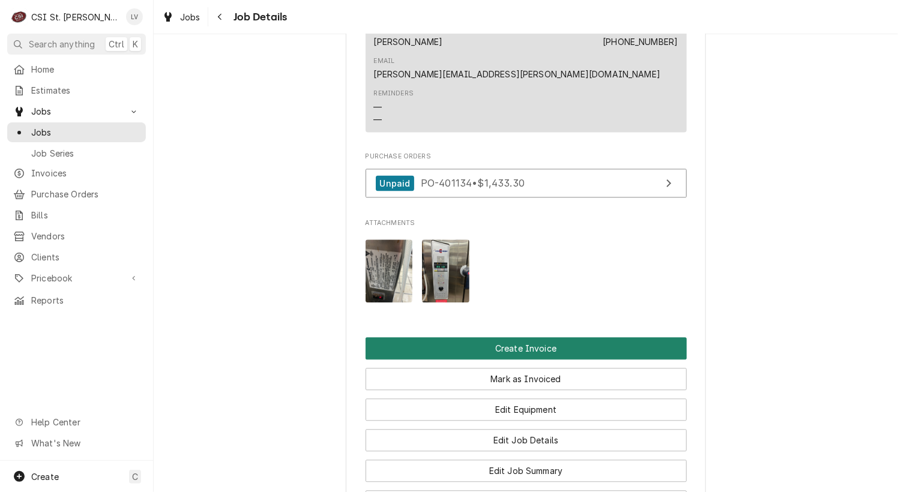
click at [580, 337] on button "Create Invoice" at bounding box center [526, 348] width 321 height 22
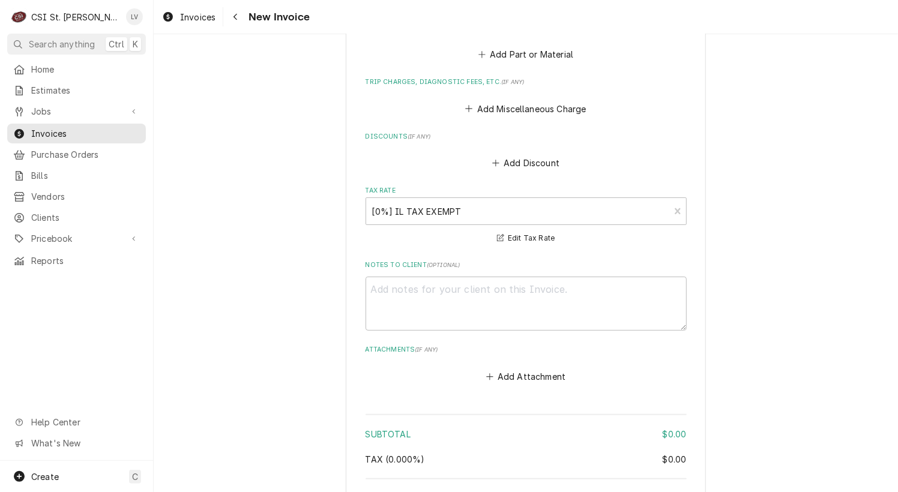
scroll to position [2627, 0]
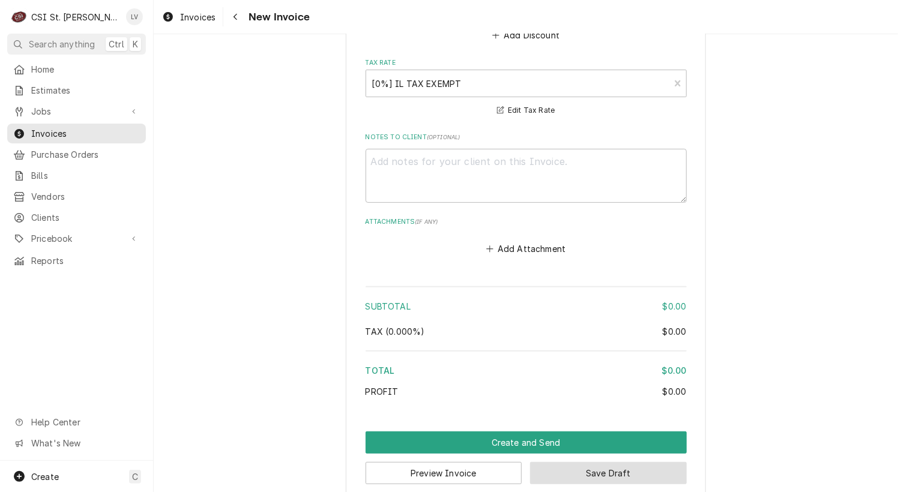
click at [641, 462] on button "Save Draft" at bounding box center [608, 473] width 157 height 22
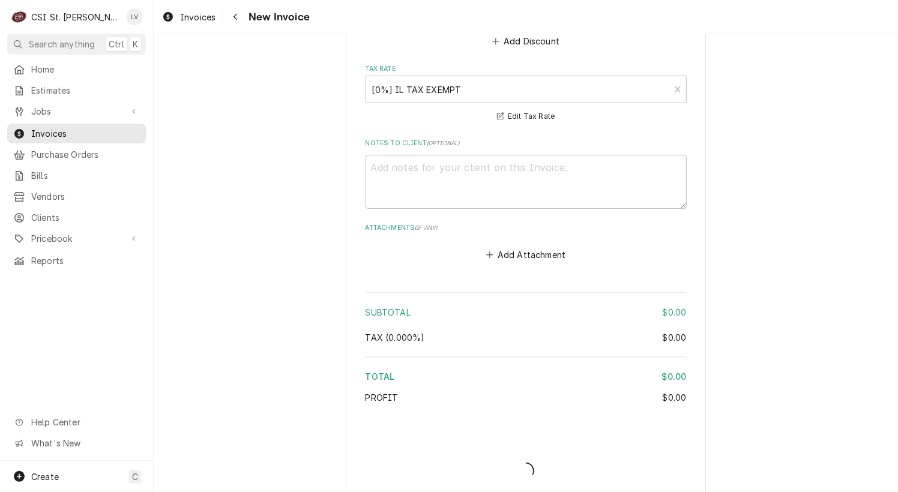
type textarea "x"
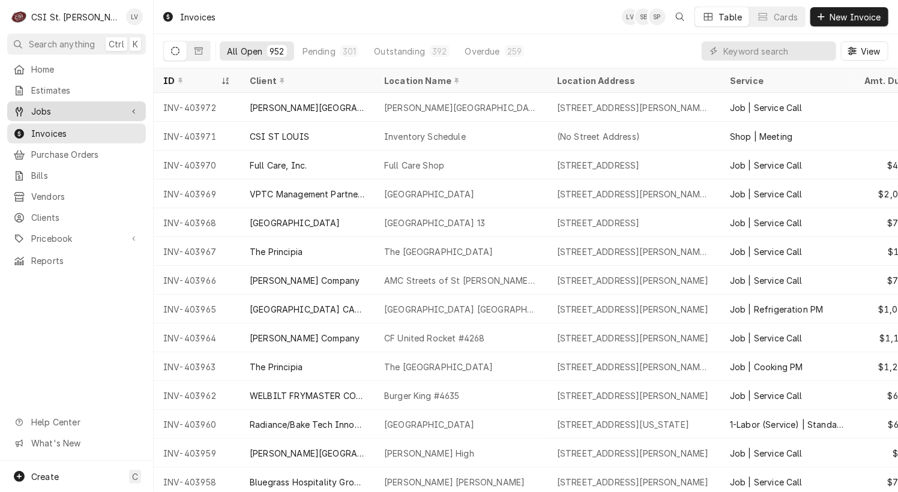
click at [30, 111] on div "Jobs" at bounding box center [67, 111] width 109 height 13
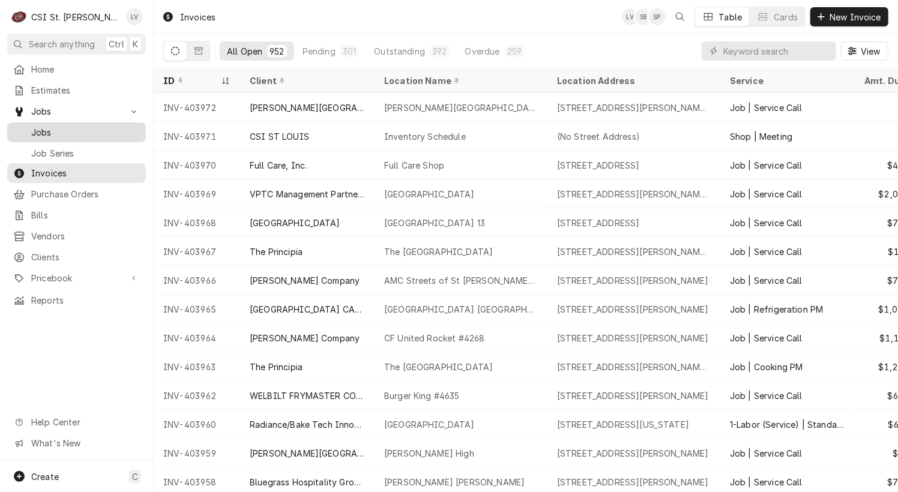
click at [35, 126] on span "Jobs" at bounding box center [85, 132] width 109 height 13
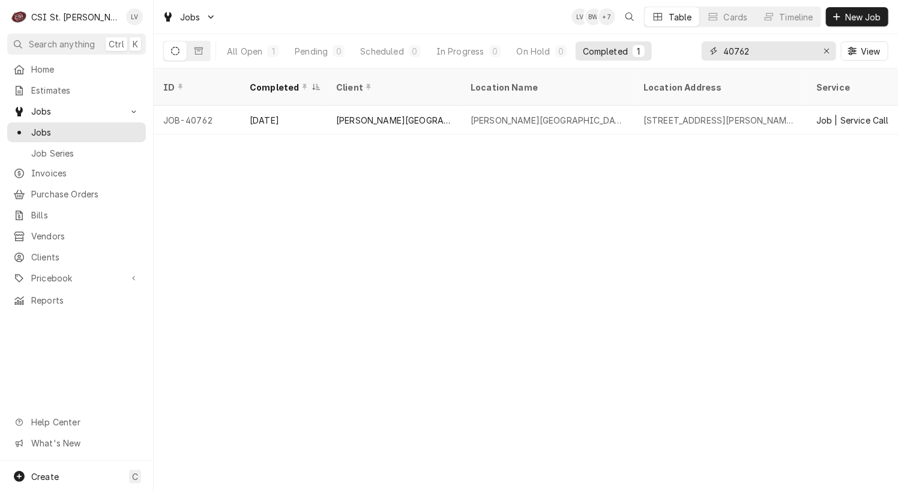
drag, startPoint x: 776, startPoint y: 47, endPoint x: 692, endPoint y: 43, distance: 83.6
click at [690, 44] on div "All Open 1 Pending 0 Scheduled 0 In Progress 0 On Hold 0 Completed 1 40762 View" at bounding box center [525, 51] width 725 height 34
type input "4"
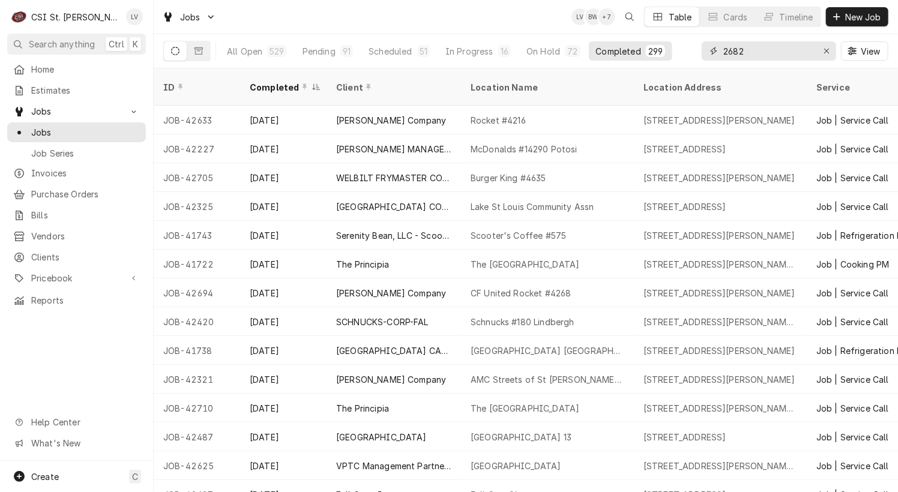
type input "2682"
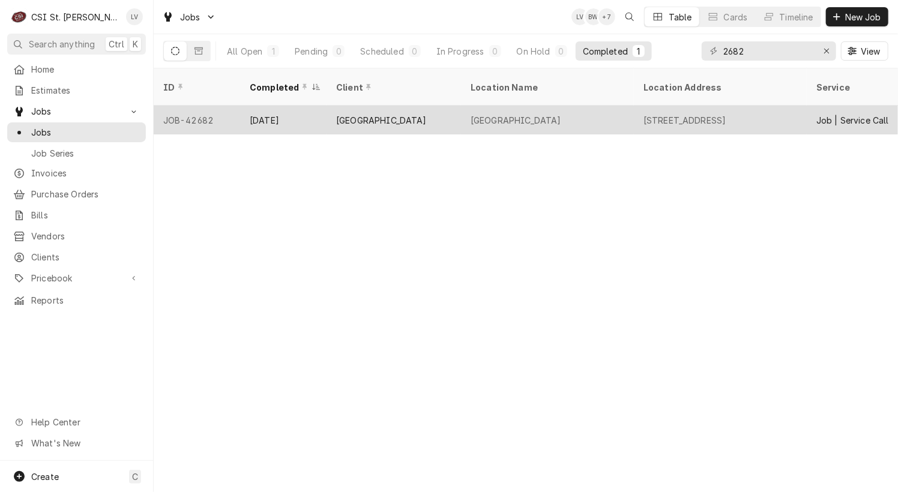
click at [633, 106] on div "[GEOGRAPHIC_DATA]" at bounding box center [547, 120] width 173 height 29
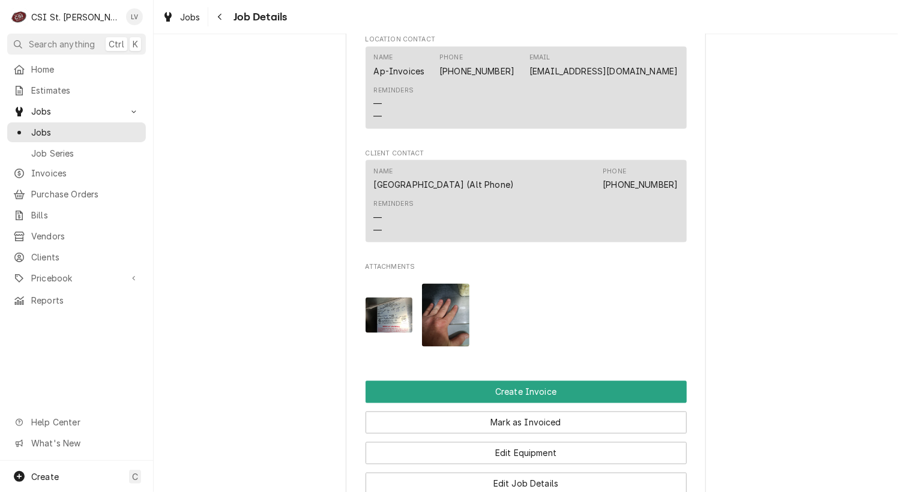
scroll to position [960, 0]
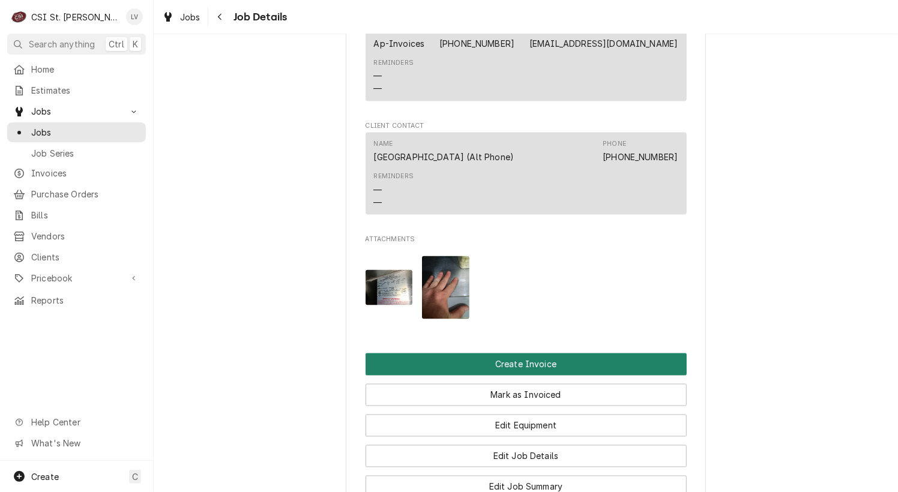
click at [586, 365] on button "Create Invoice" at bounding box center [526, 365] width 321 height 22
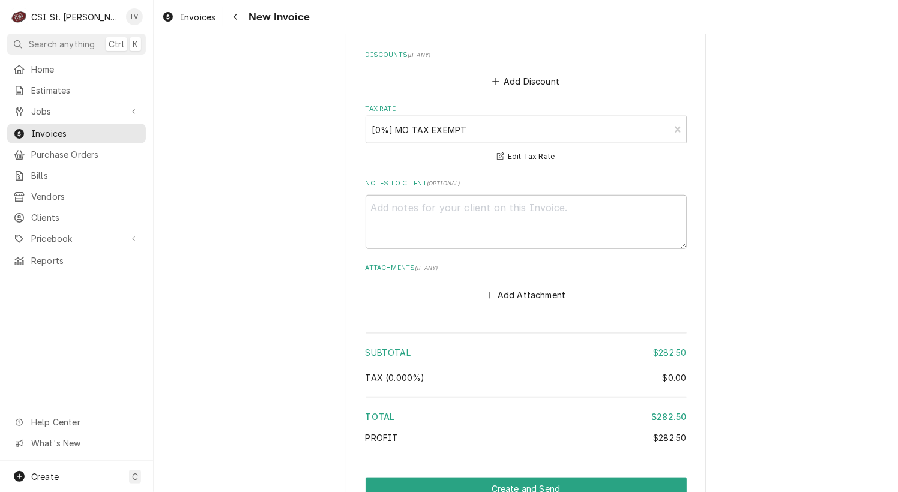
scroll to position [2977, 0]
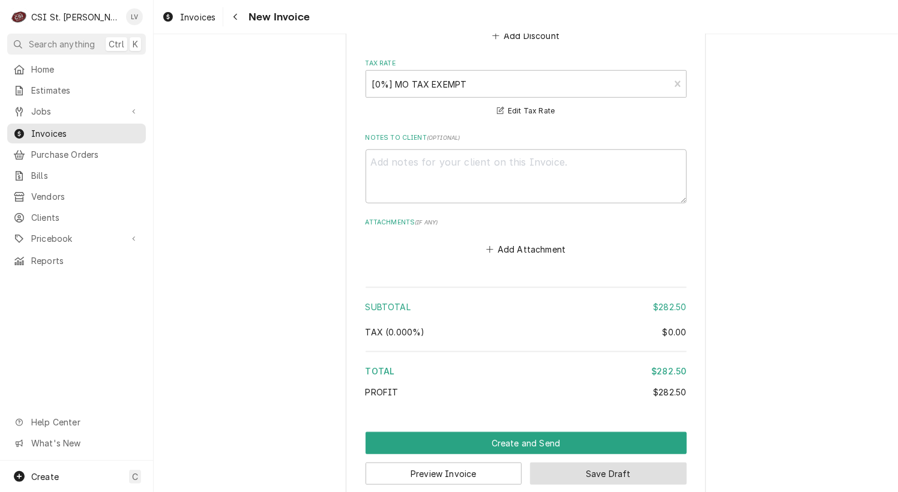
click at [626, 463] on button "Save Draft" at bounding box center [608, 474] width 157 height 22
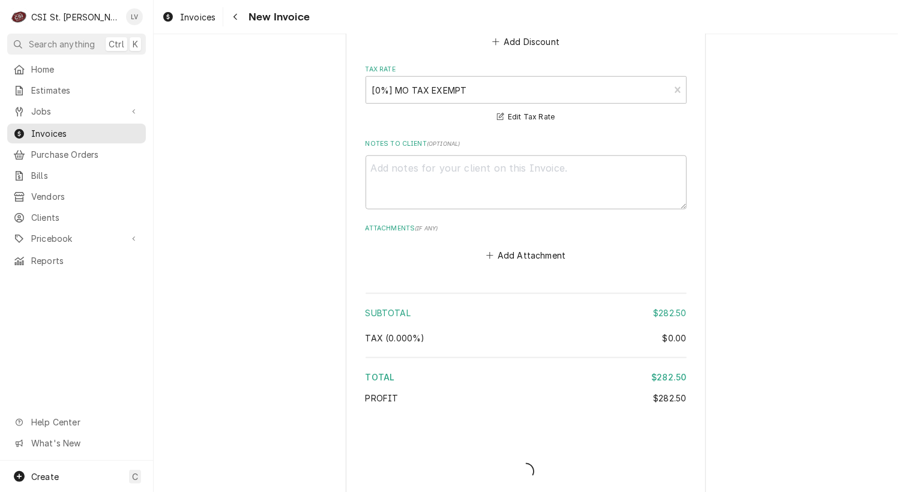
type textarea "x"
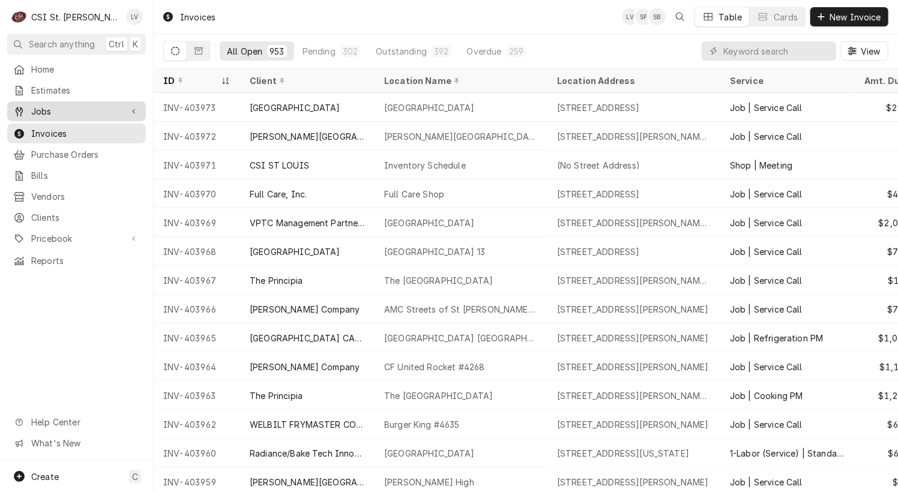
click at [69, 110] on span "Jobs" at bounding box center [76, 111] width 91 height 13
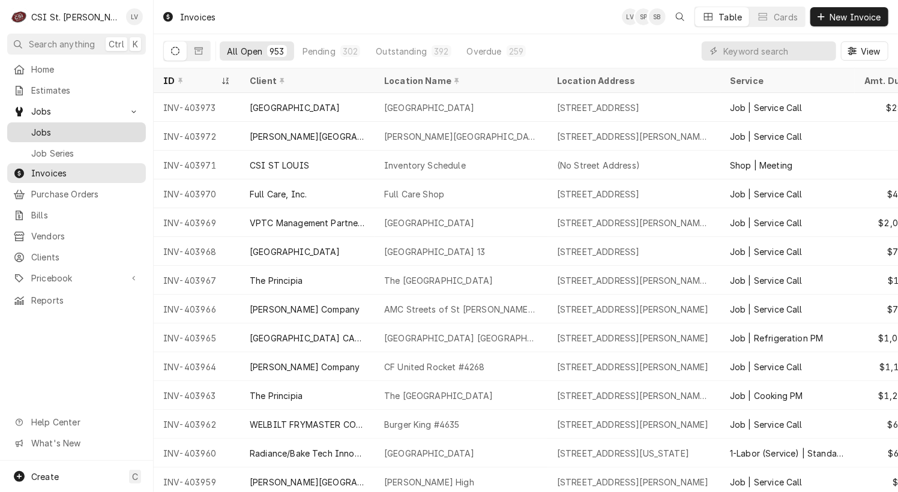
click at [74, 126] on span "Jobs" at bounding box center [85, 132] width 109 height 13
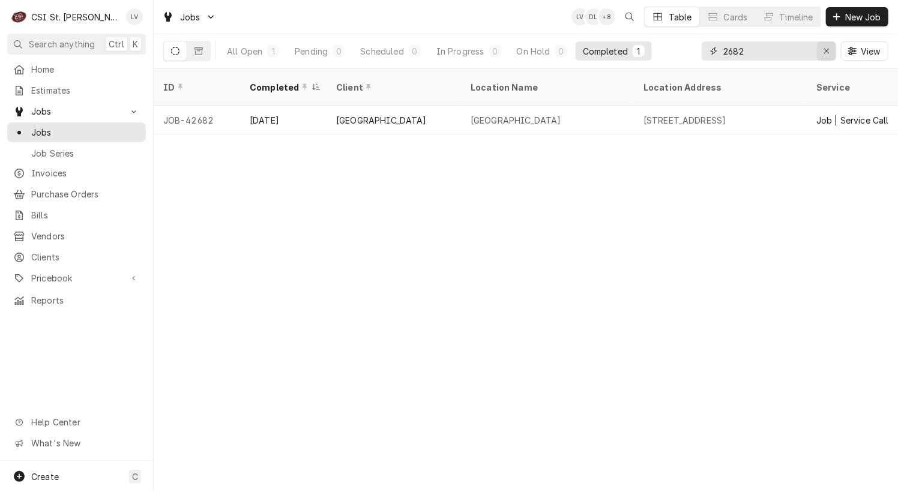
click at [824, 55] on icon "Erase input" at bounding box center [827, 51] width 7 height 8
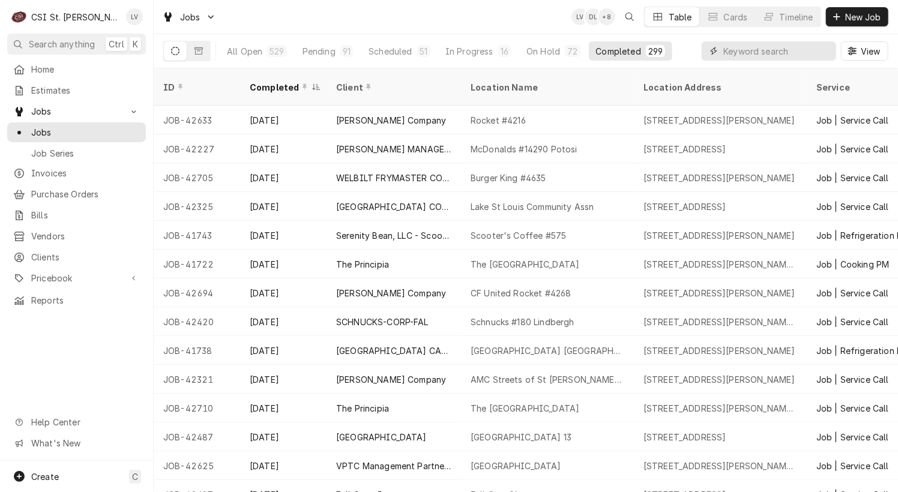
click at [750, 56] on input "Dynamic Content Wrapper" at bounding box center [776, 50] width 107 height 19
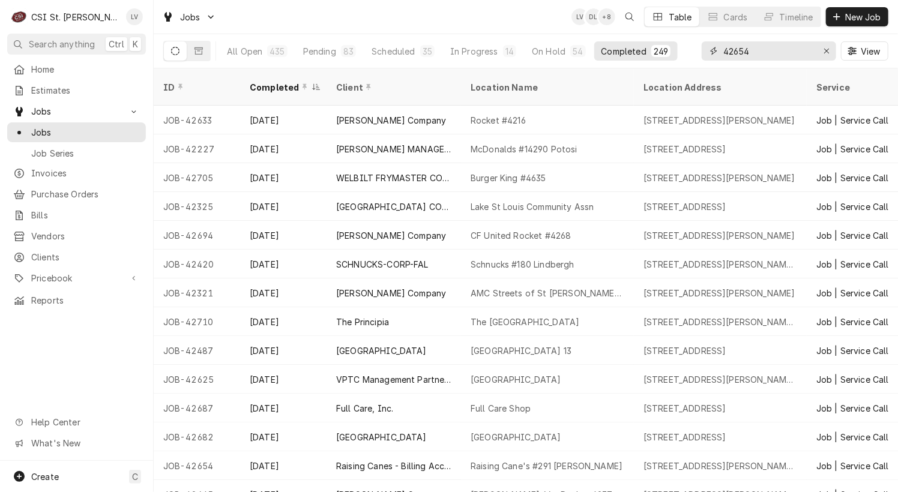
type input "42654"
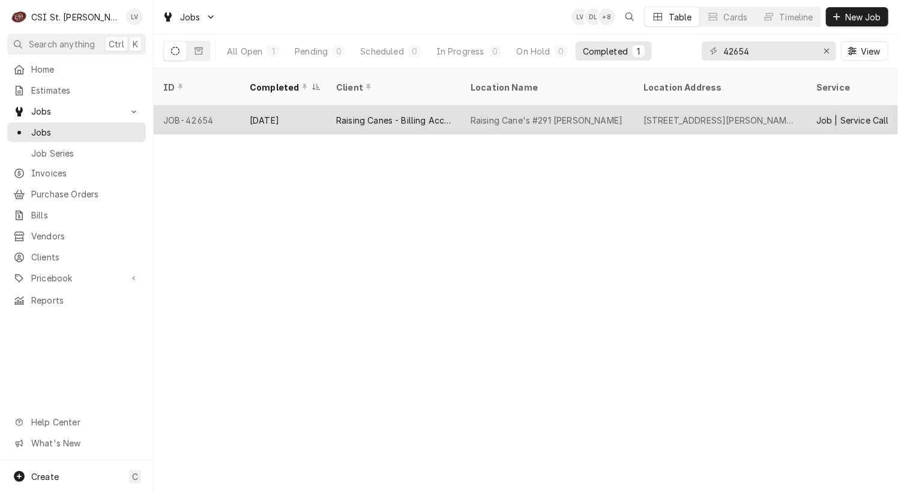
click at [526, 114] on div "Raising Cane's #291 Arnold" at bounding box center [547, 120] width 152 height 13
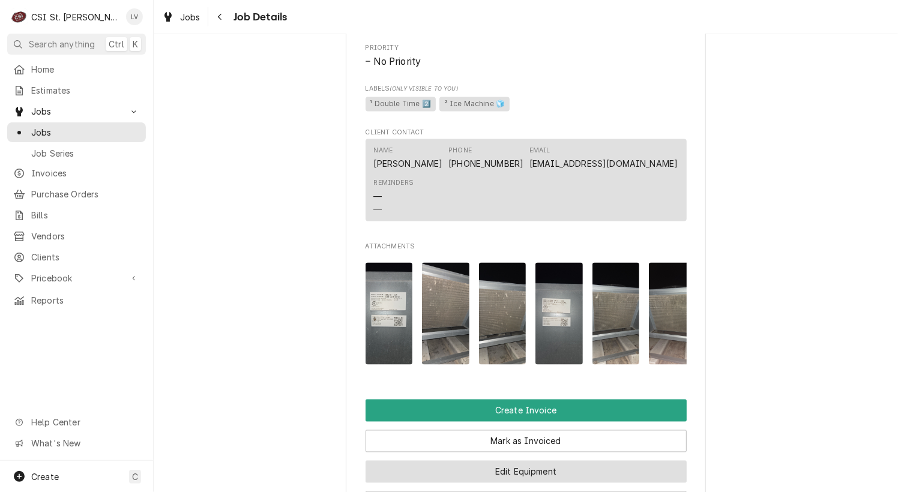
scroll to position [1141, 0]
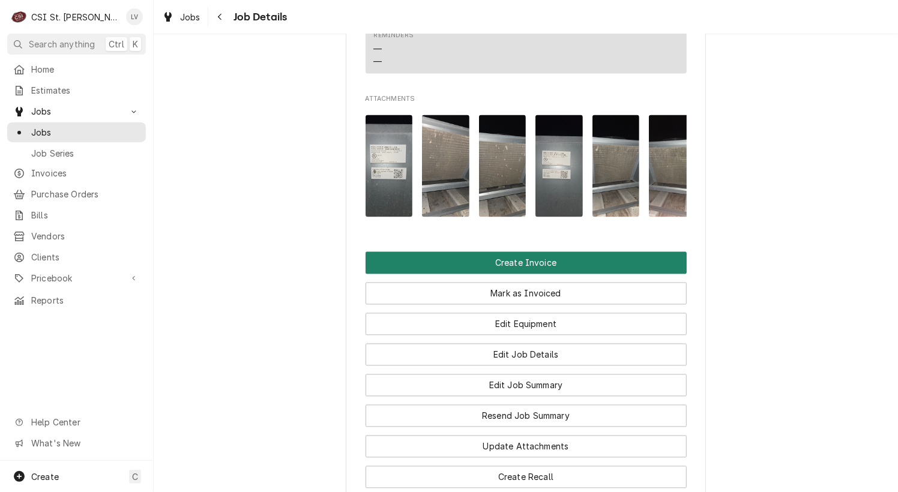
click at [511, 274] on button "Create Invoice" at bounding box center [526, 263] width 321 height 22
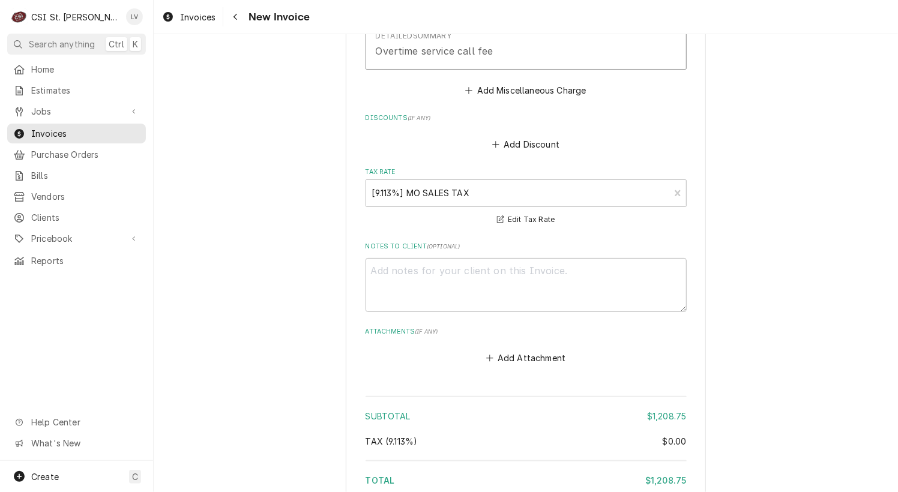
scroll to position [3473, 0]
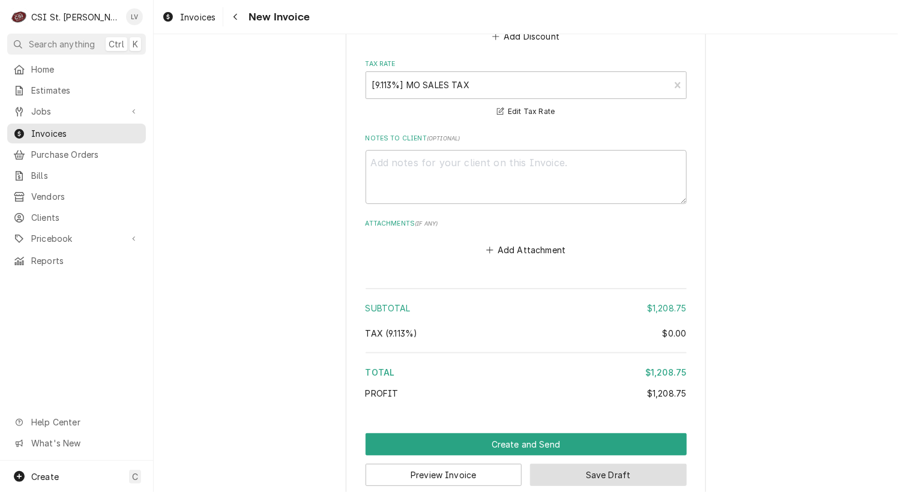
click at [627, 464] on button "Save Draft" at bounding box center [608, 475] width 157 height 22
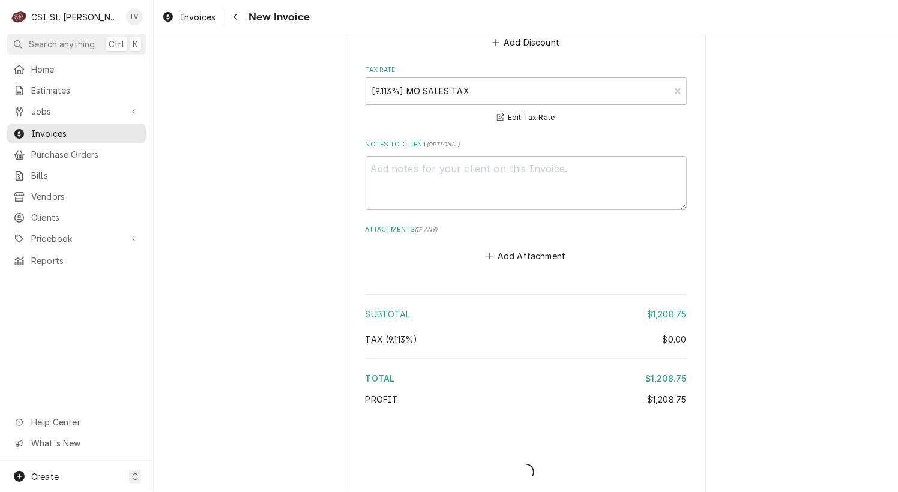
type textarea "x"
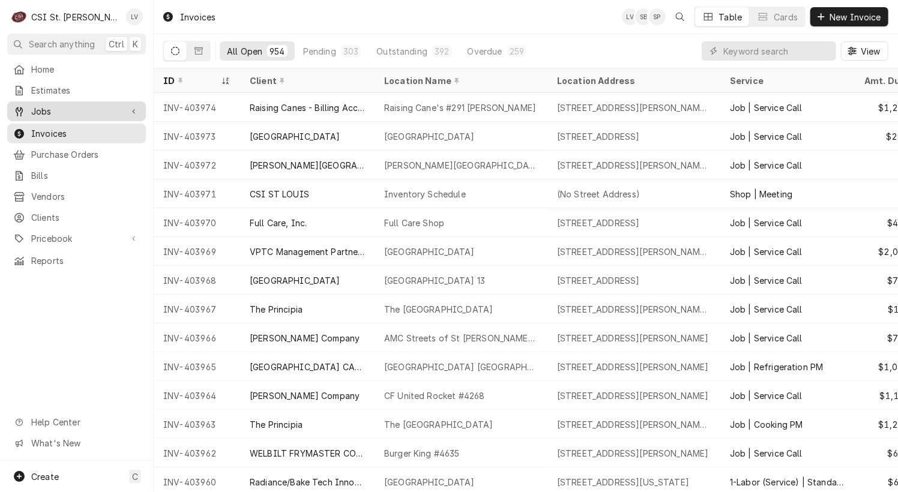
click at [61, 105] on span "Jobs" at bounding box center [76, 111] width 91 height 13
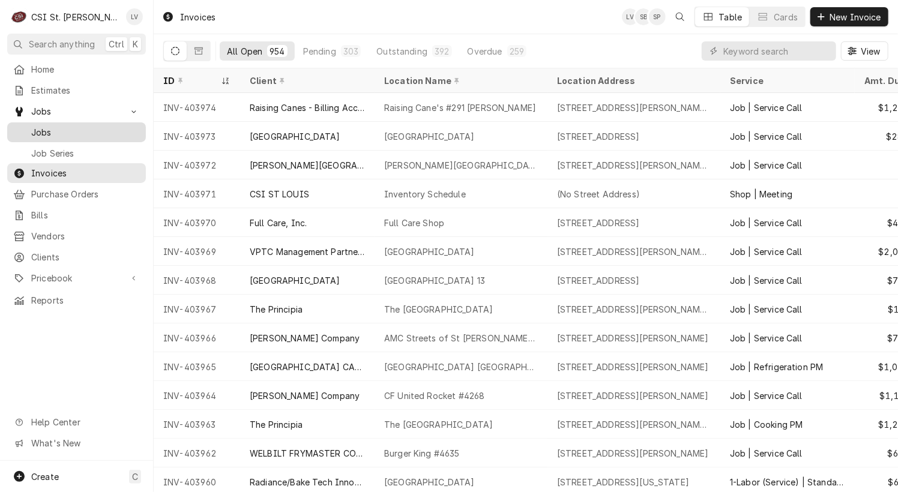
click at [110, 126] on span "Jobs" at bounding box center [85, 132] width 109 height 13
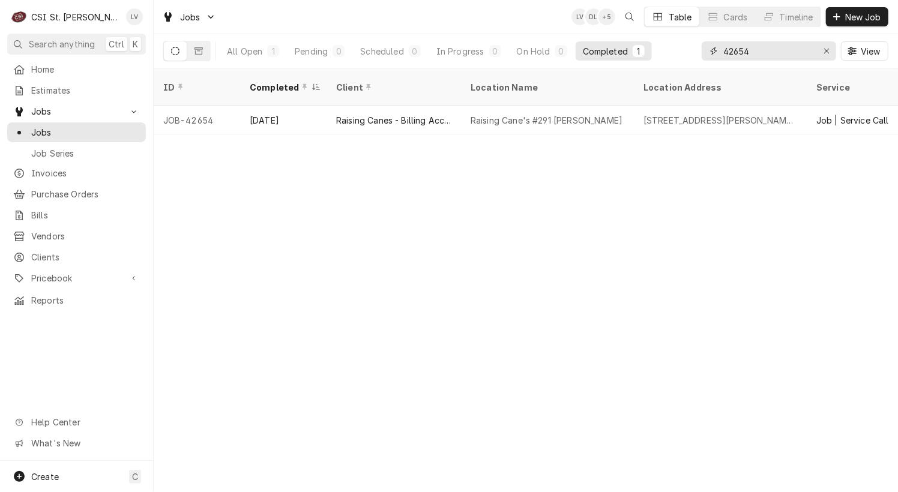
click at [758, 53] on input "42654" at bounding box center [768, 50] width 90 height 19
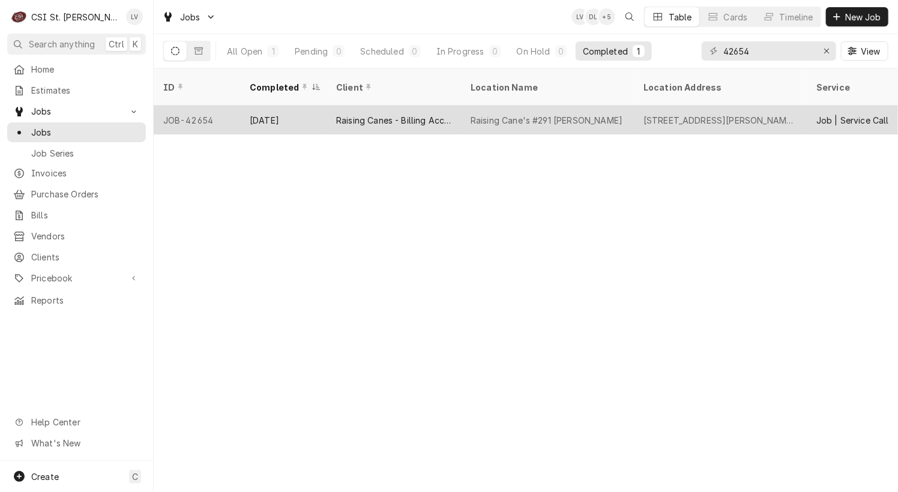
click at [635, 106] on div "[STREET_ADDRESS][PERSON_NAME][PERSON_NAME]" at bounding box center [720, 120] width 173 height 29
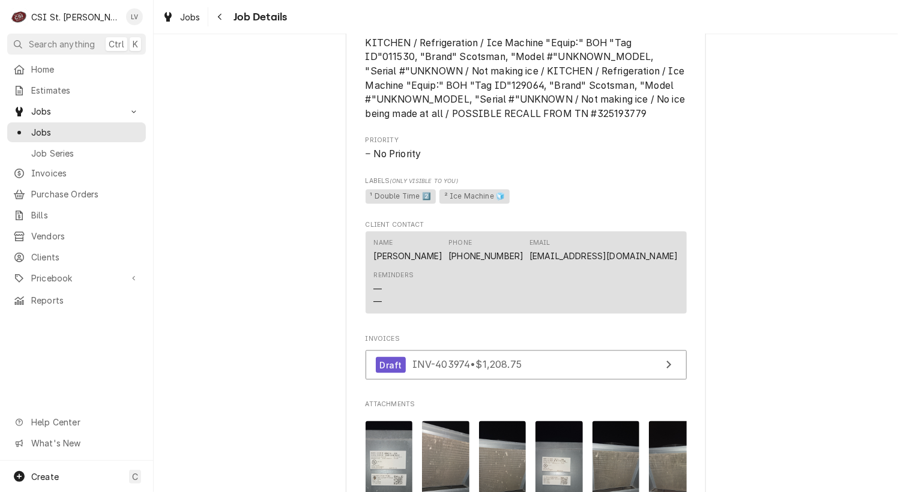
scroll to position [1381, 0]
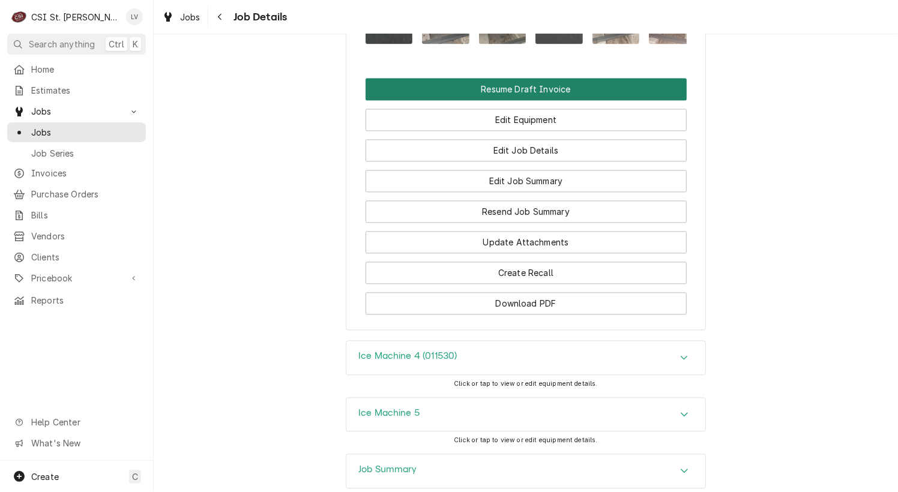
click at [540, 100] on button "Resume Draft Invoice" at bounding box center [526, 89] width 321 height 22
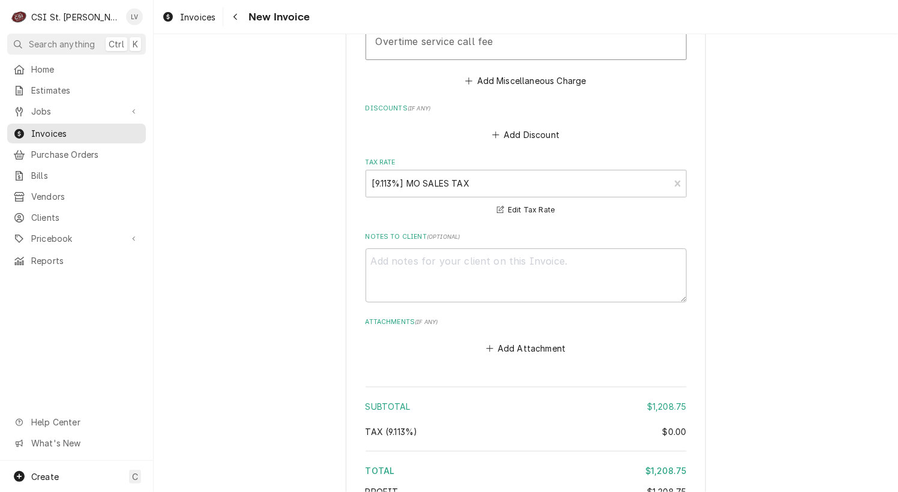
scroll to position [3542, 0]
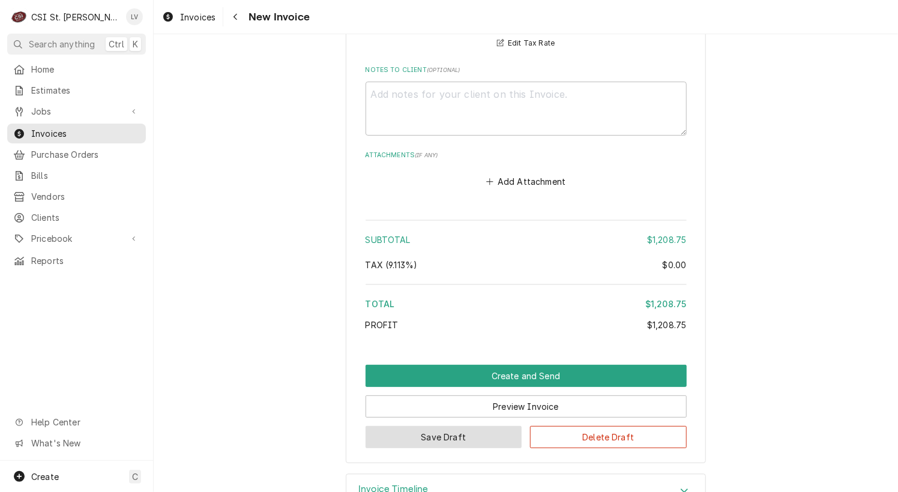
click at [454, 426] on button "Save Draft" at bounding box center [444, 437] width 157 height 22
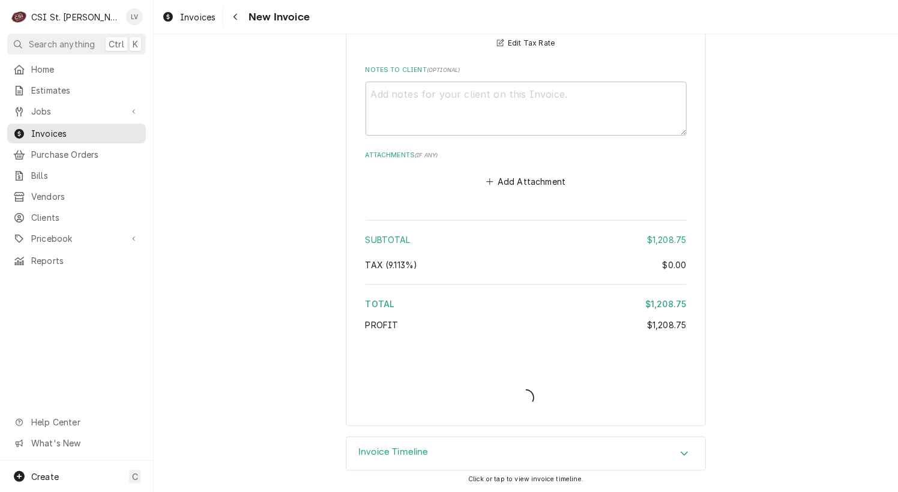
scroll to position [3524, 0]
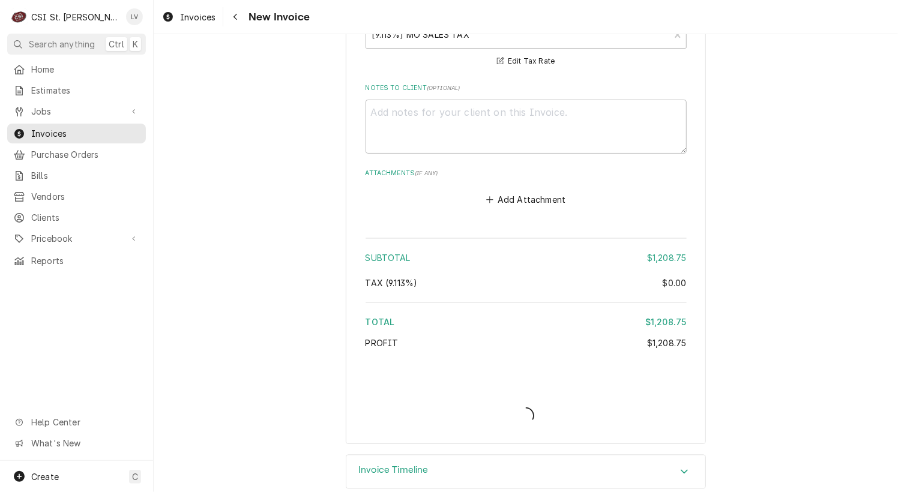
type textarea "x"
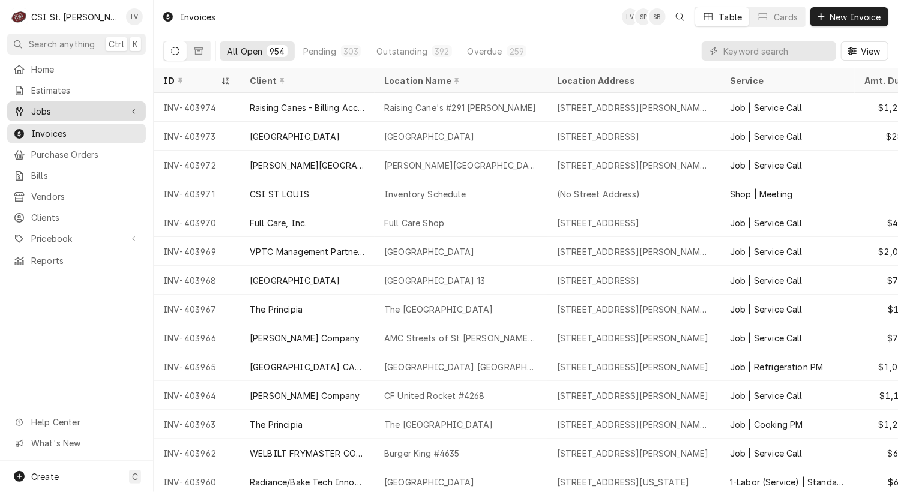
click at [70, 113] on span "Jobs" at bounding box center [76, 111] width 91 height 13
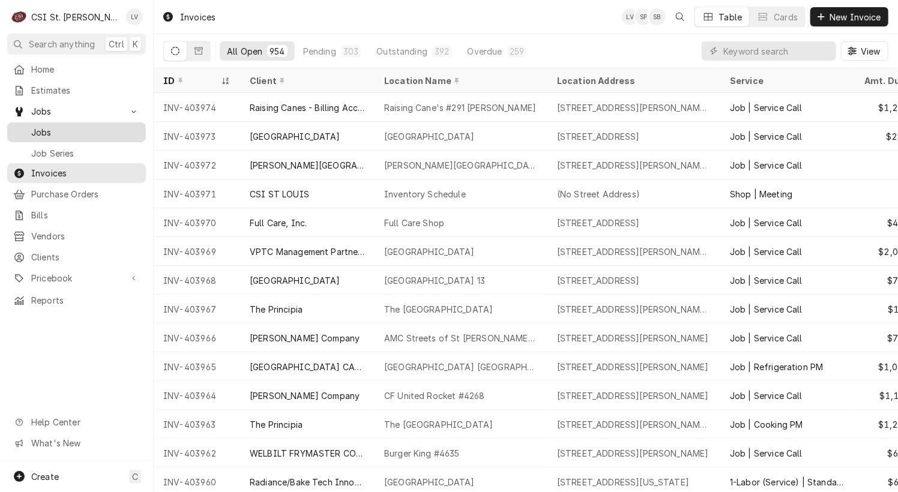
click at [74, 131] on span "Jobs" at bounding box center [85, 132] width 109 height 13
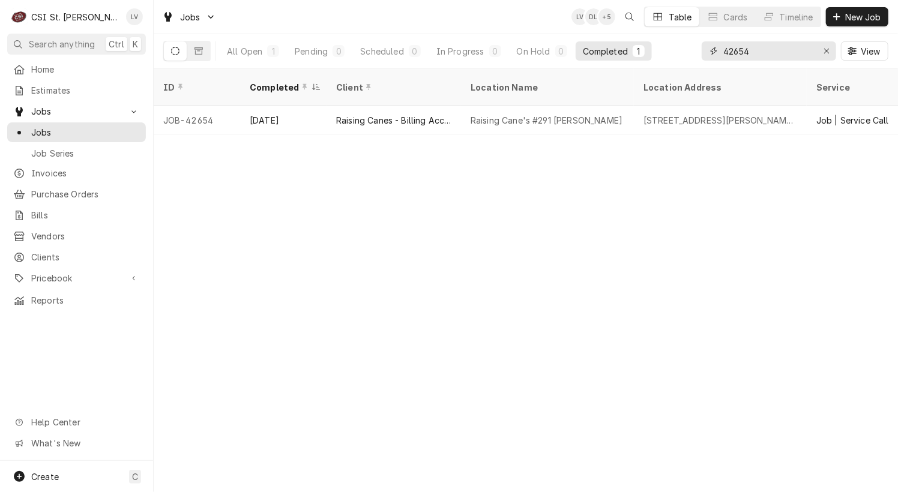
drag, startPoint x: 738, startPoint y: 52, endPoint x: 755, endPoint y: 55, distance: 17.1
click at [755, 55] on input "42654" at bounding box center [768, 50] width 90 height 19
type input "42645"
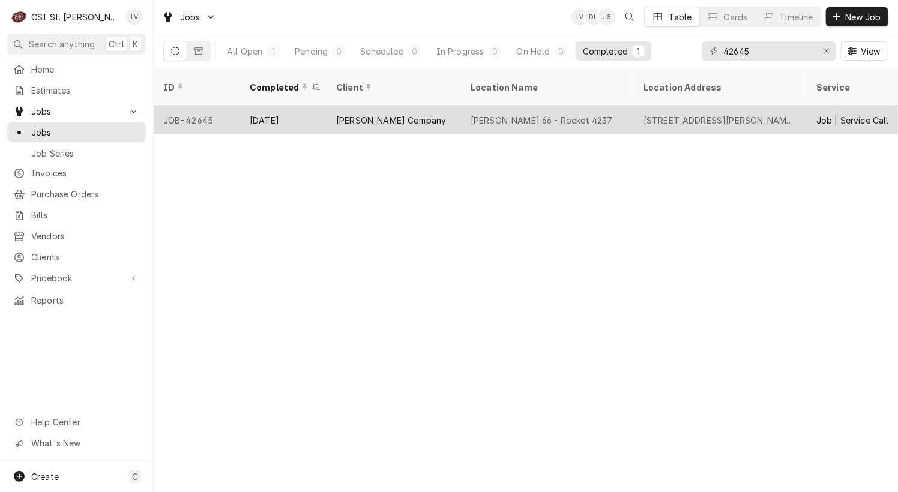
click at [497, 119] on tr "JOB-42645 [DATE] [PERSON_NAME] Company [PERSON_NAME] 66 - Rocket 4237 [STREET_A…" at bounding box center [804, 120] width 1301 height 29
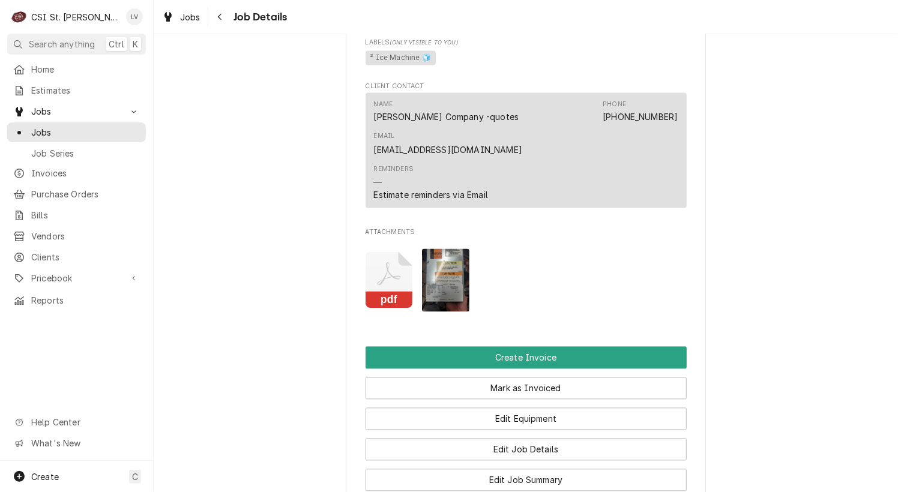
scroll to position [1201, 0]
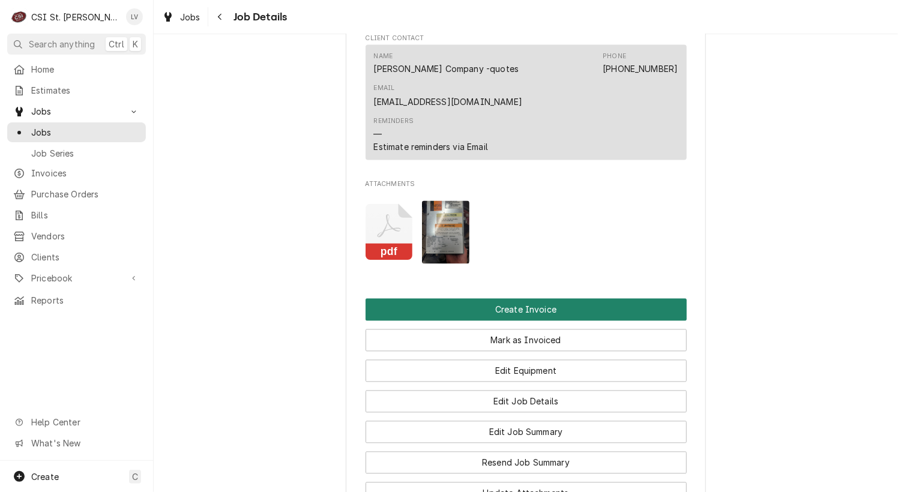
click at [518, 299] on button "Create Invoice" at bounding box center [526, 310] width 321 height 22
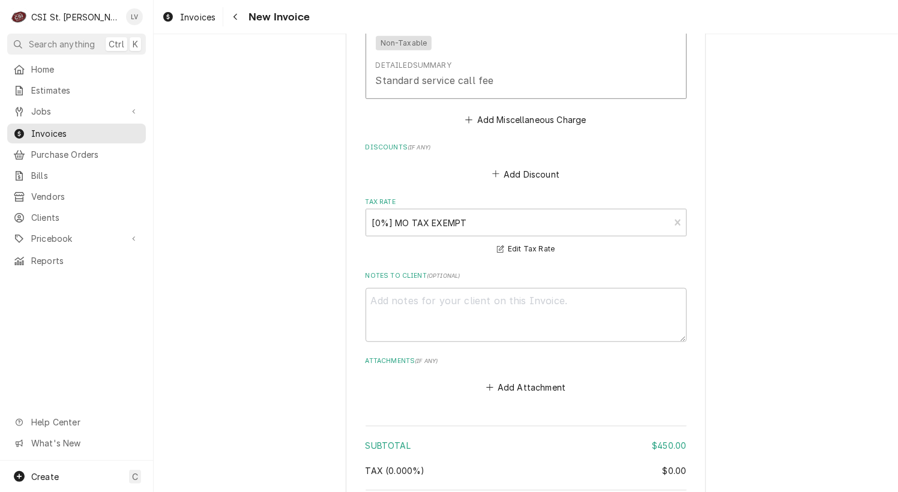
scroll to position [3034, 0]
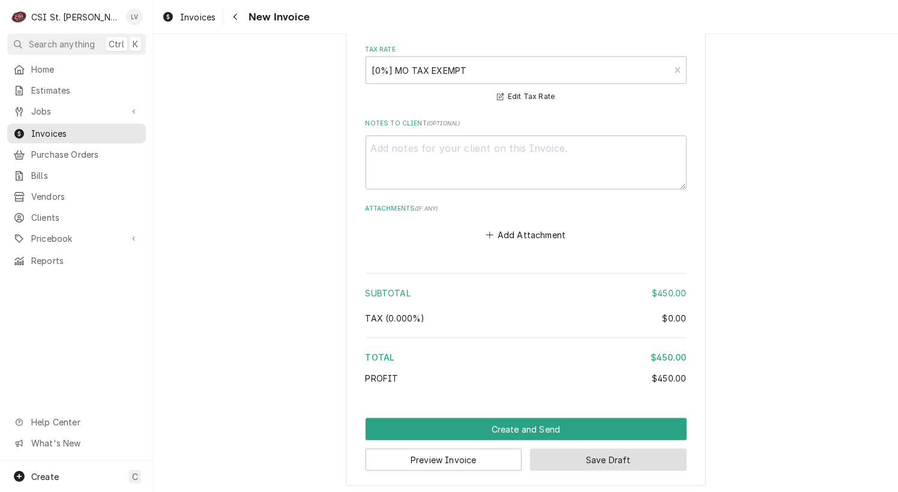
click at [663, 457] on button "Save Draft" at bounding box center [608, 460] width 157 height 22
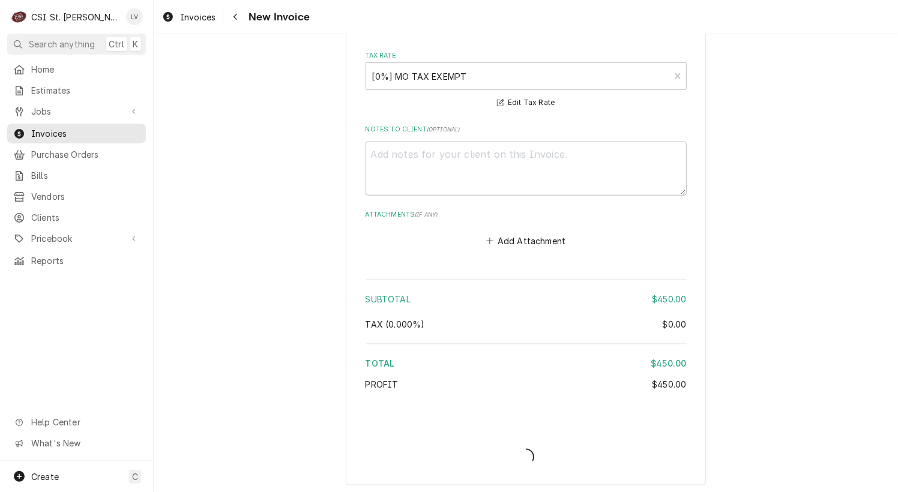
type textarea "x"
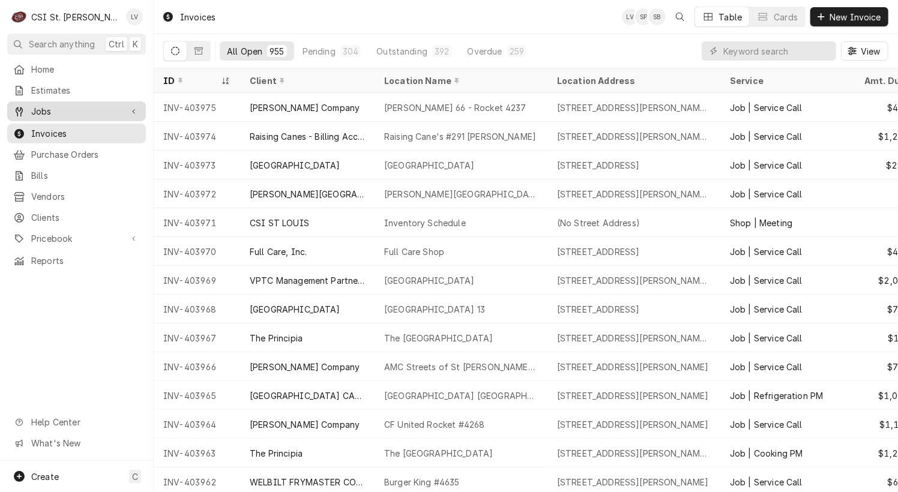
click at [35, 105] on span "Jobs" at bounding box center [76, 111] width 91 height 13
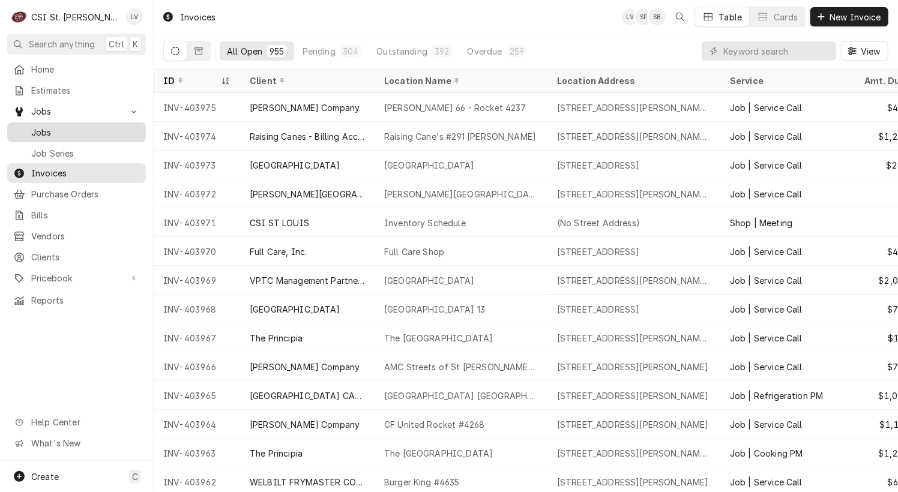
click at [46, 126] on span "Jobs" at bounding box center [85, 132] width 109 height 13
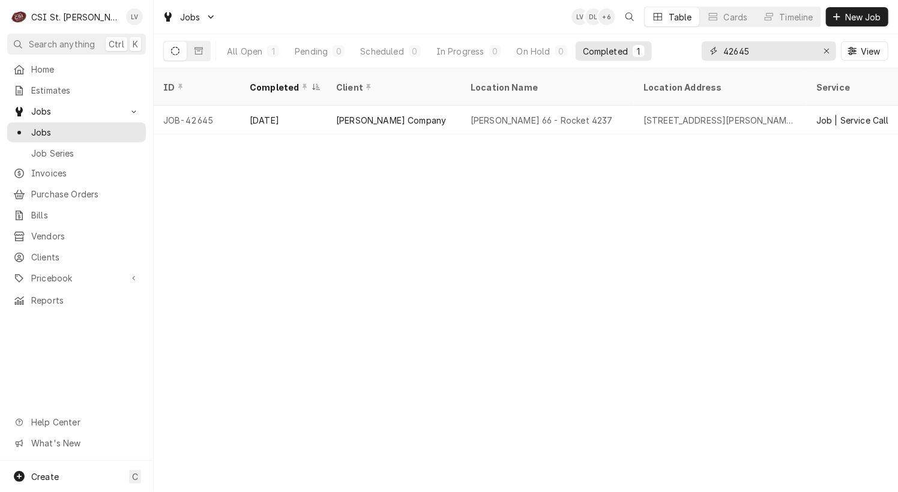
click at [763, 52] on input "42645" at bounding box center [768, 50] width 90 height 19
type input "4"
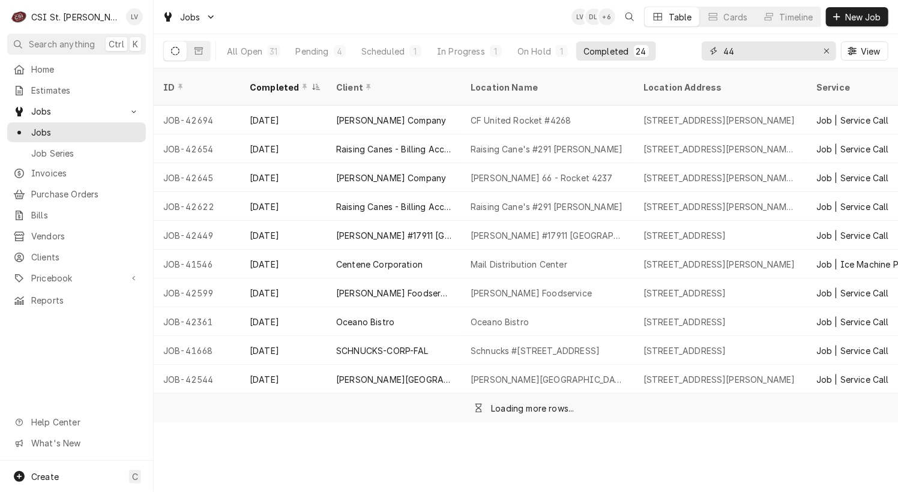
type input "4"
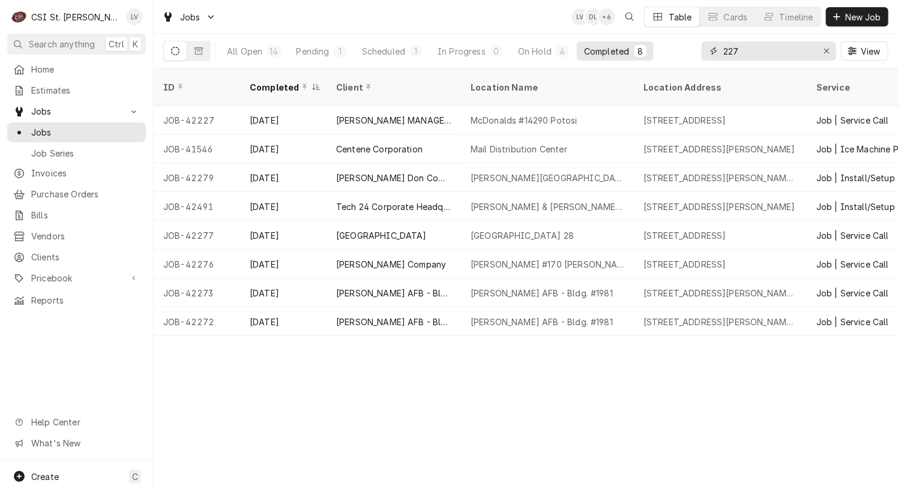
drag, startPoint x: 753, startPoint y: 52, endPoint x: 702, endPoint y: 65, distance: 52.0
click at [702, 65] on div "227 View" at bounding box center [795, 51] width 187 height 34
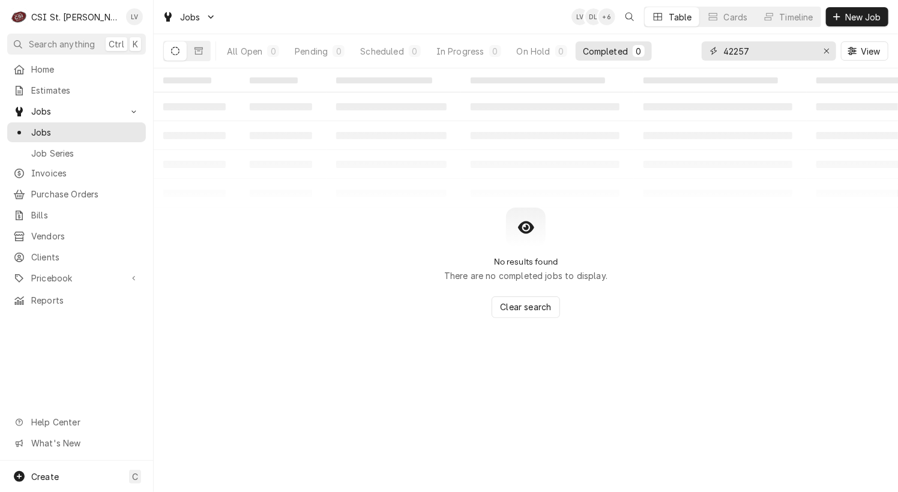
drag, startPoint x: 734, startPoint y: 53, endPoint x: 754, endPoint y: 59, distance: 21.1
click at [754, 59] on input "42257" at bounding box center [768, 50] width 90 height 19
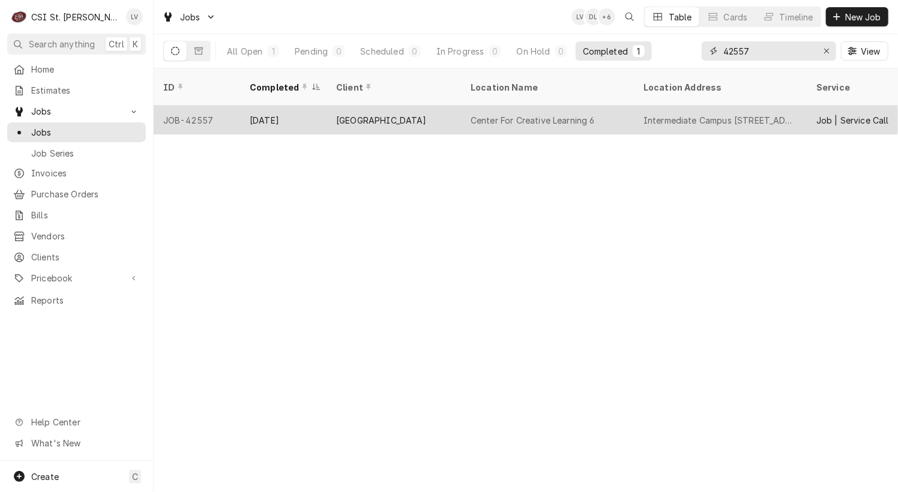
type input "42557"
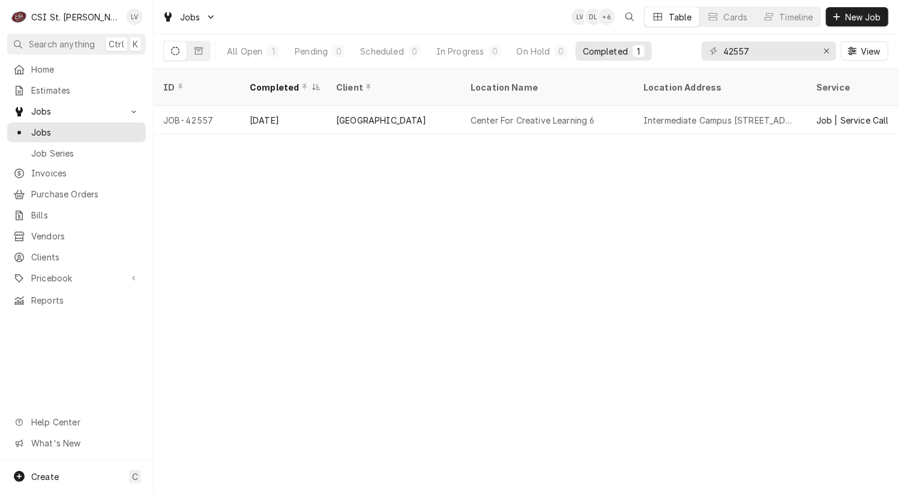
drag, startPoint x: 303, startPoint y: 118, endPoint x: 306, endPoint y: 138, distance: 20.7
click at [302, 123] on table "ID Completed Client Location Name Location Address Service Date Received Last M…" at bounding box center [526, 101] width 744 height 66
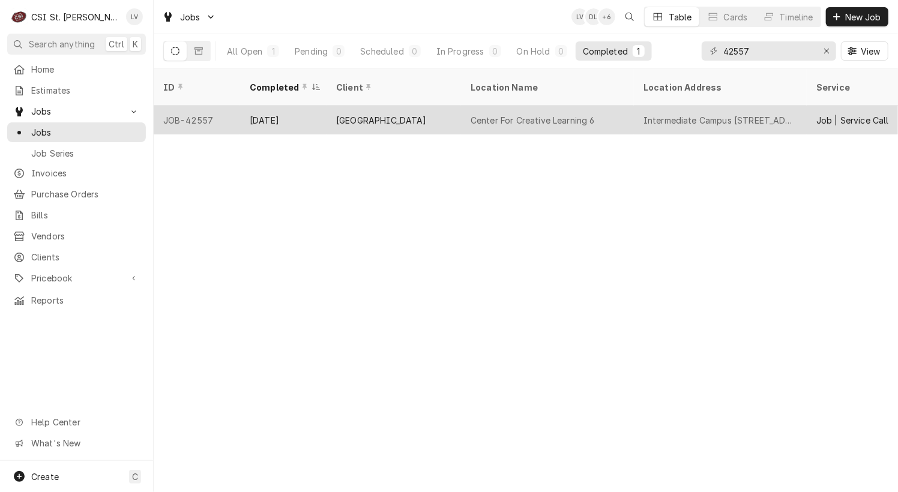
click at [390, 114] on div "[GEOGRAPHIC_DATA]" at bounding box center [381, 120] width 91 height 13
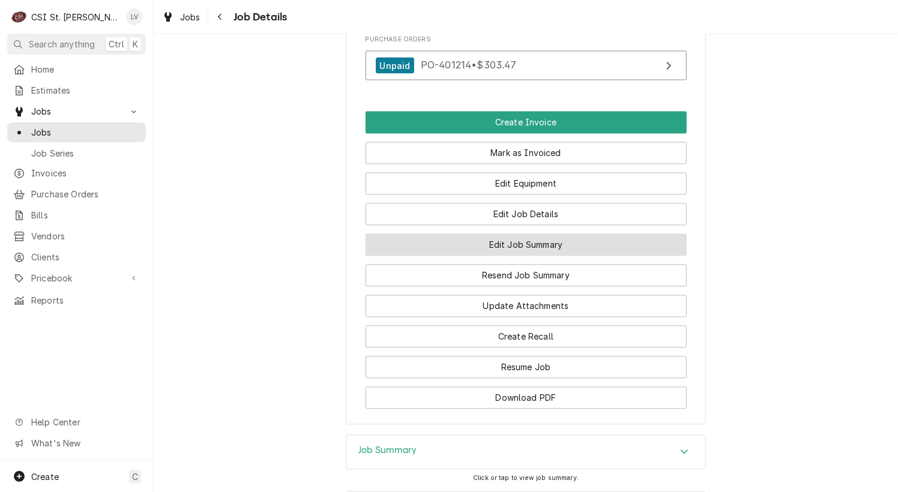
scroll to position [1336, 0]
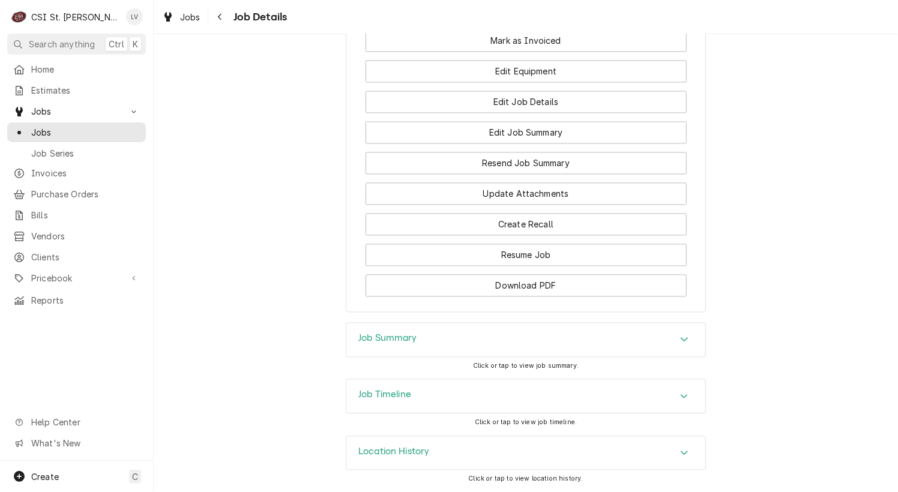
click at [386, 393] on h3 "Job Timeline" at bounding box center [384, 394] width 53 height 11
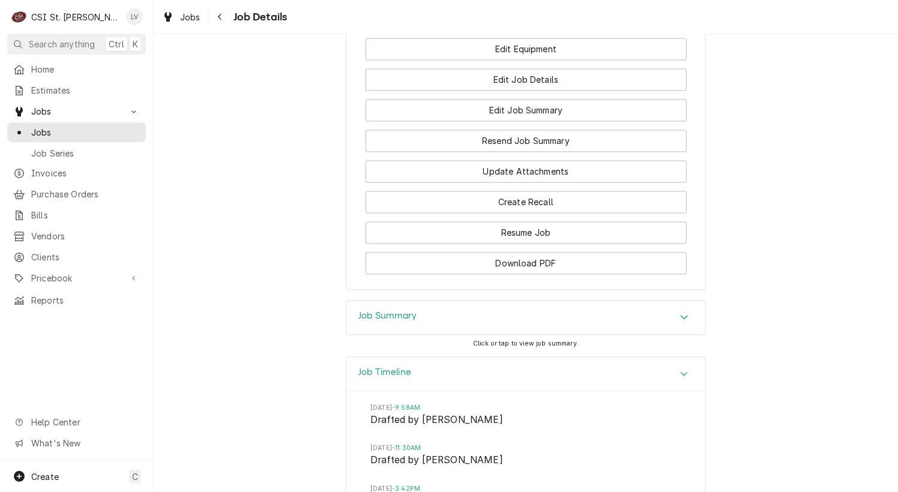
click at [386, 378] on h3 "Job Timeline" at bounding box center [384, 372] width 53 height 11
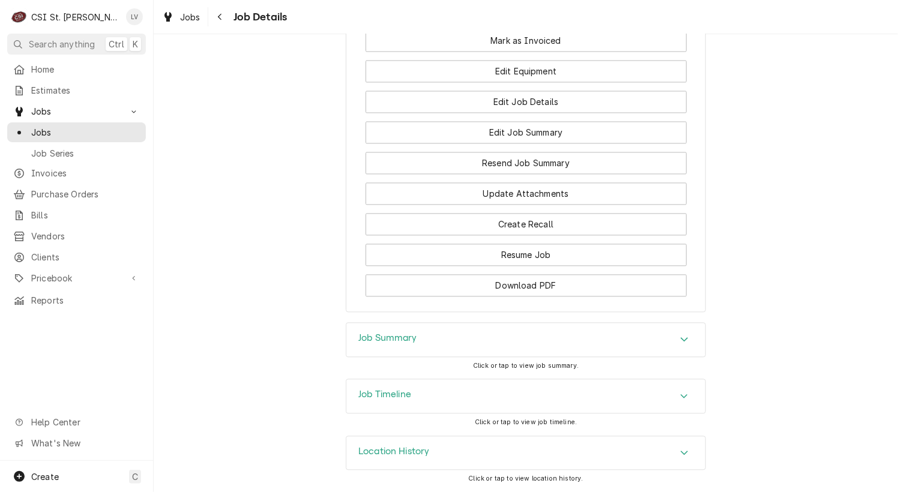
click at [387, 399] on h3 "Job Timeline" at bounding box center [384, 394] width 53 height 11
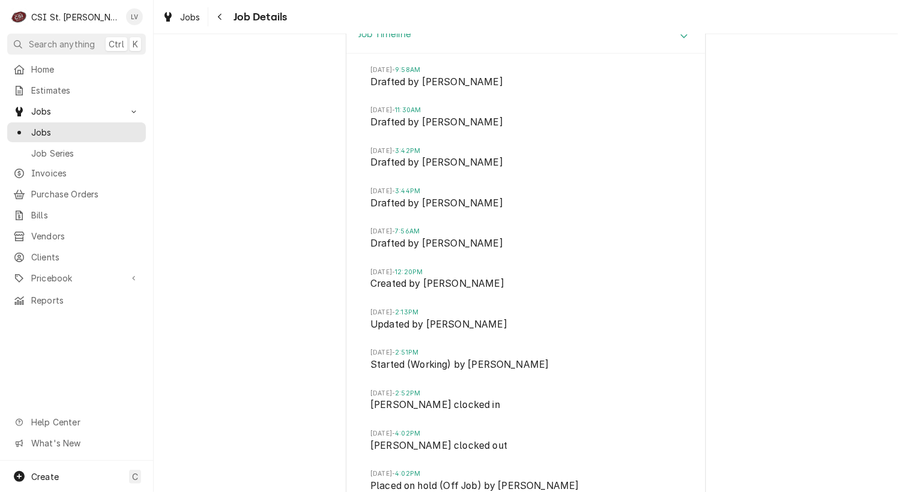
scroll to position [1447, 0]
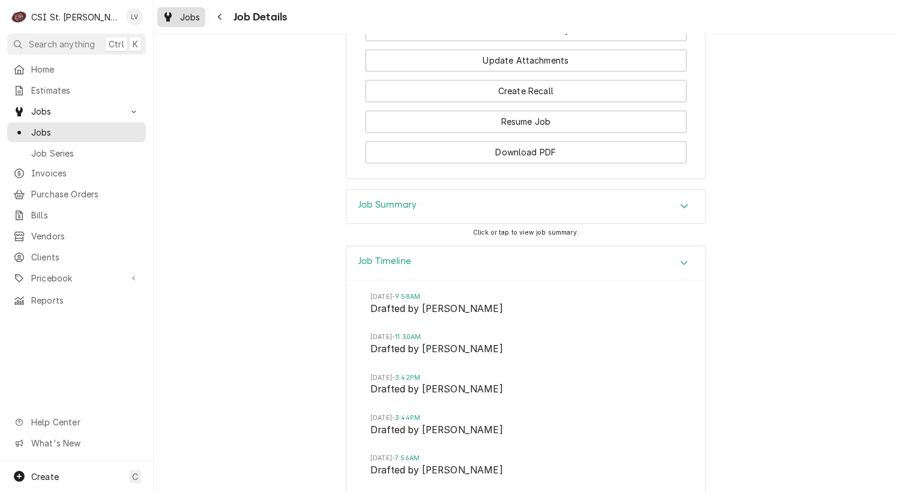
click at [180, 17] on span "Jobs" at bounding box center [190, 17] width 20 height 13
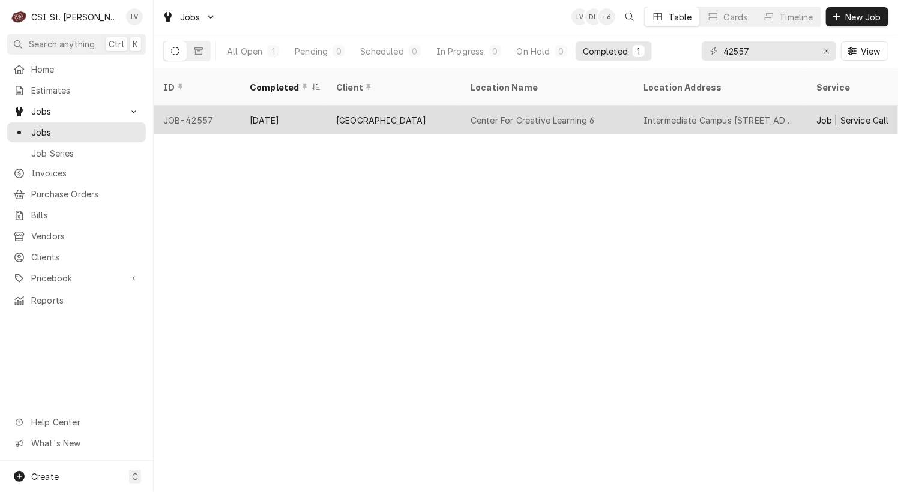
click at [648, 114] on div "Intermediate Campus [STREET_ADDRESS]" at bounding box center [721, 120] width 154 height 13
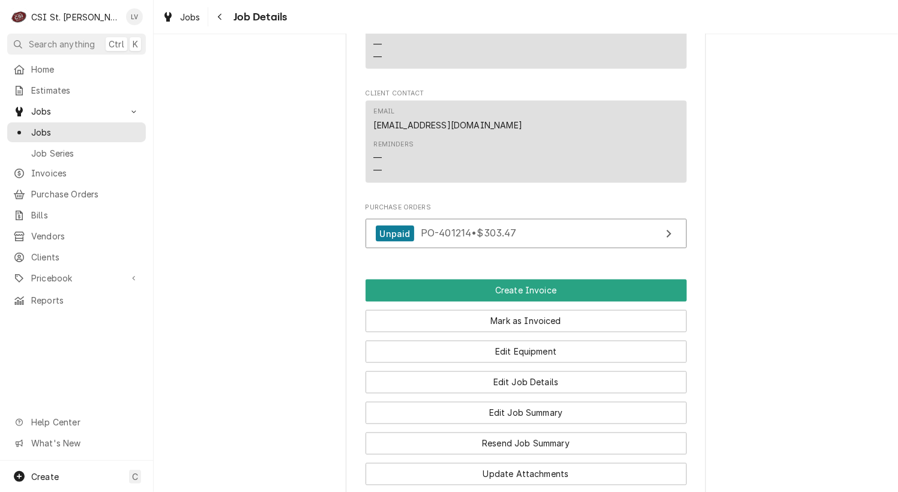
scroll to position [1141, 0]
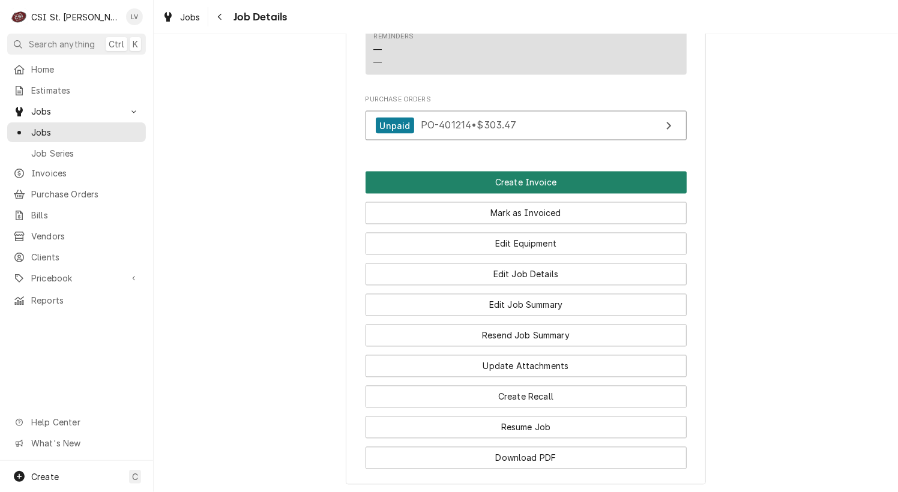
click at [423, 194] on button "Create Invoice" at bounding box center [526, 183] width 321 height 22
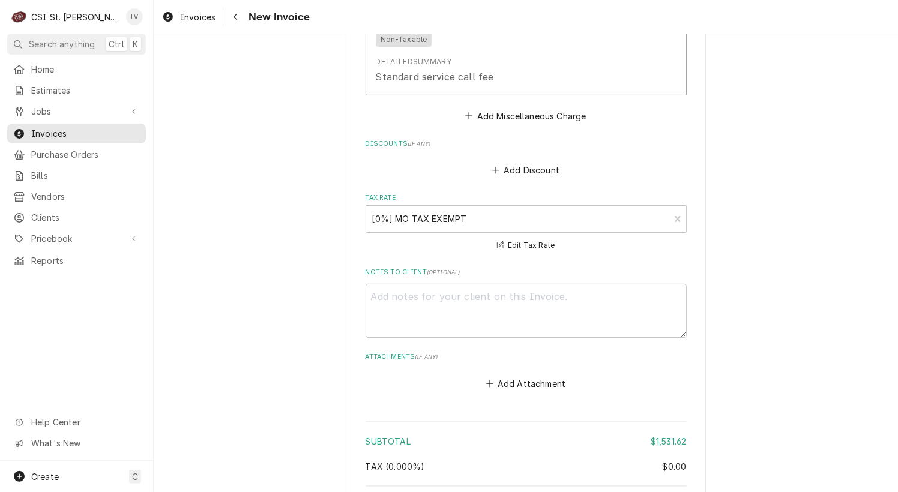
scroll to position [2729, 0]
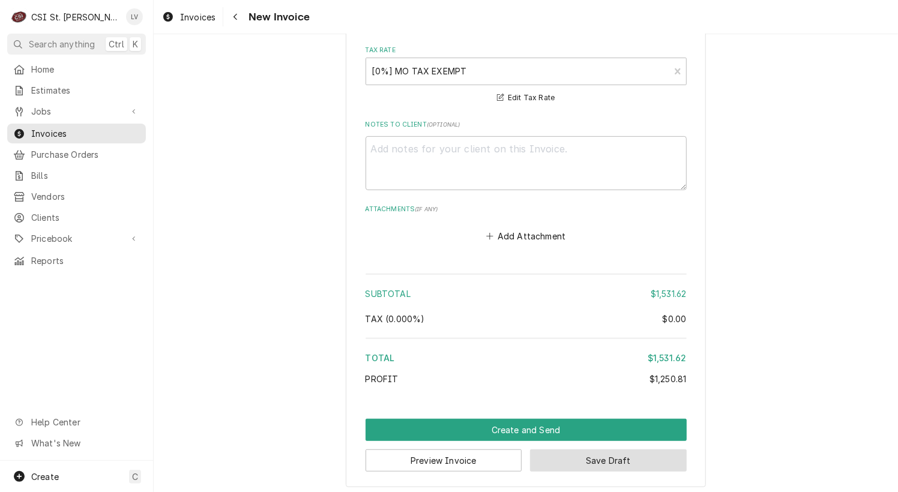
click at [544, 465] on button "Save Draft" at bounding box center [608, 461] width 157 height 22
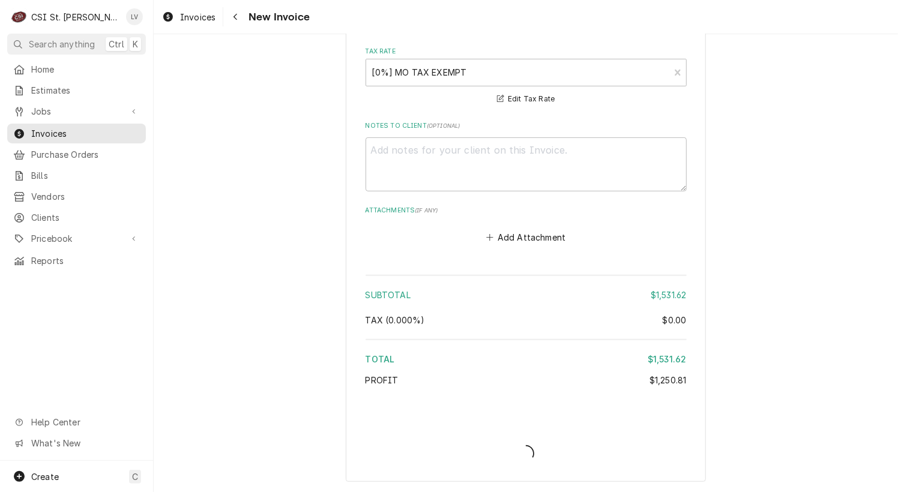
scroll to position [2723, 0]
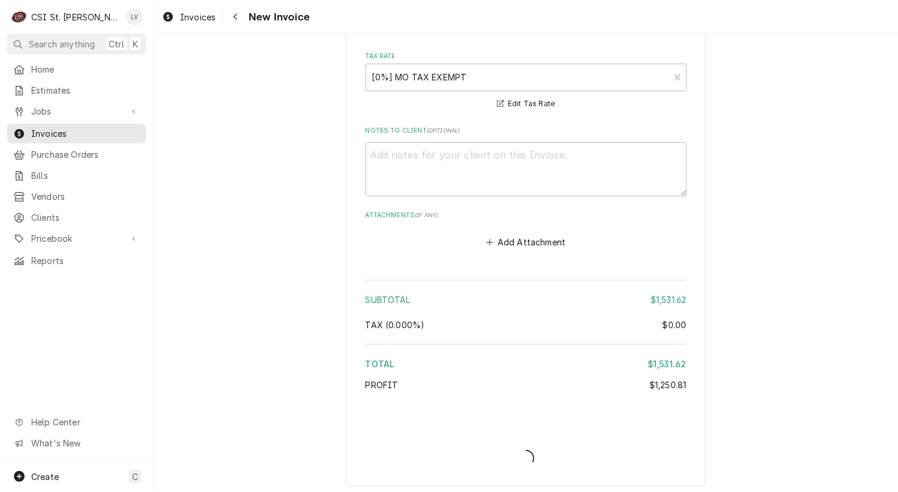
type textarea "x"
